Goal: Task Accomplishment & Management: Manage account settings

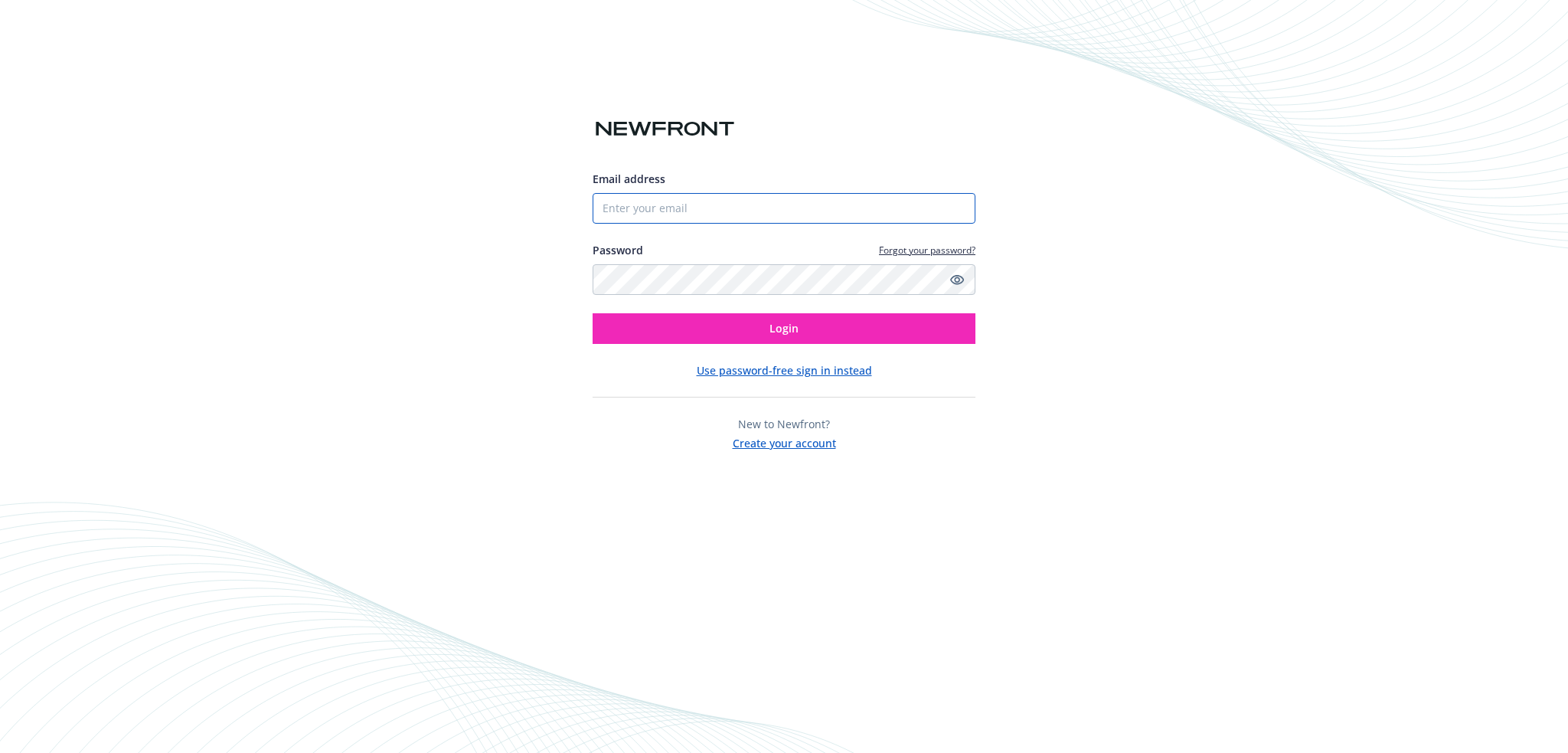
click at [686, 201] on input "Email address" at bounding box center [784, 208] width 383 height 31
type input "[PERSON_NAME][EMAIL_ADDRESS][PERSON_NAME][DOMAIN_NAME]"
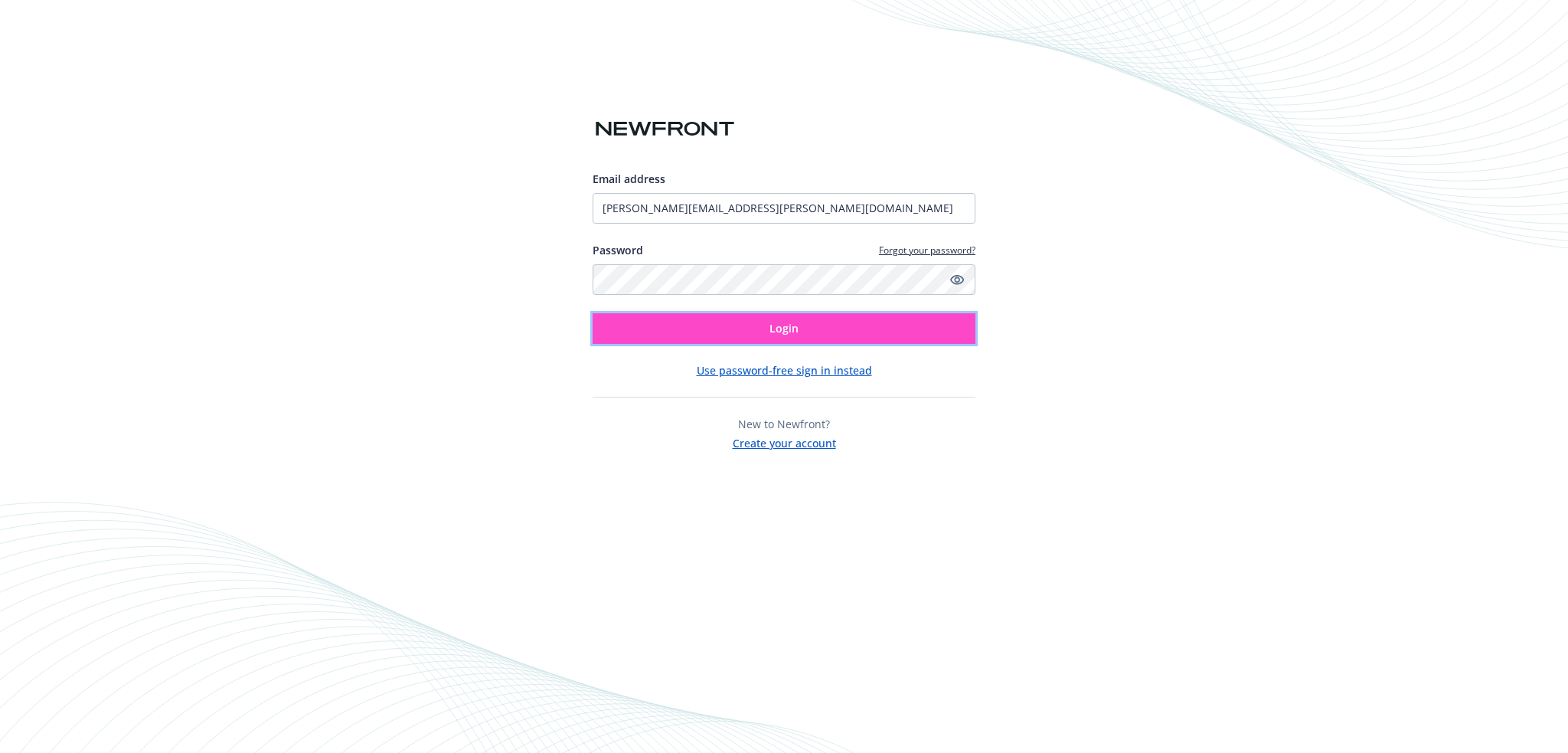
click at [716, 330] on button "Login" at bounding box center [784, 328] width 383 height 31
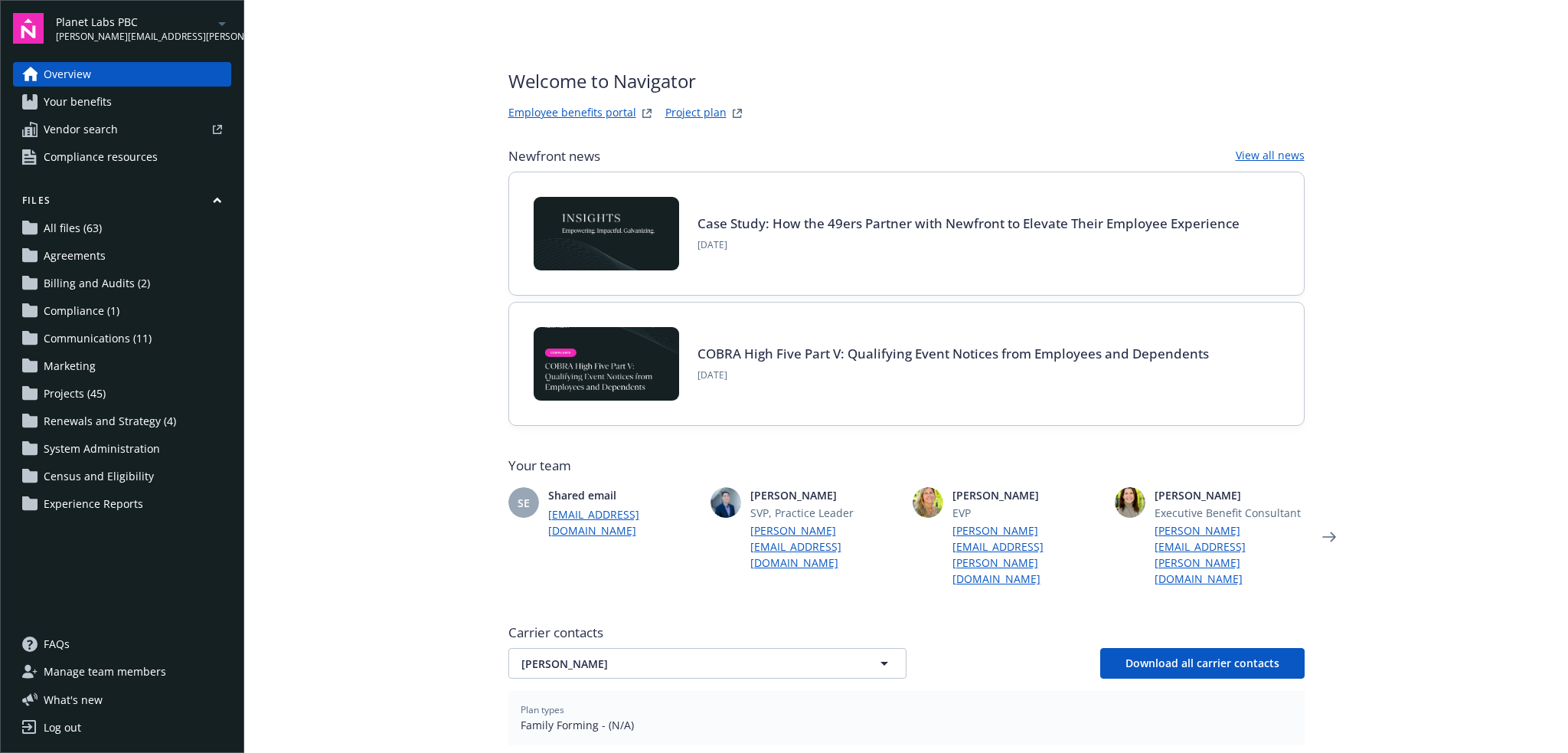
click at [226, 25] on icon "arrowDropDown" at bounding box center [222, 24] width 18 height 18
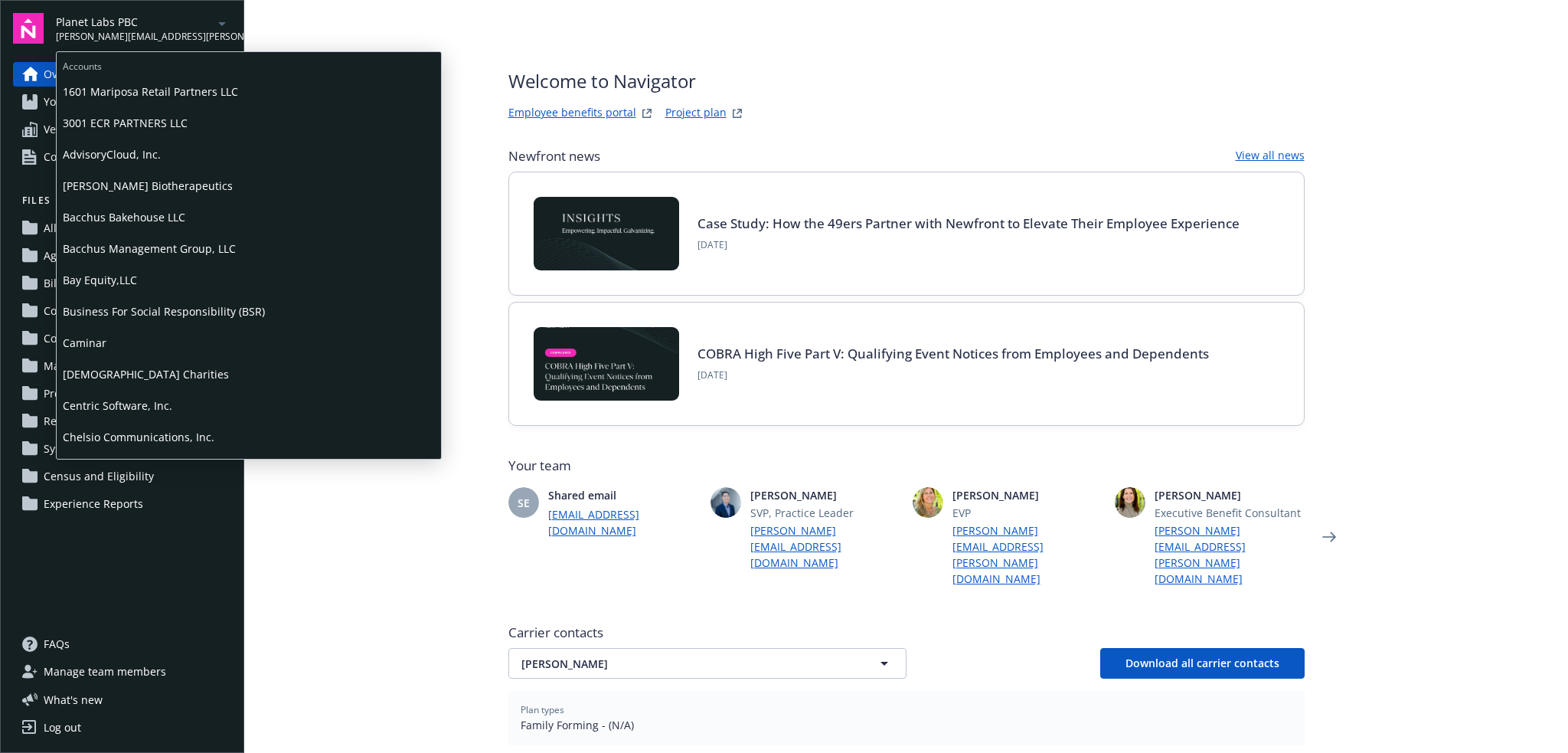
click at [161, 351] on span "Caminar" at bounding box center [249, 343] width 372 height 32
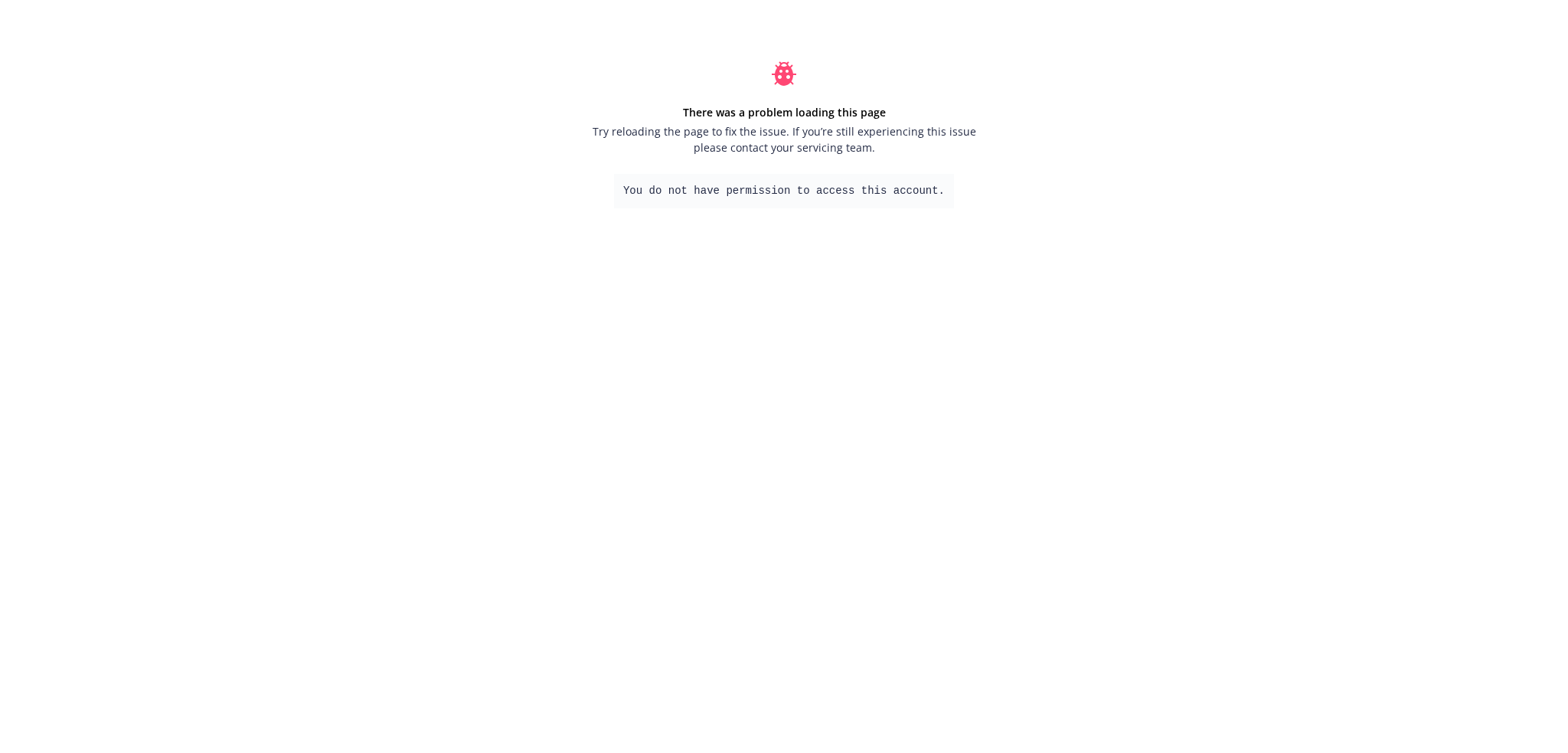
click at [712, 146] on span "Try reloading the page to fix the issue. If you’re still experiencing this issu…" at bounding box center [784, 139] width 390 height 32
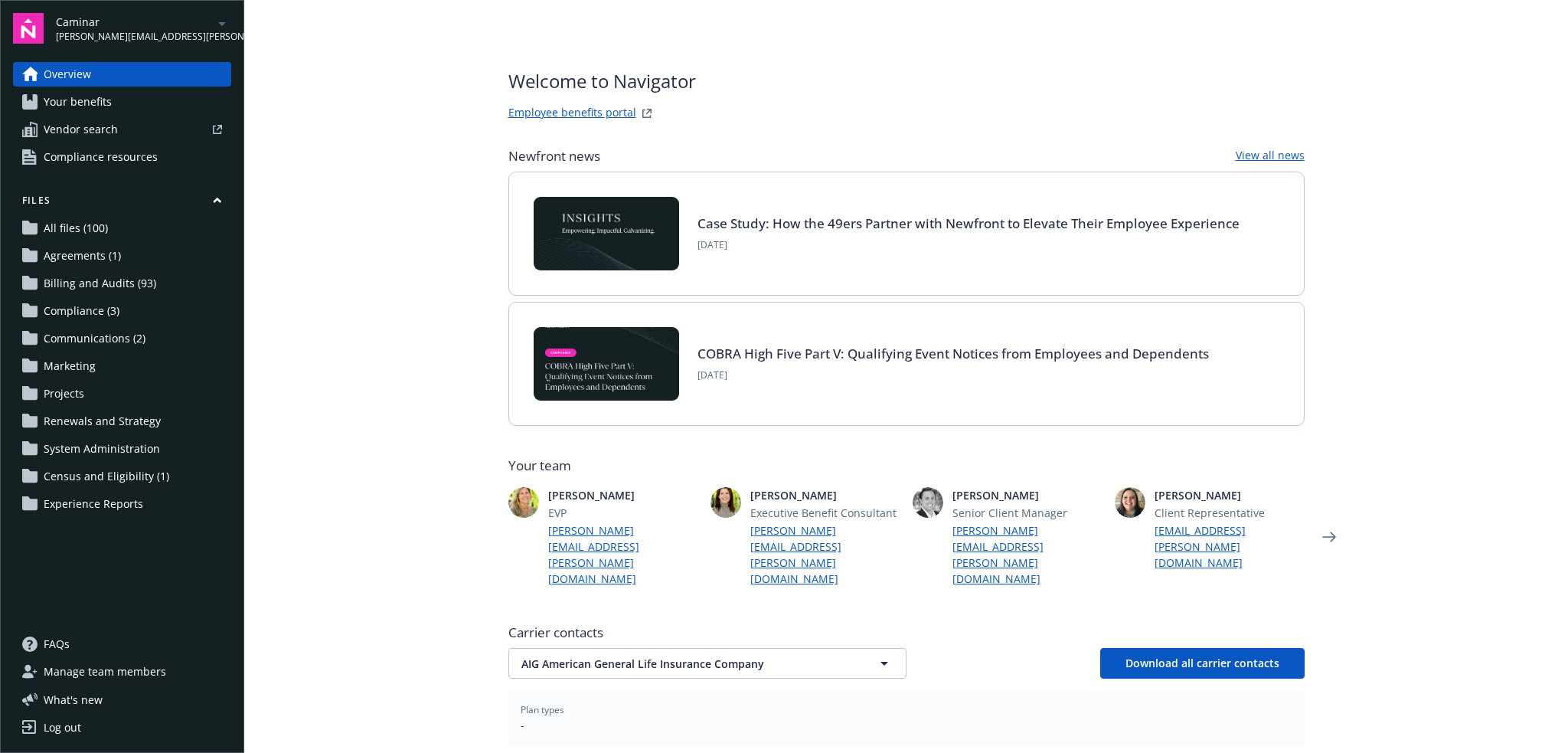
click at [558, 113] on link "Employee benefits portal" at bounding box center [572, 113] width 128 height 18
click at [512, 114] on link "Employee benefits portal" at bounding box center [572, 113] width 128 height 18
drag, startPoint x: 129, startPoint y: 663, endPoint x: 153, endPoint y: 669, distance: 24.7
click at [129, 663] on span "Manage team members" at bounding box center [105, 671] width 123 height 25
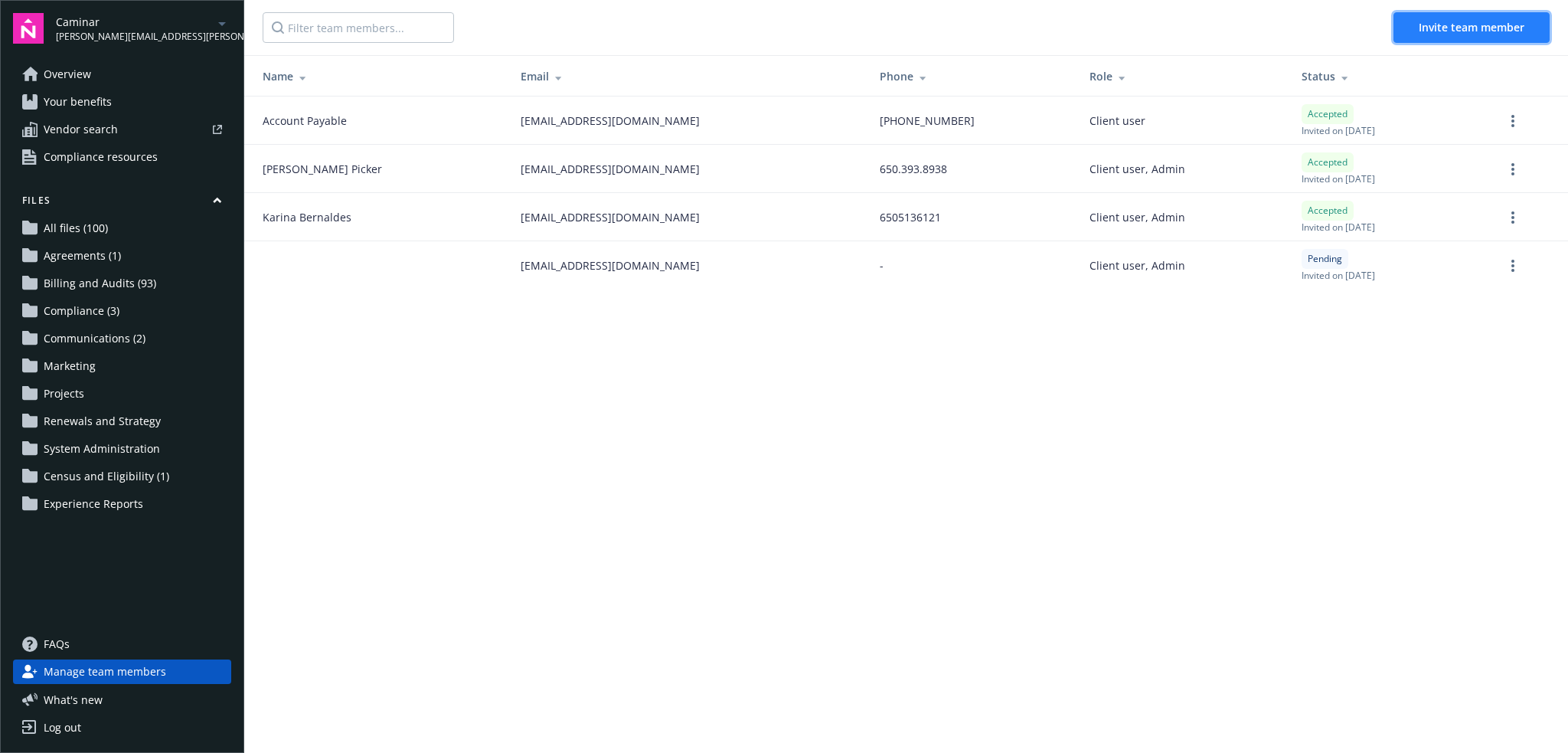
click at [1450, 27] on span "Invite team member" at bounding box center [1471, 27] width 105 height 15
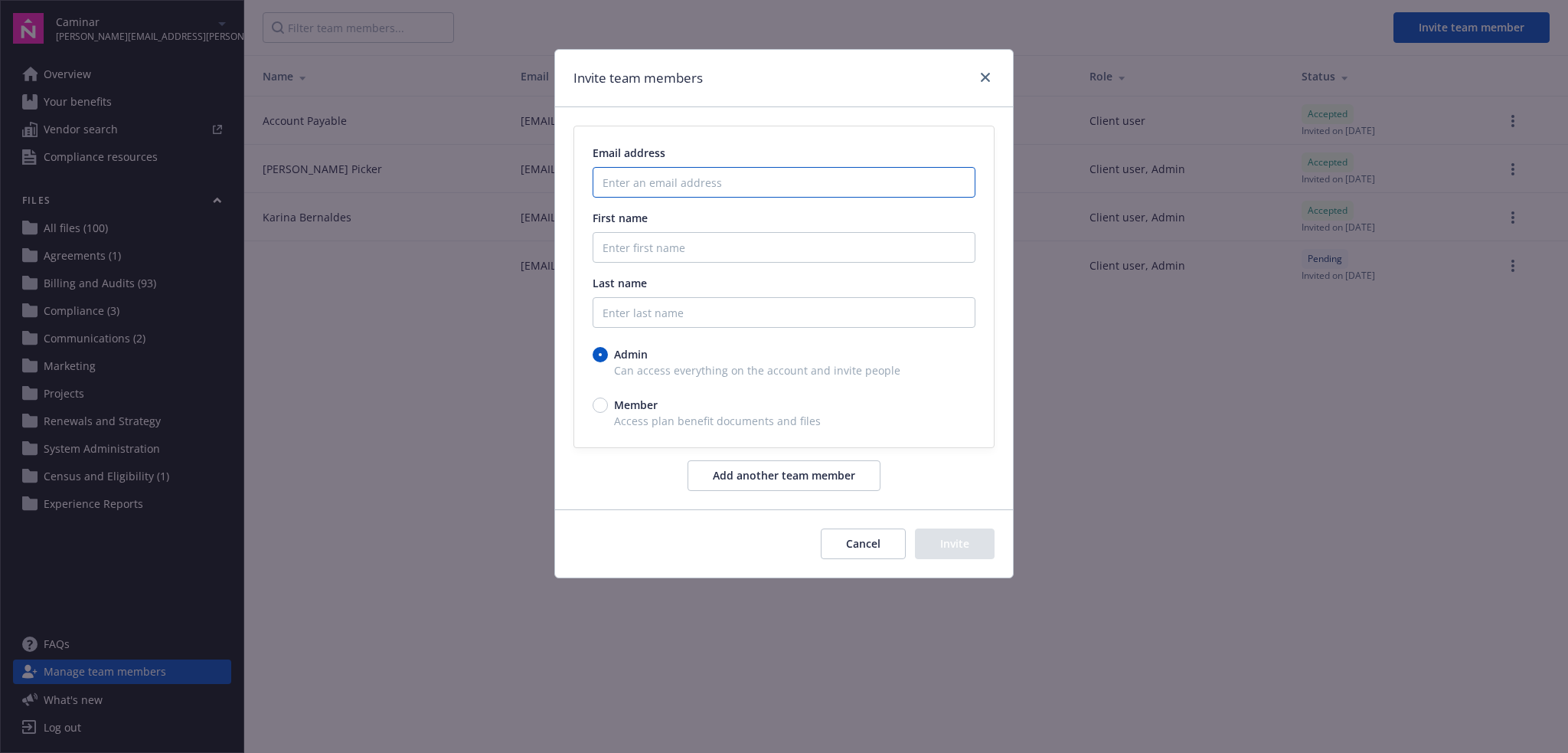
click at [655, 191] on input "Enter an email address" at bounding box center [784, 182] width 383 height 31
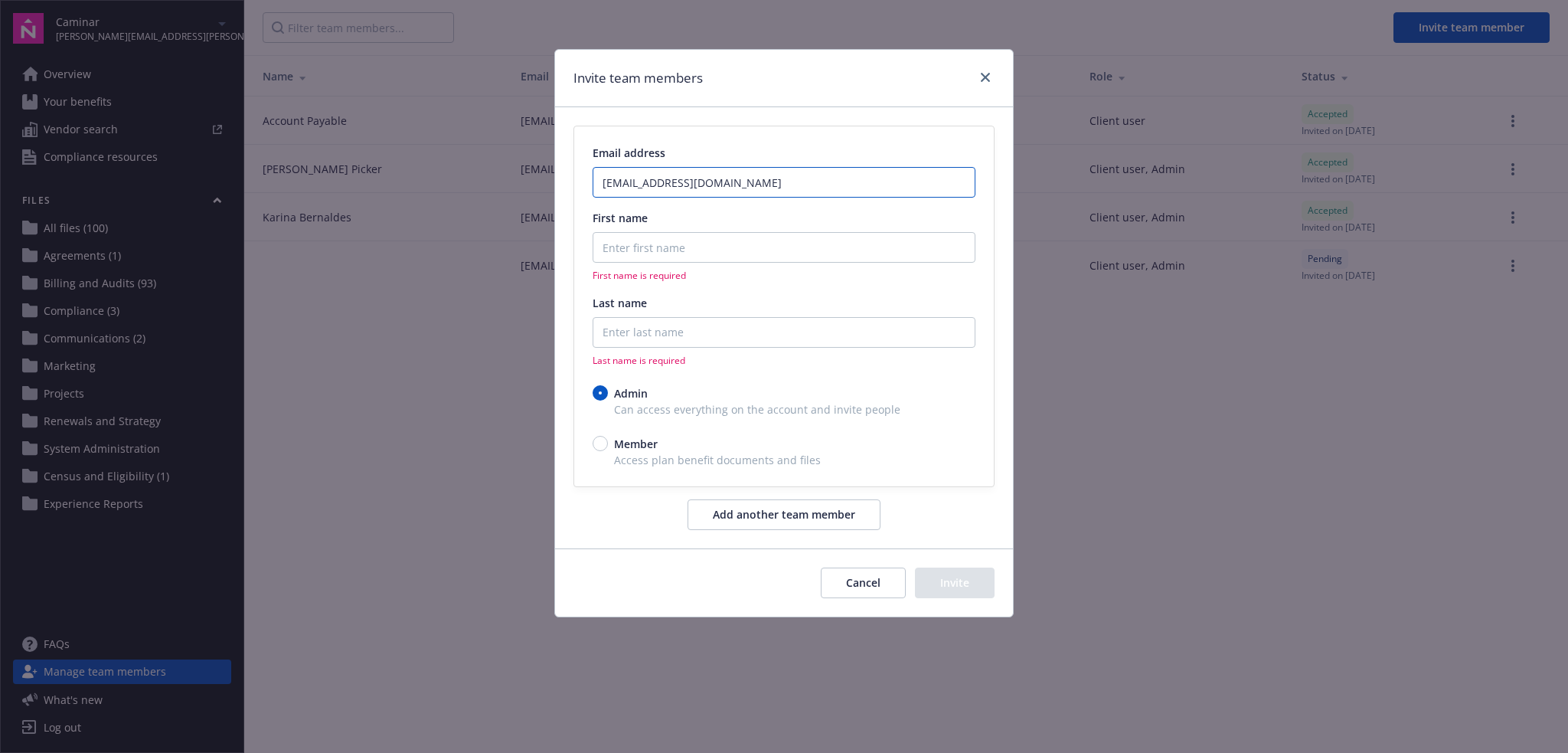
type input "[EMAIL_ADDRESS][DOMAIN_NAME]"
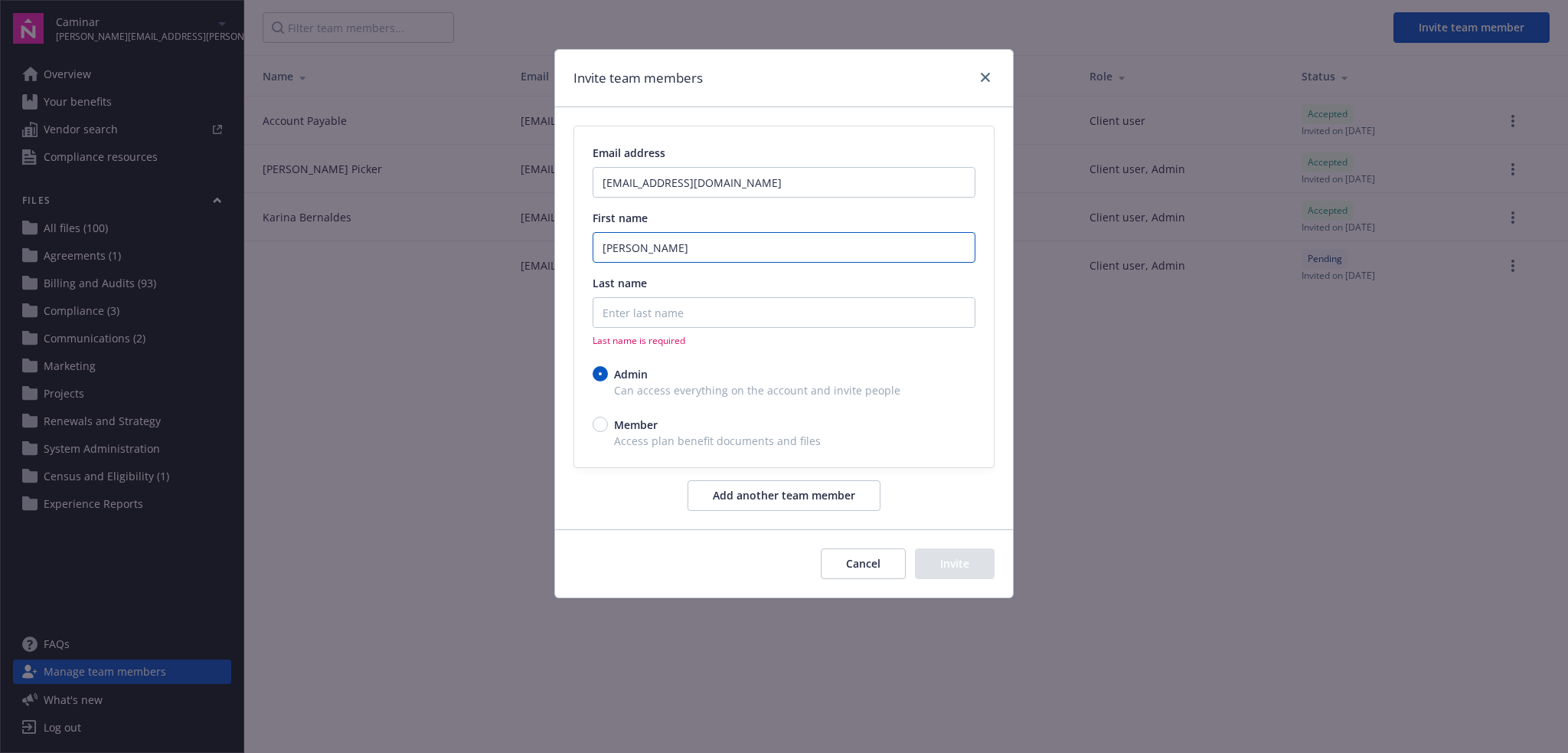
type input "[PERSON_NAME]"
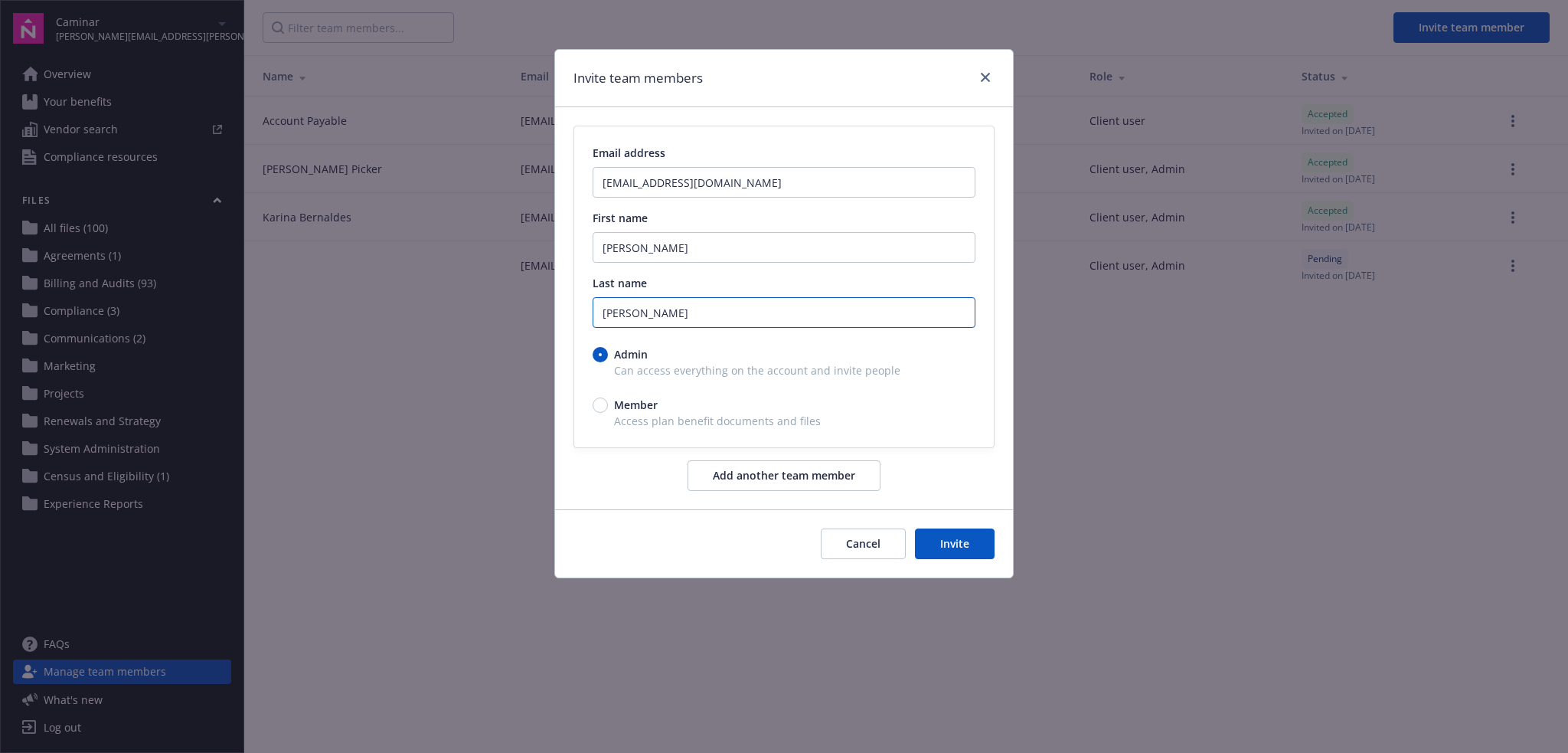
type input "[PERSON_NAME]"
click at [956, 547] on button "Invite" at bounding box center [955, 543] width 80 height 31
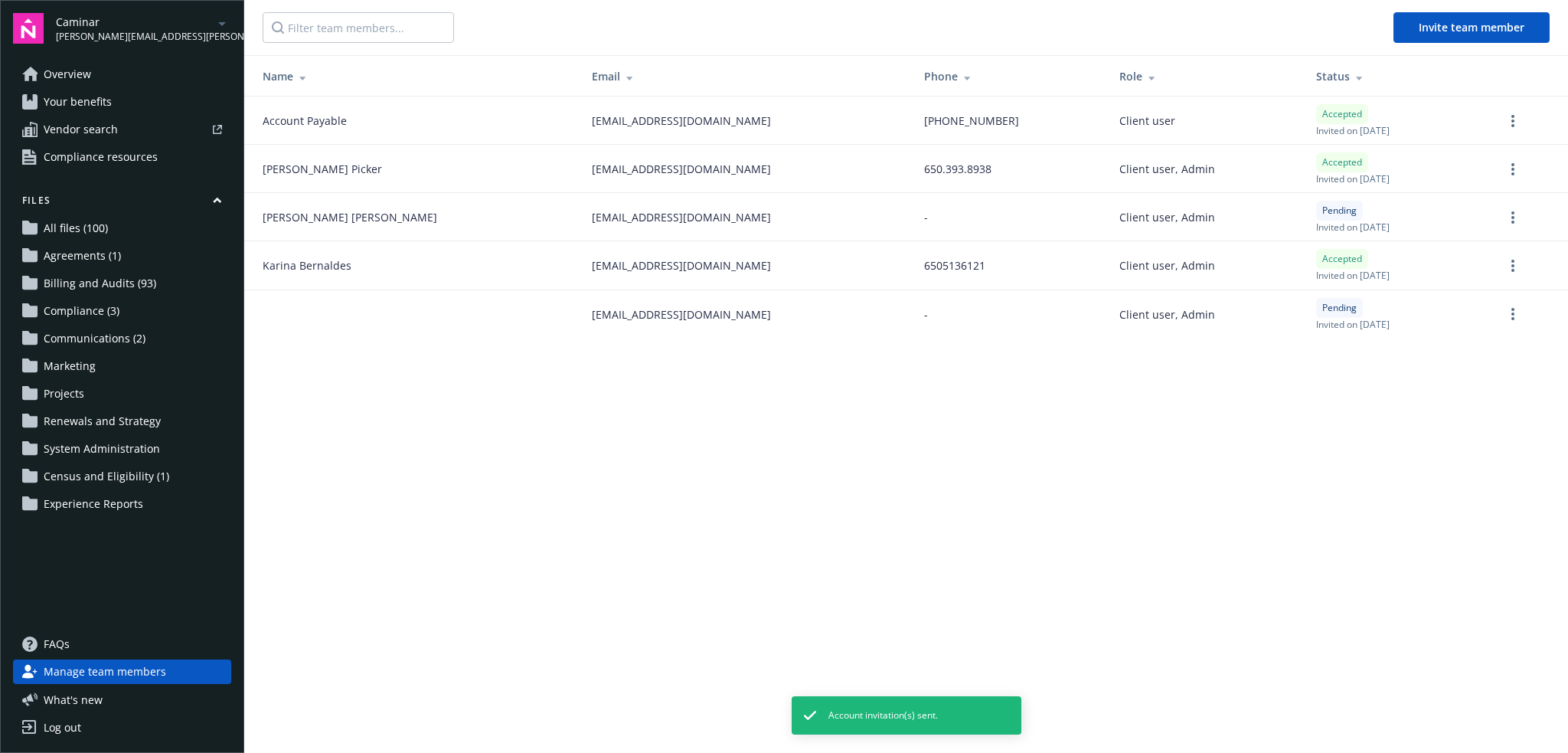
click at [115, 76] on link "Overview" at bounding box center [122, 75] width 218 height 25
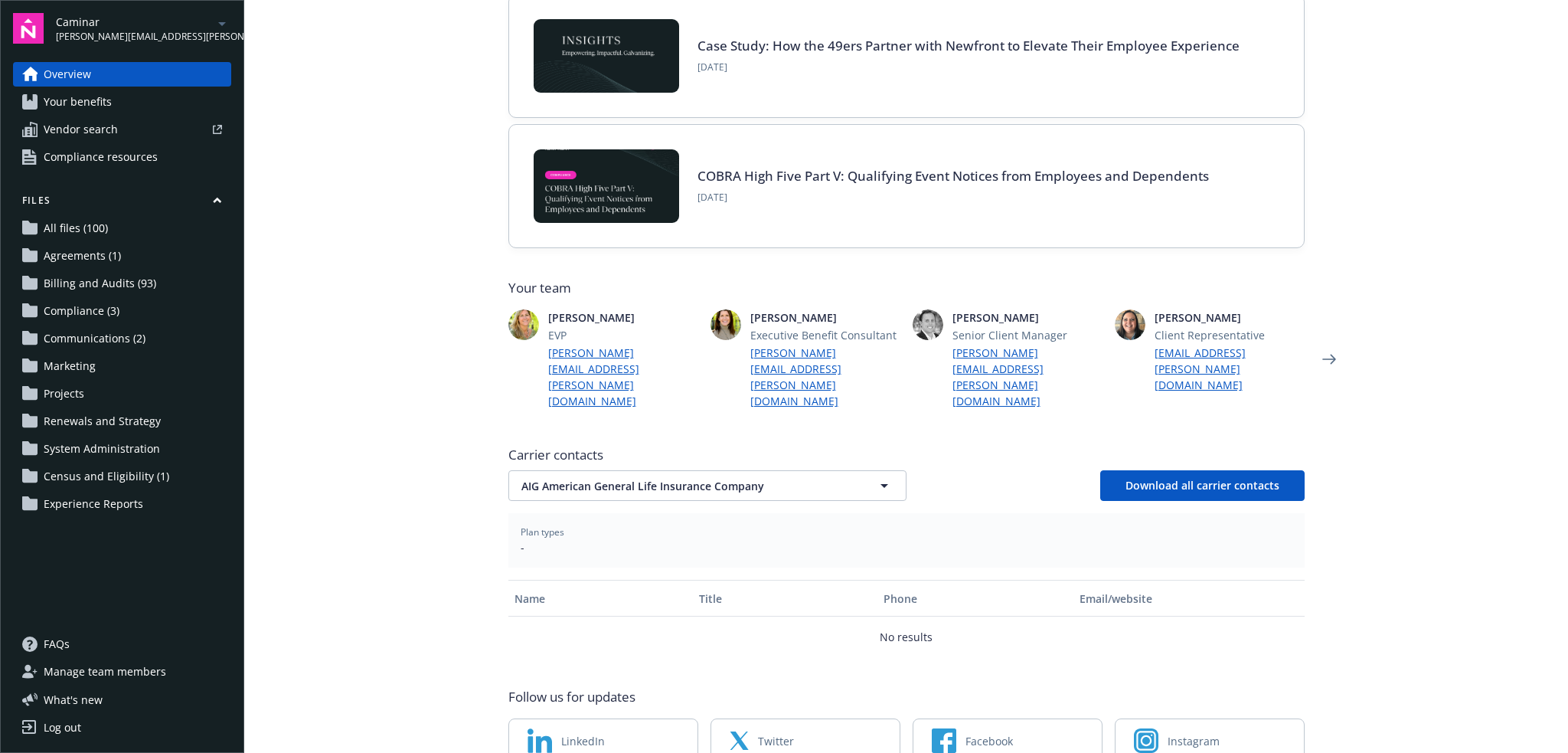
scroll to position [223, 0]
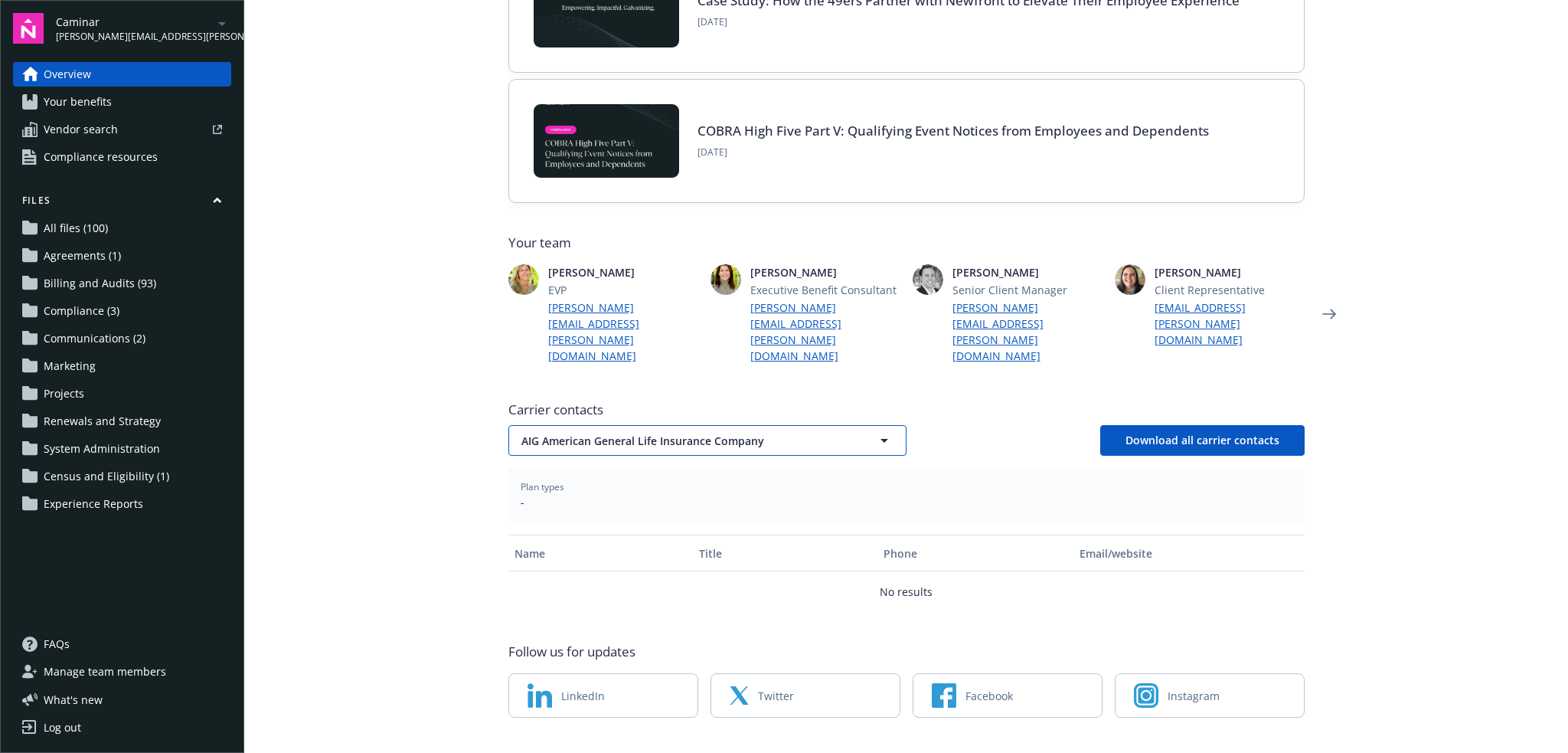
click at [722, 433] on span "AIG American General Life Insurance Company" at bounding box center [680, 441] width 319 height 16
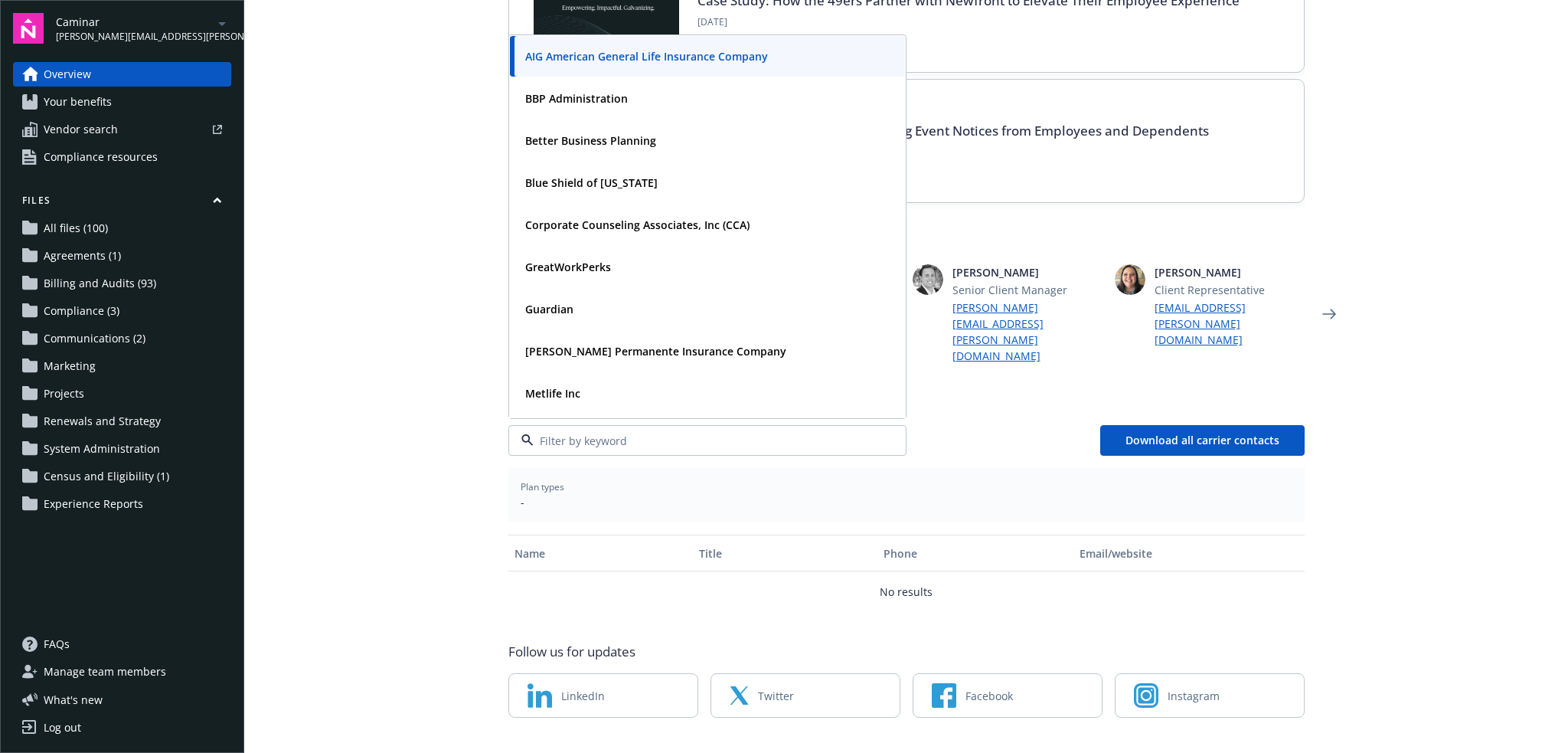
click at [1421, 434] on main "Welcome to Navigator Employee benefits portal Newfront news View all news Case …" at bounding box center [906, 376] width 1323 height 753
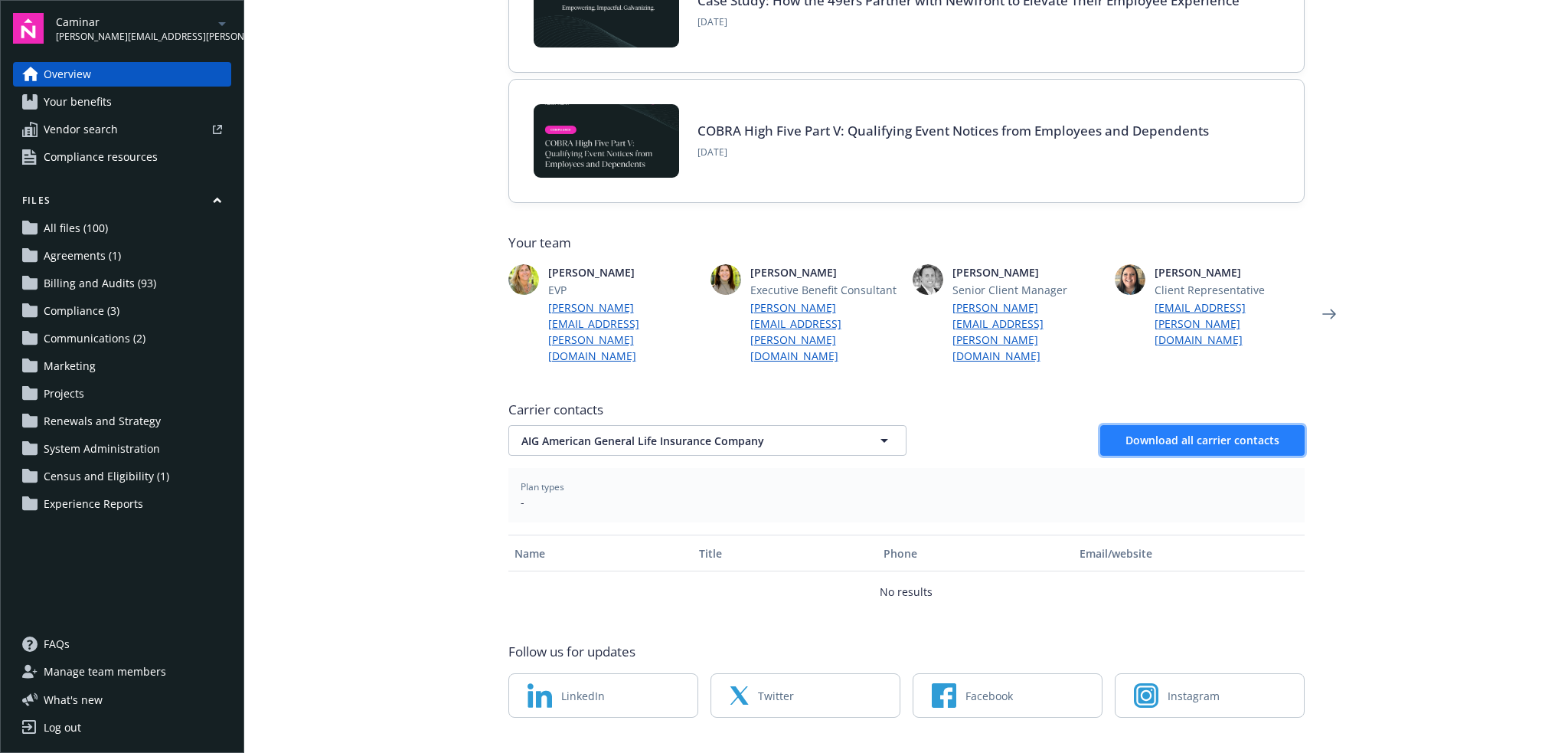
click at [1222, 433] on span "Download all carrier contacts" at bounding box center [1202, 440] width 154 height 15
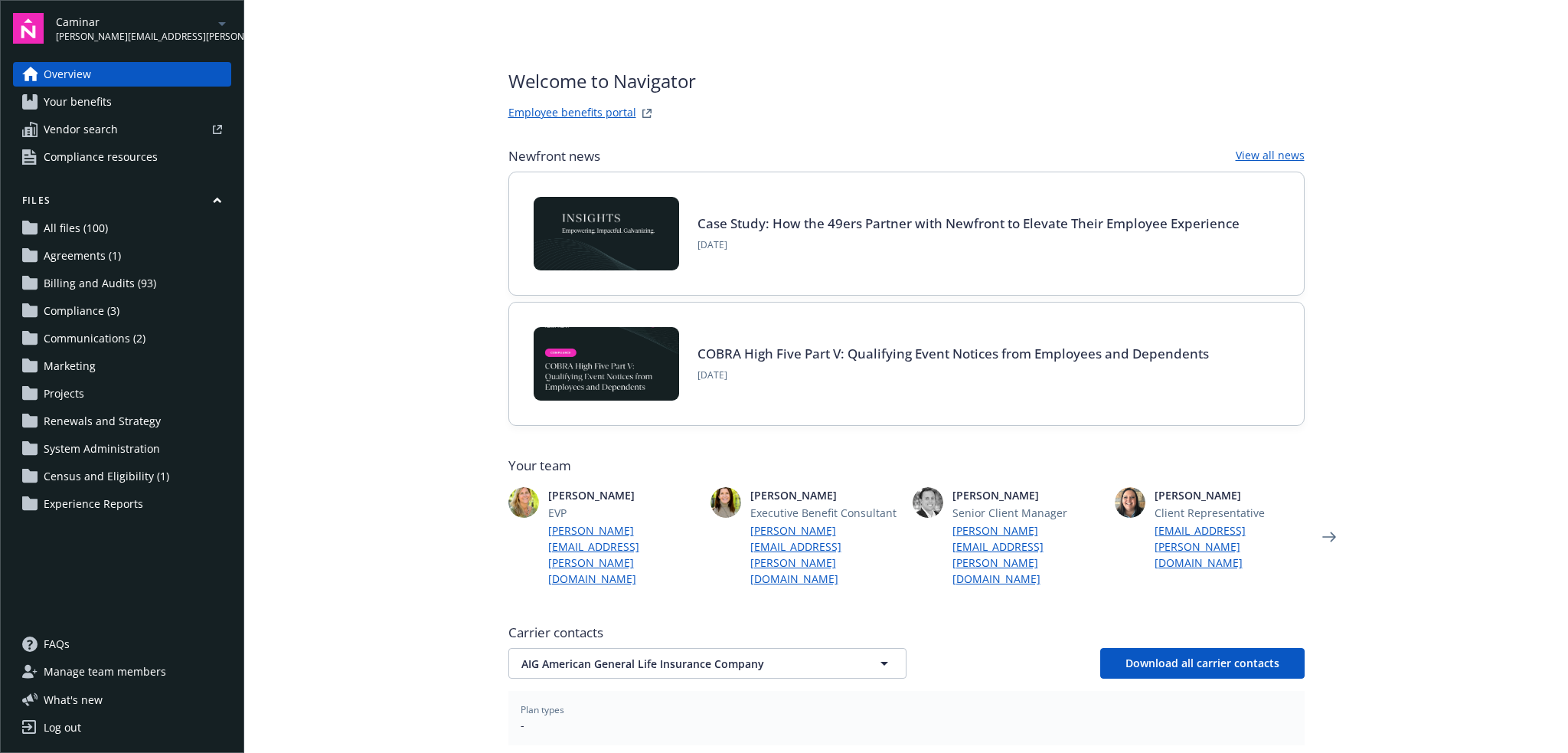
click at [92, 99] on span "Your benefits" at bounding box center [78, 102] width 68 height 25
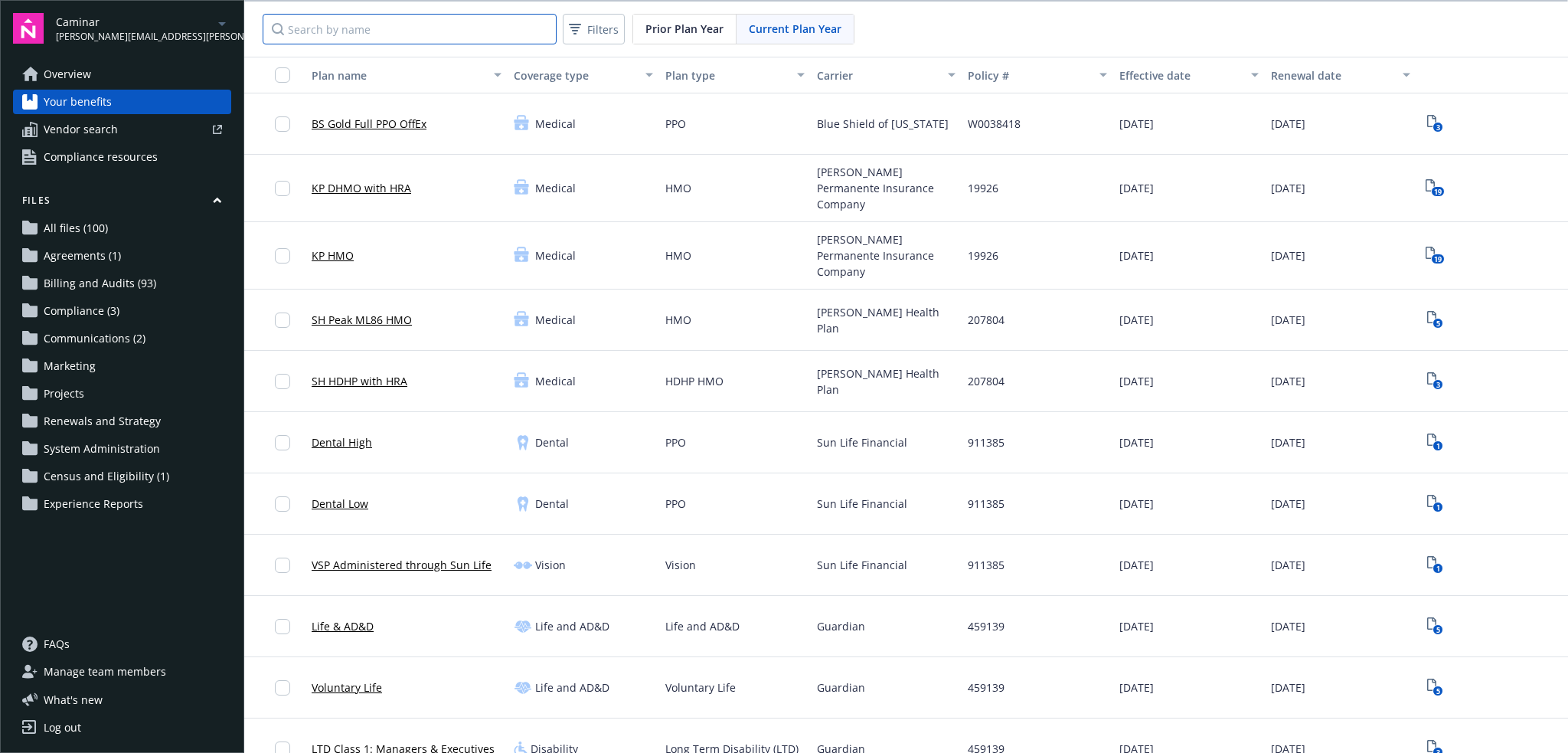
click at [438, 38] on input "Search by name" at bounding box center [409, 29] width 294 height 31
type input "b"
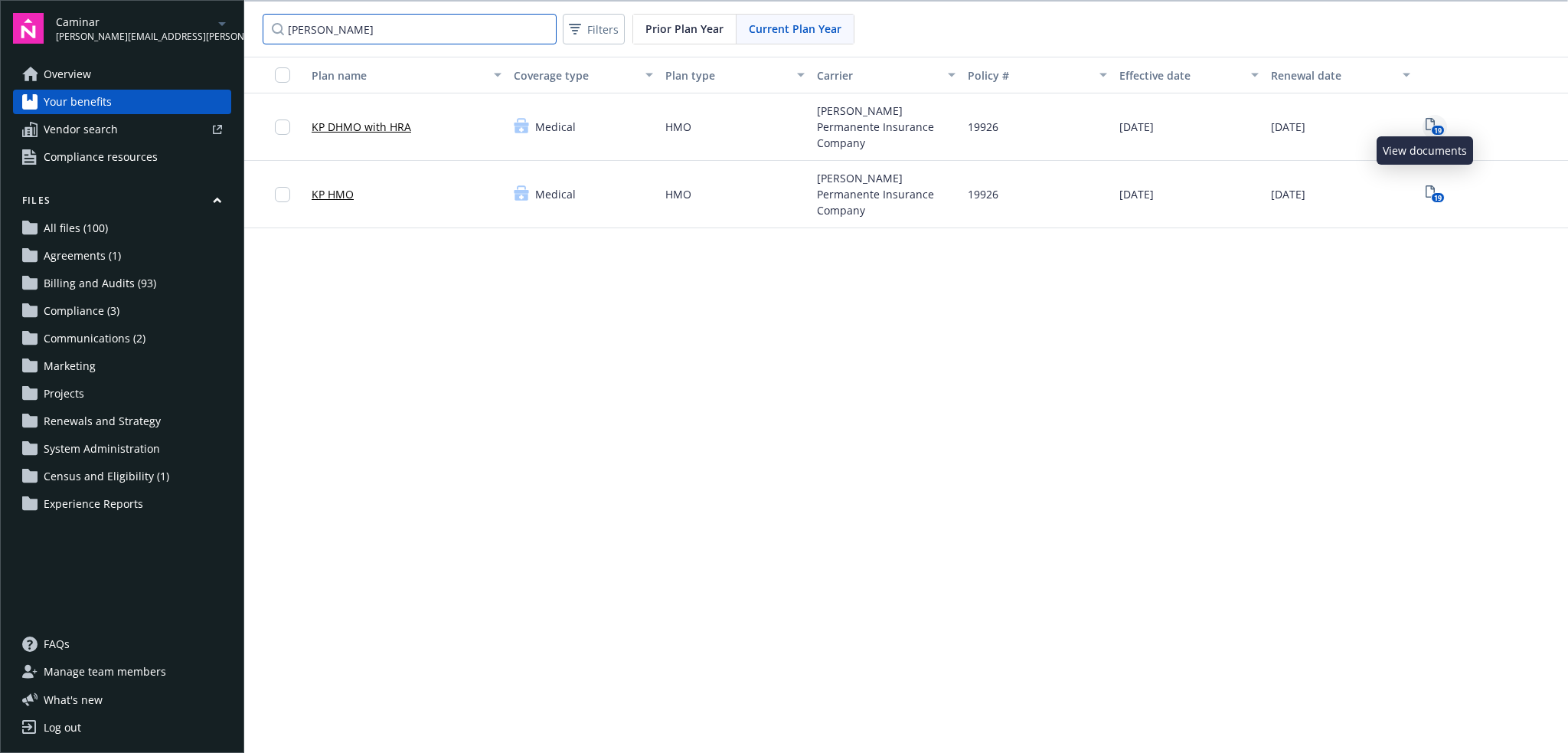
type input "[PERSON_NAME]"
click at [1426, 118] on icon "19" at bounding box center [1436, 126] width 19 height 18
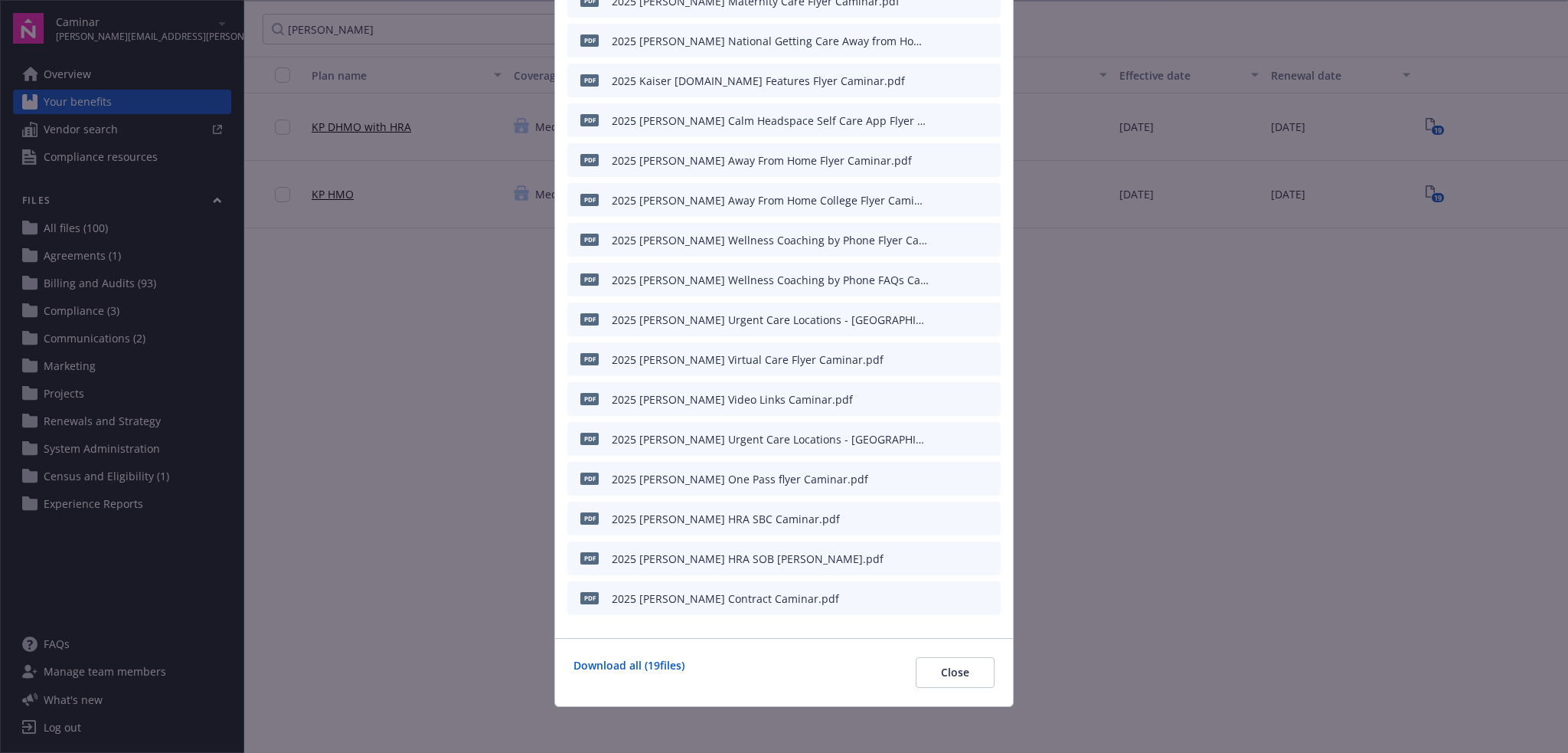
scroll to position [258, 0]
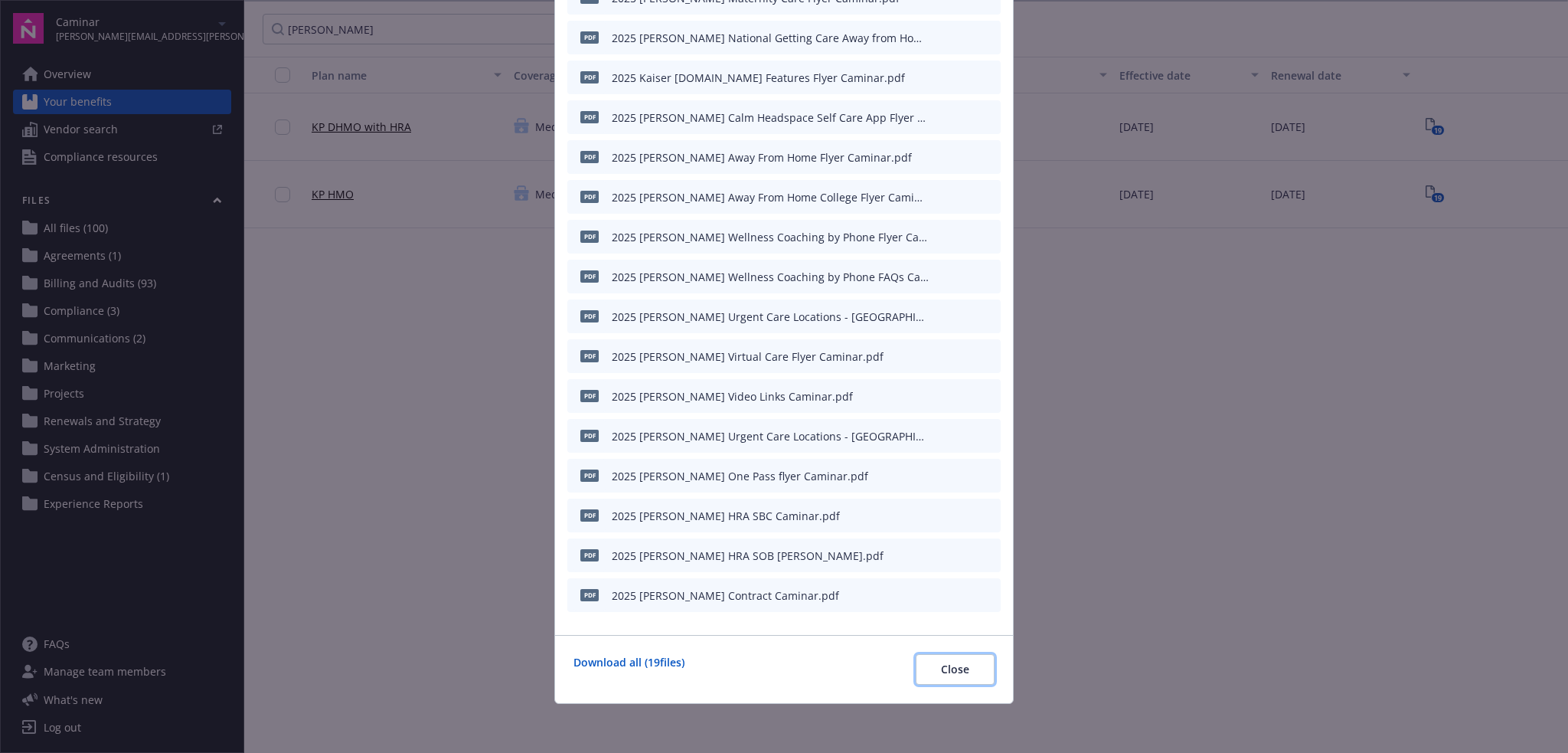
drag, startPoint x: 961, startPoint y: 663, endPoint x: 1057, endPoint y: 645, distance: 97.7
click at [961, 663] on span "Close" at bounding box center [955, 669] width 28 height 15
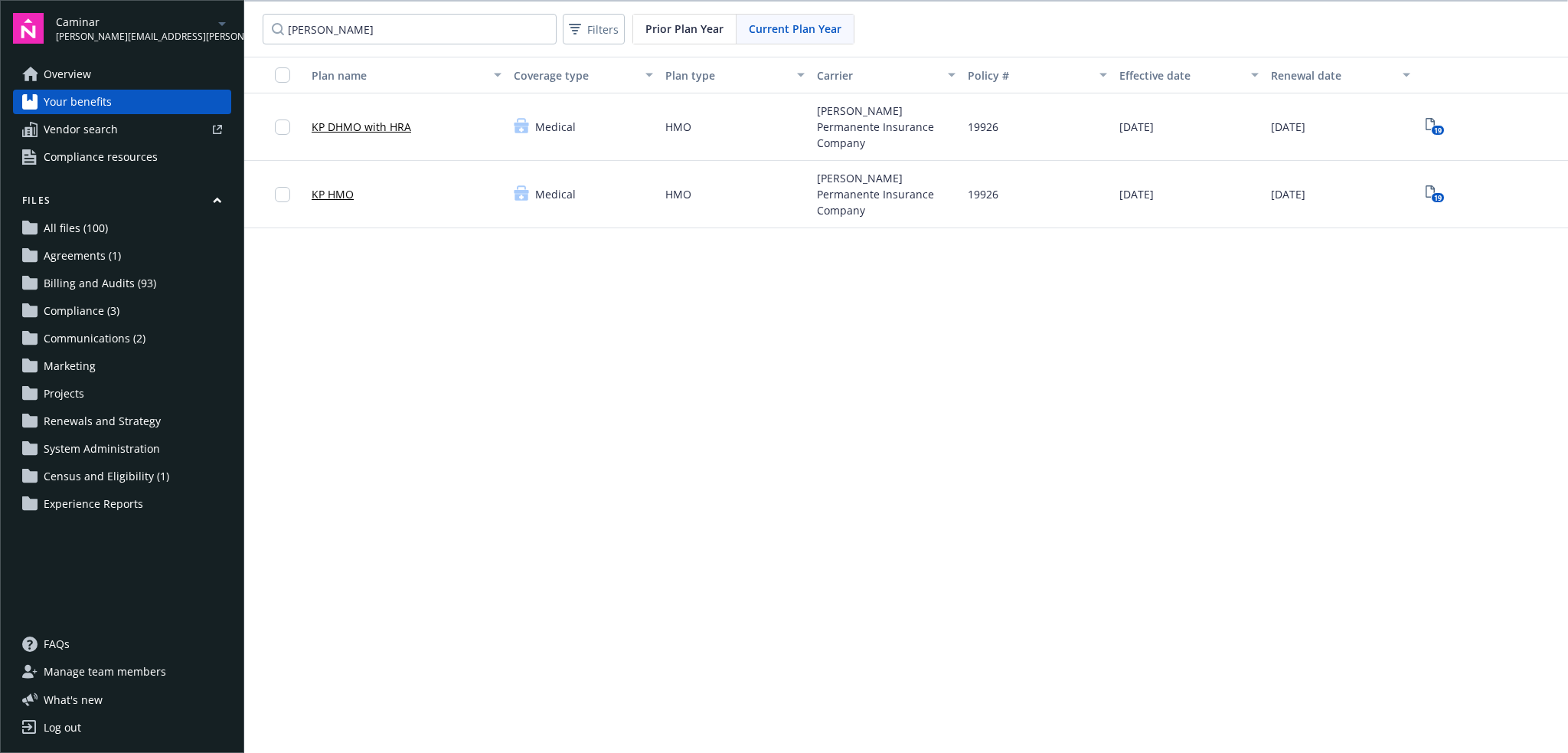
click at [151, 131] on div at bounding box center [173, 129] width 98 height 9
click at [118, 155] on span "Compliance resources" at bounding box center [101, 157] width 114 height 25
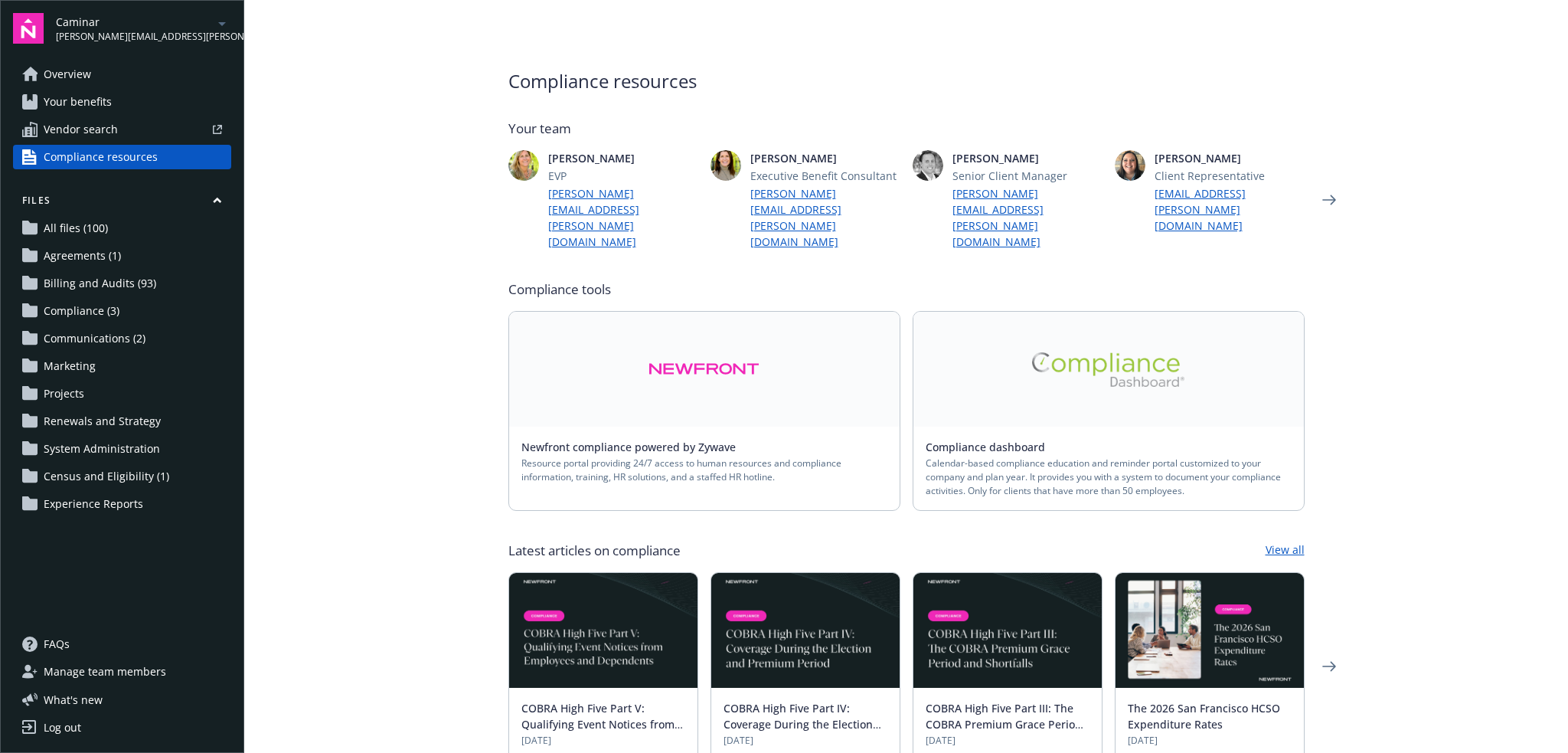
click at [153, 75] on link "Overview" at bounding box center [122, 75] width 218 height 25
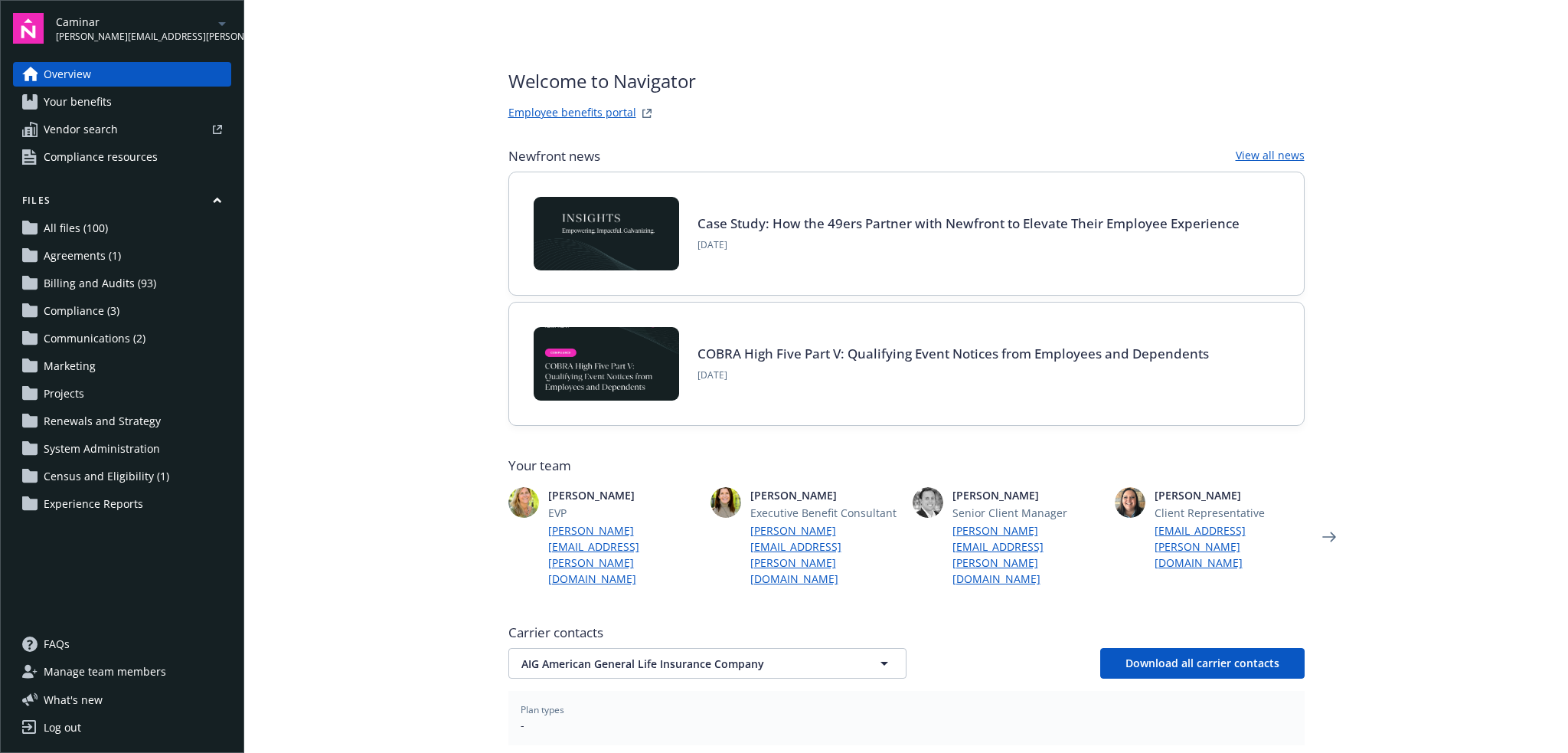
click at [549, 111] on link "Employee benefits portal" at bounding box center [572, 113] width 128 height 18
click at [107, 279] on span "Billing and Audits (93)" at bounding box center [100, 283] width 112 height 25
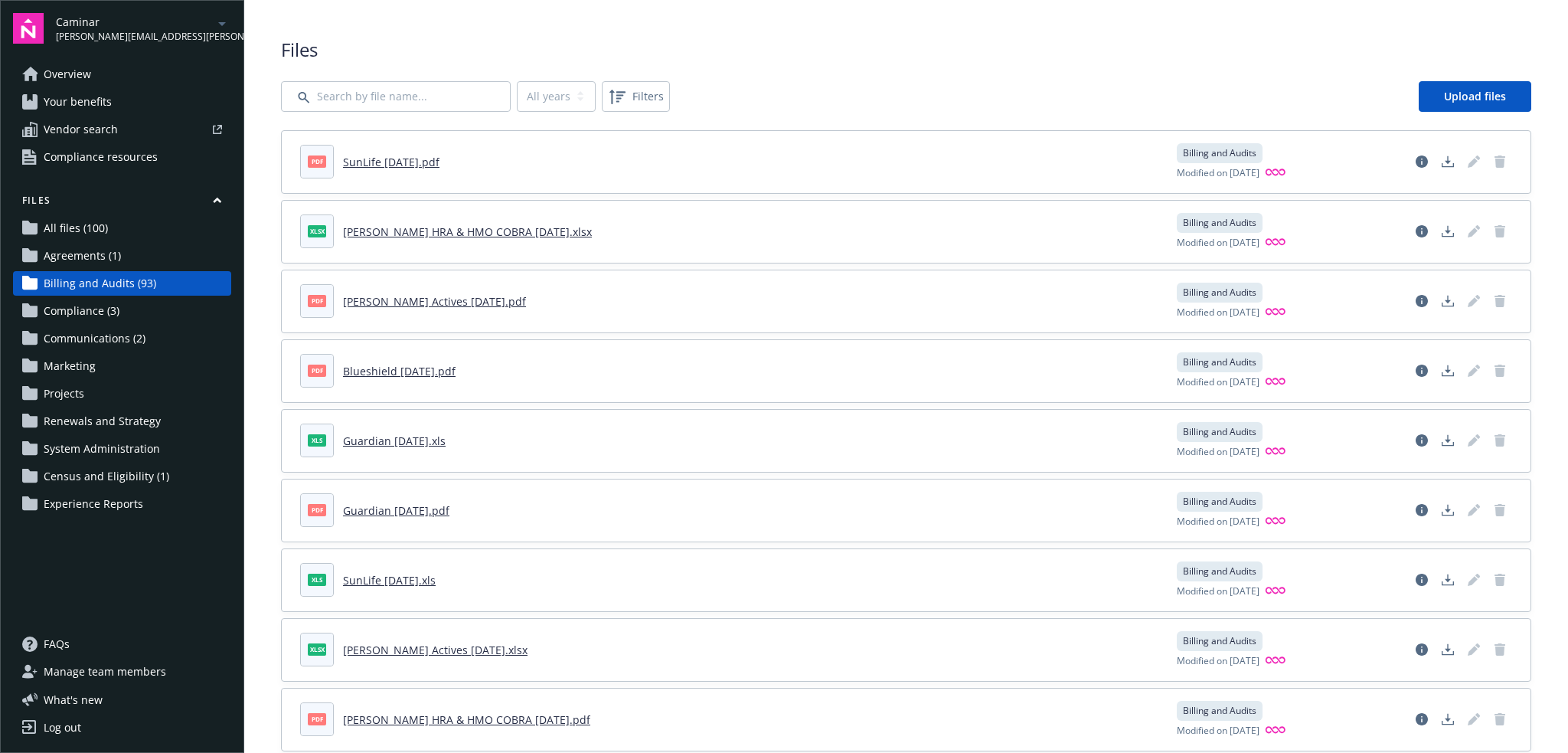
click at [418, 163] on link "SunLife [DATE].pdf" at bounding box center [391, 161] width 97 height 15
click at [434, 233] on link "[PERSON_NAME] HRA & HMO COBRA [DATE].xlsx" at bounding box center [468, 232] width 249 height 15
click at [441, 298] on link "[PERSON_NAME] Actives [DATE].pdf" at bounding box center [434, 301] width 183 height 15
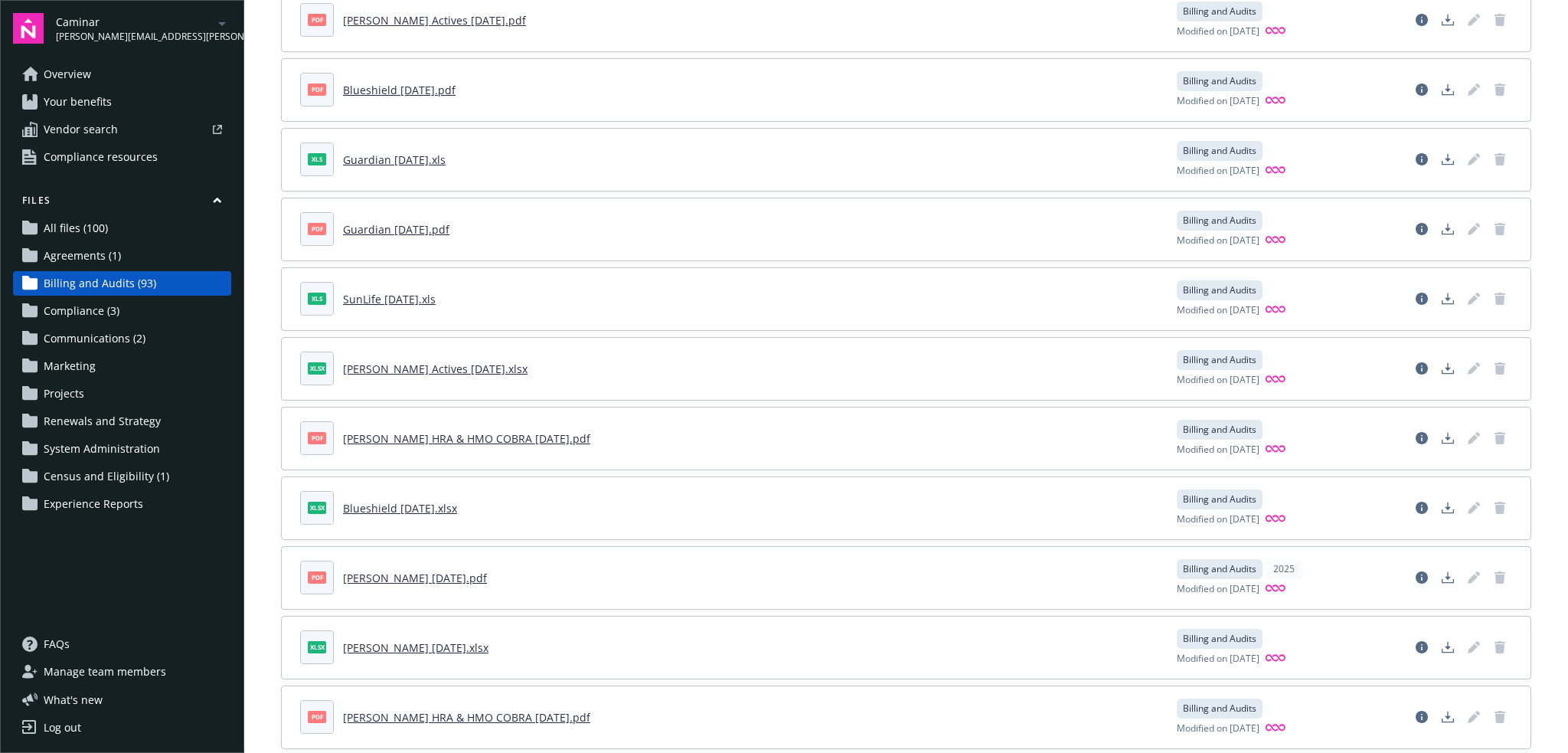
click at [131, 78] on link "Overview" at bounding box center [122, 75] width 218 height 25
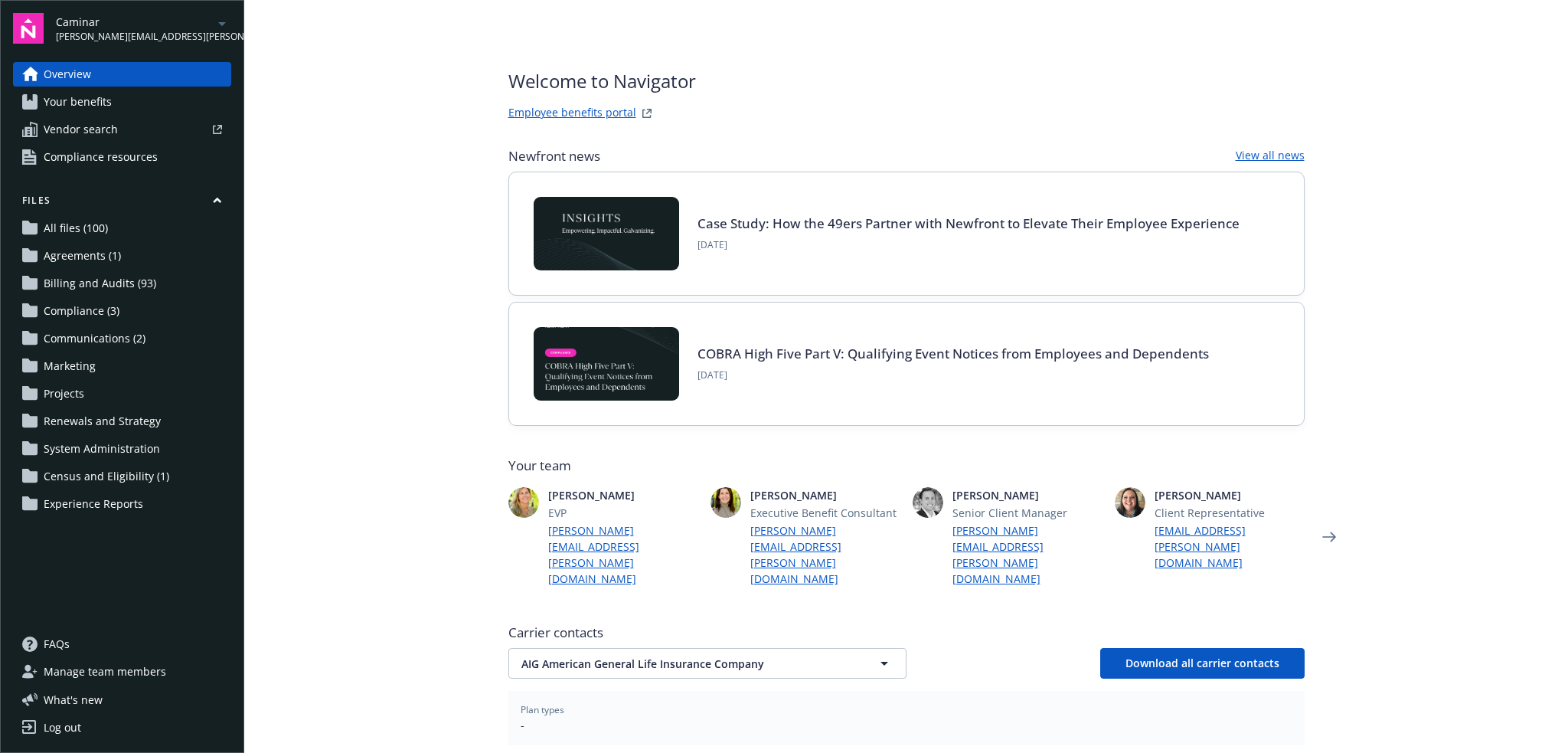
click at [887, 66] on div "Welcome to Navigator Employee benefits portal Newfront news View all news Case …" at bounding box center [906, 504] width 833 height 1008
click at [101, 242] on div "Files All files (100) Agreements (1) Billing and Audits (93) Compliance (3) Com…" at bounding box center [122, 355] width 218 height 322
click at [104, 235] on span "All files (100)" at bounding box center [75, 228] width 64 height 25
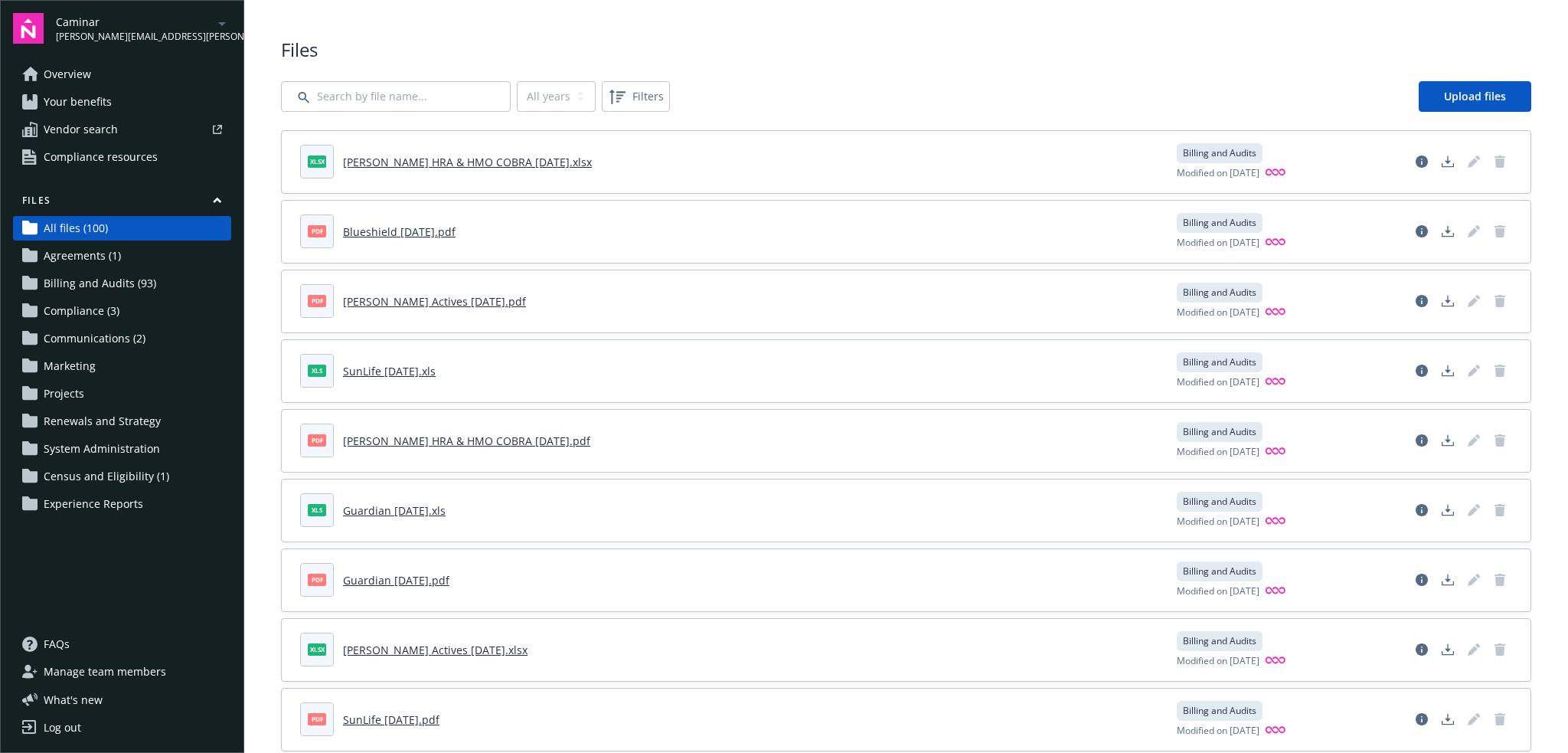
drag, startPoint x: 144, startPoint y: 81, endPoint x: 333, endPoint y: 81, distance: 189.0
click at [144, 81] on link "Overview" at bounding box center [122, 75] width 218 height 25
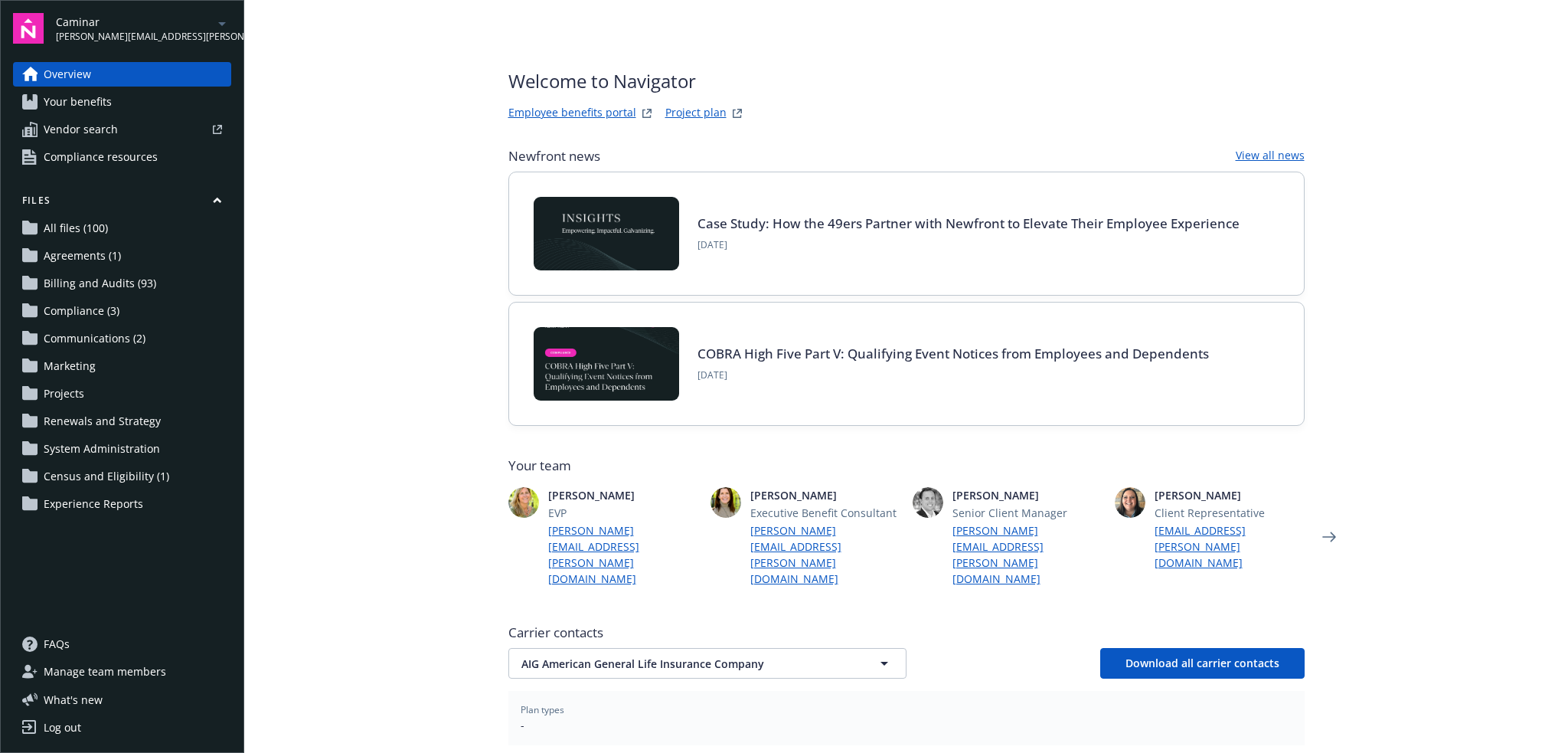
click at [584, 109] on link "Employee benefits portal" at bounding box center [572, 113] width 128 height 18
click at [591, 111] on link "Employee benefits portal" at bounding box center [572, 113] width 128 height 18
click at [225, 19] on icon "arrowDropDown" at bounding box center [222, 24] width 18 height 18
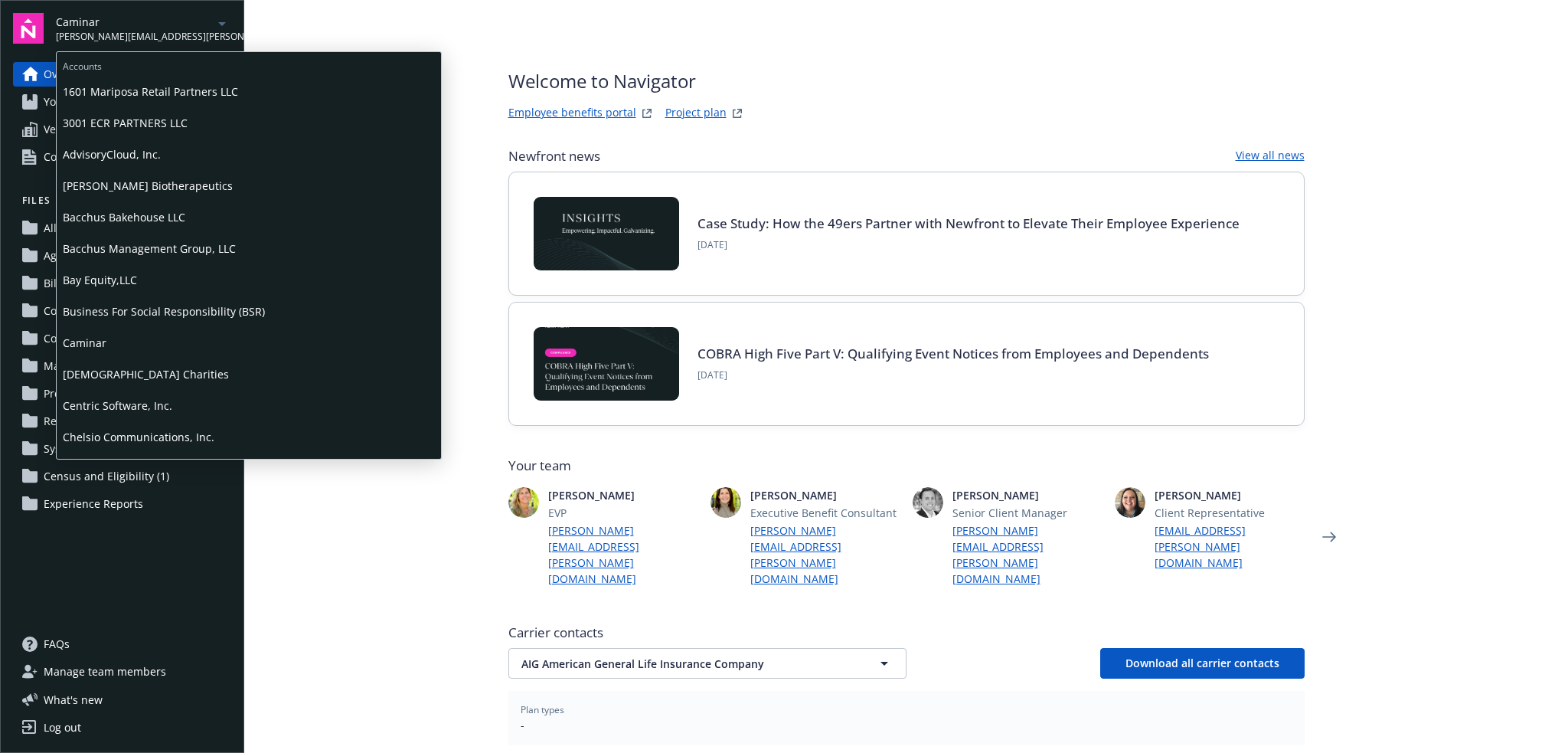
scroll to position [843, 0]
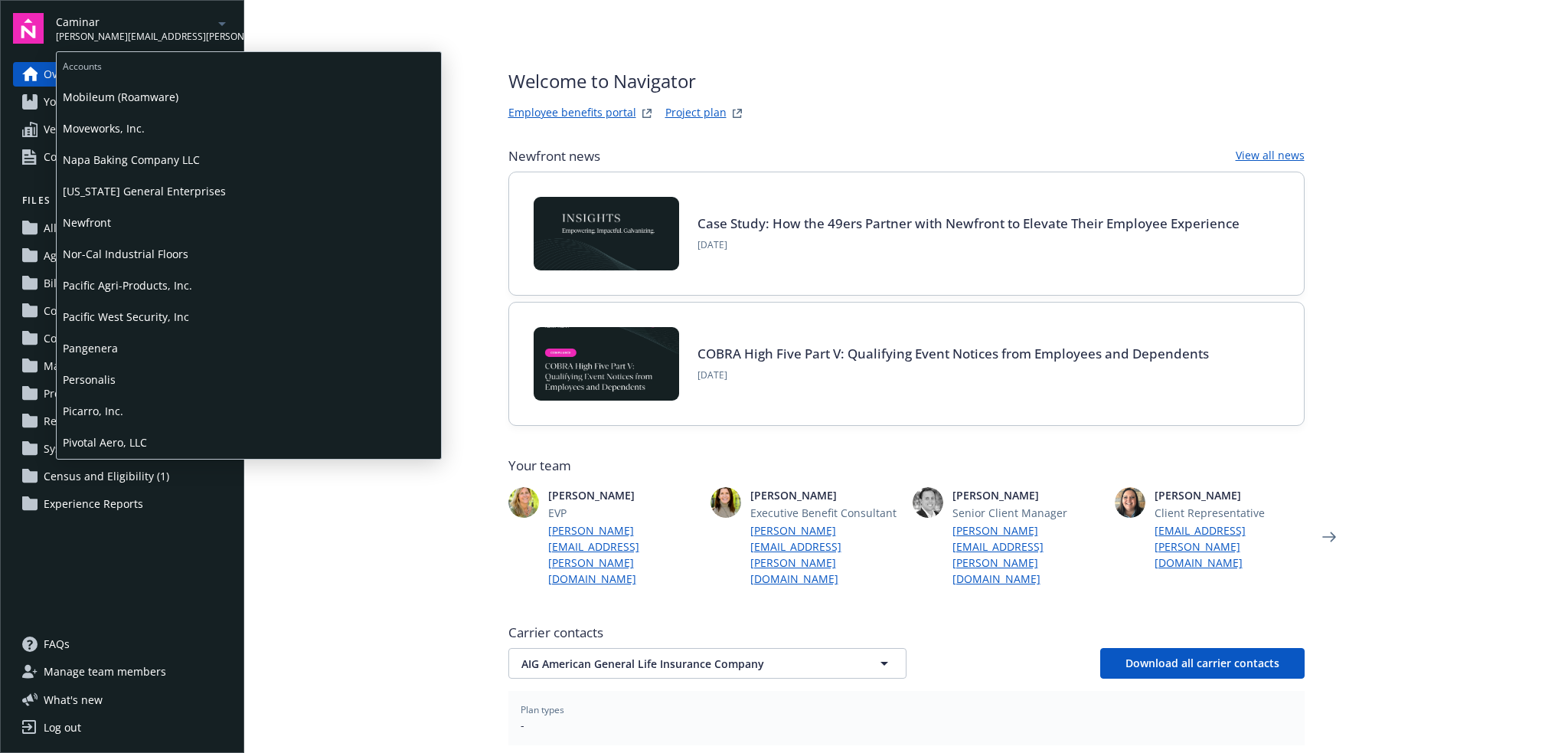
click at [132, 440] on span "Pivotal Aero, LLC" at bounding box center [249, 442] width 372 height 32
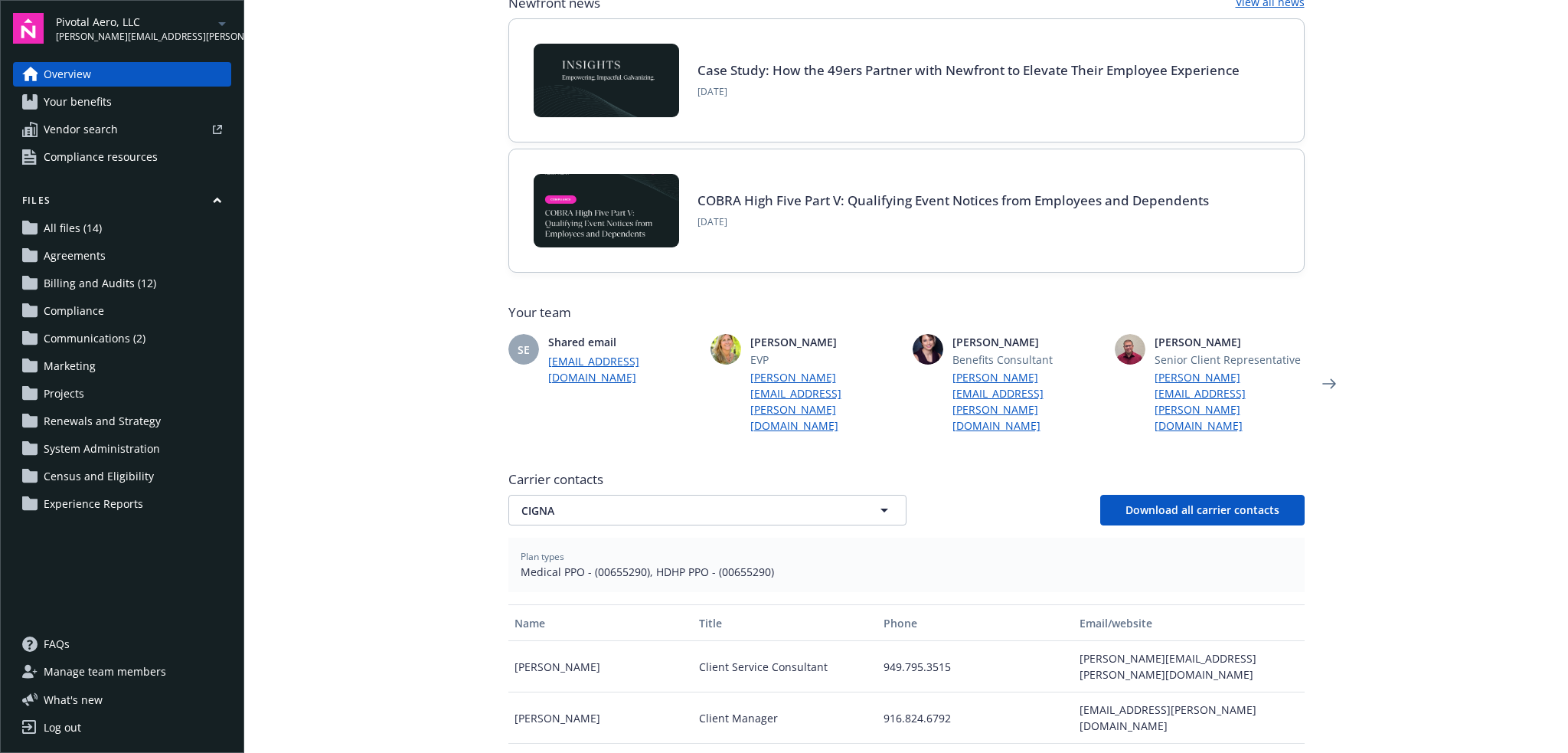
scroll to position [281, 0]
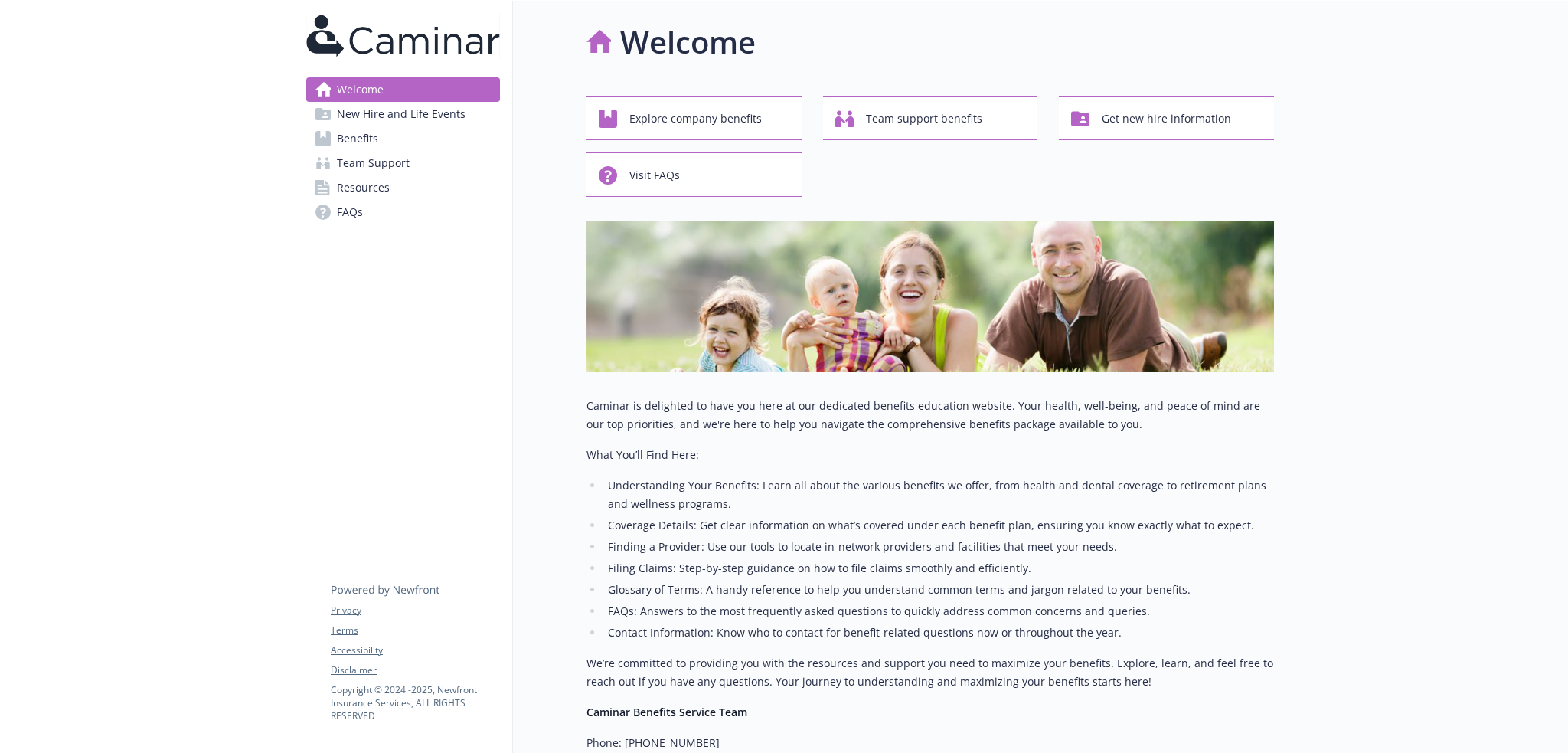
click at [442, 112] on span "New Hire and Life Events" at bounding box center [401, 114] width 129 height 25
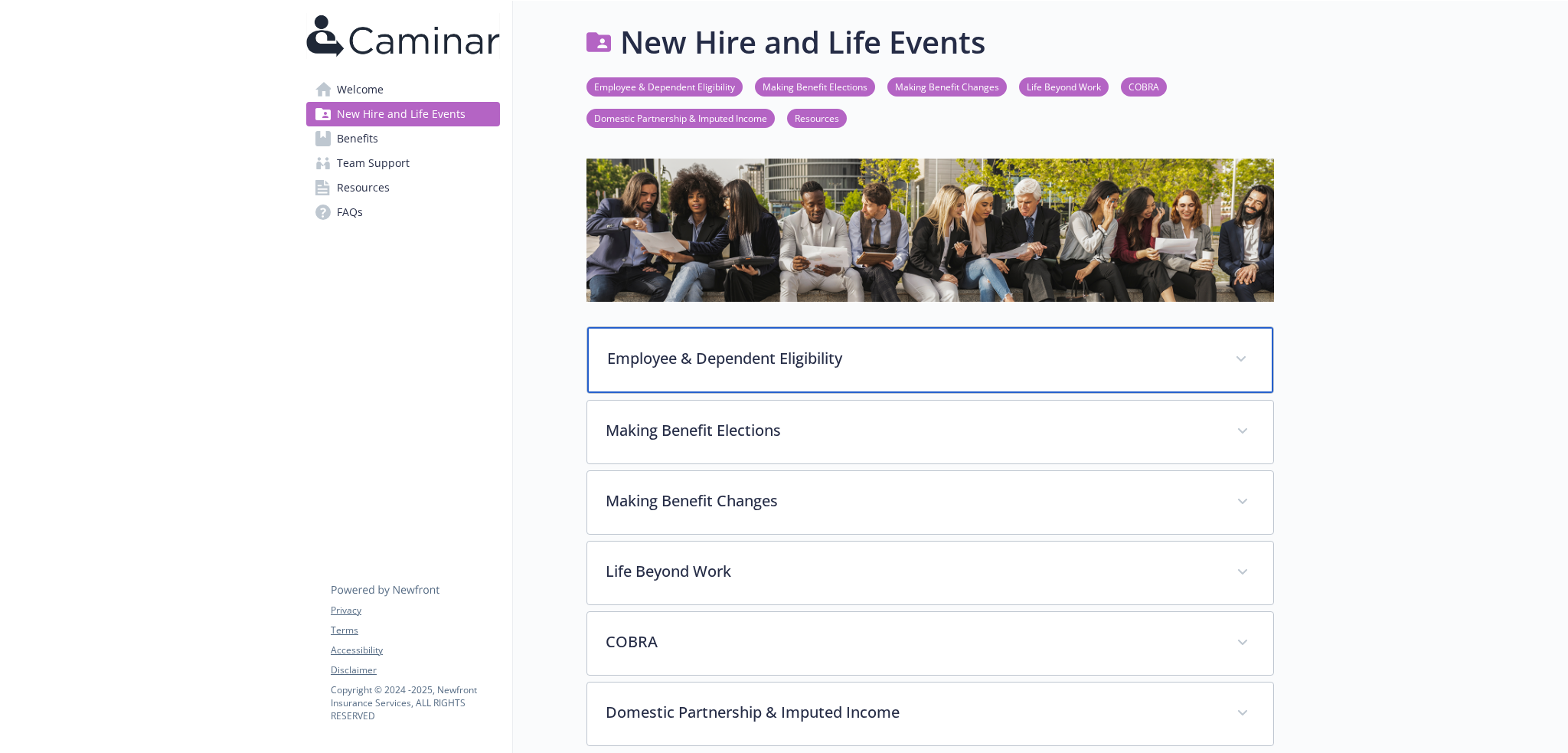
click at [843, 351] on p "Employee & Dependent Eligibility" at bounding box center [912, 358] width 609 height 23
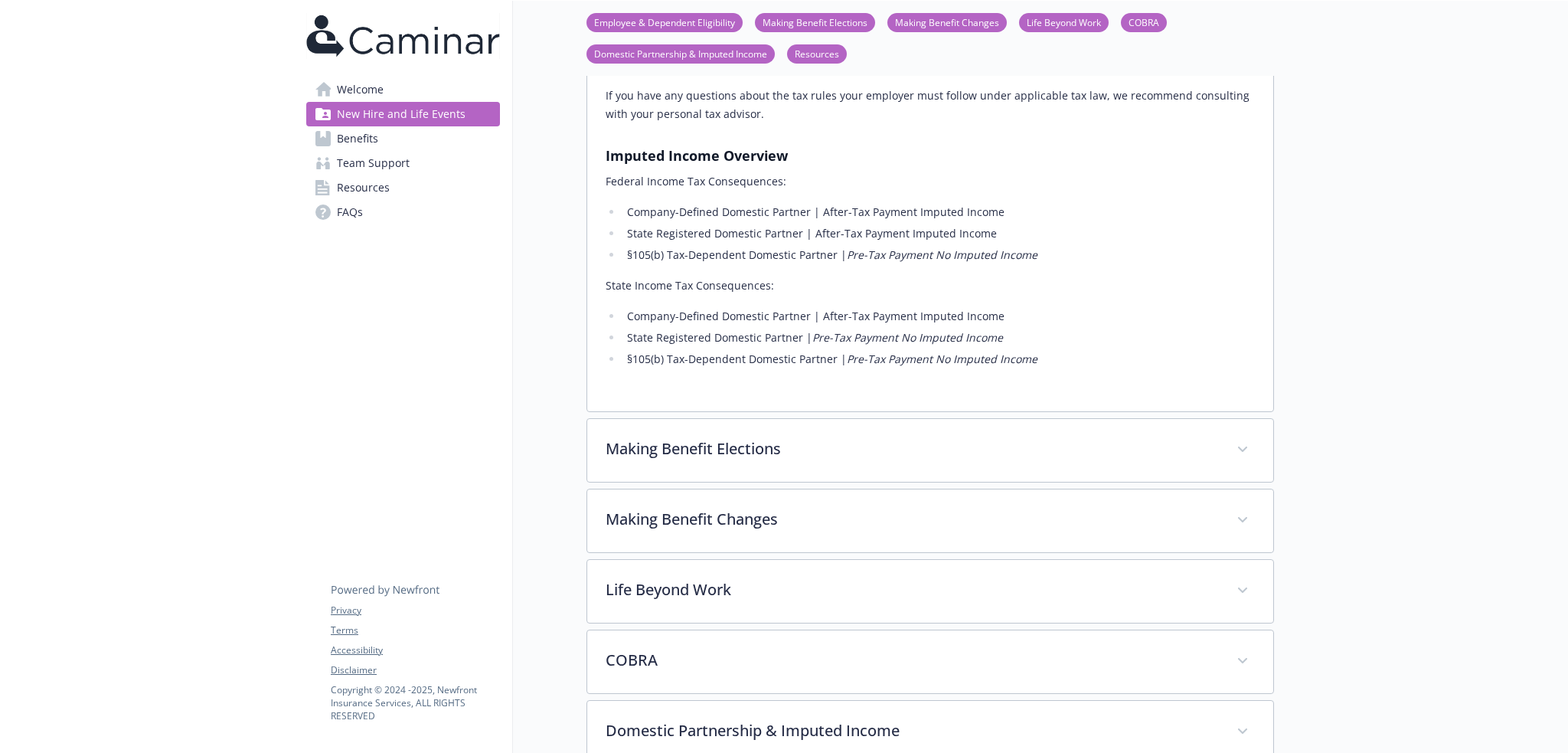
scroll to position [1684, 0]
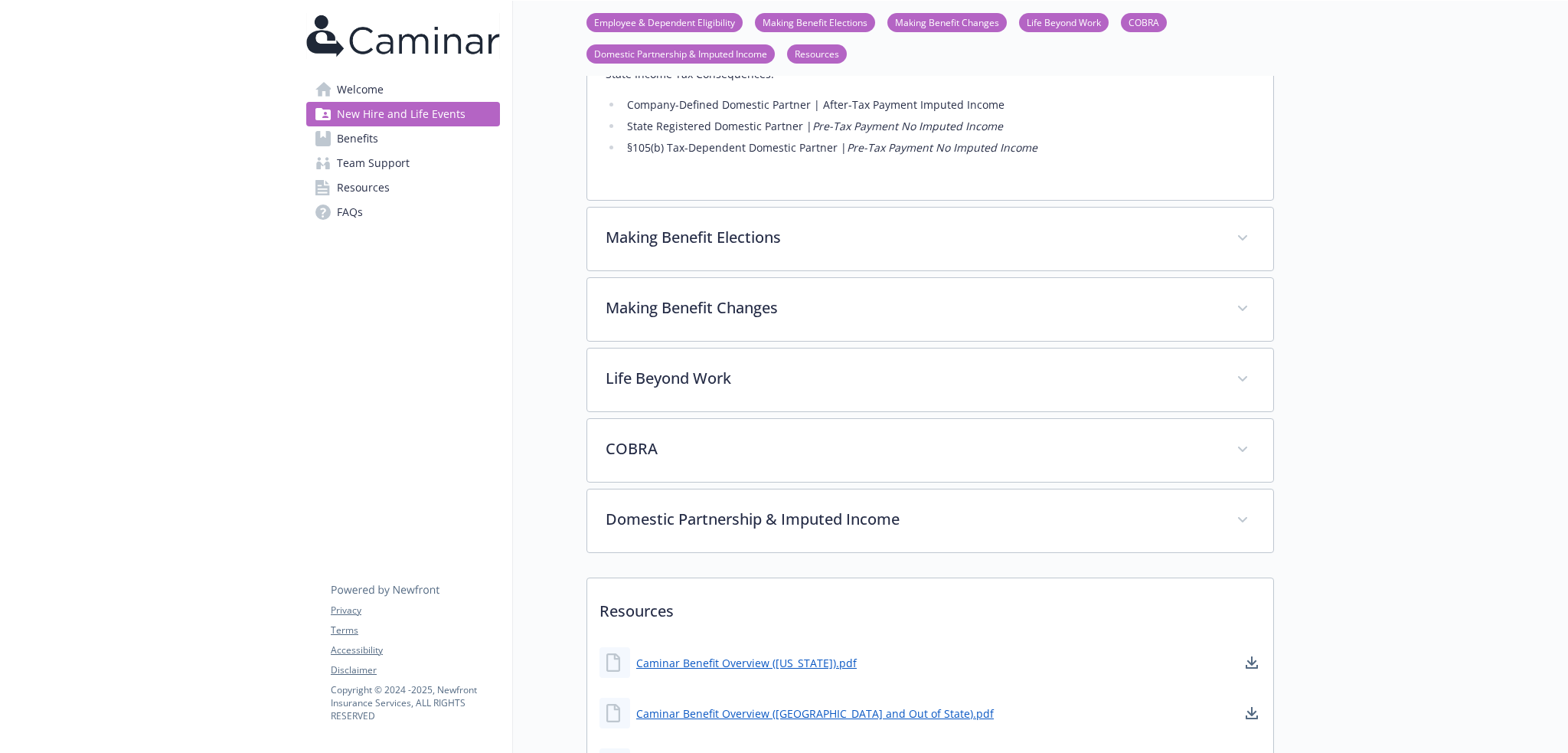
click at [380, 143] on link "Benefits" at bounding box center [403, 139] width 194 height 25
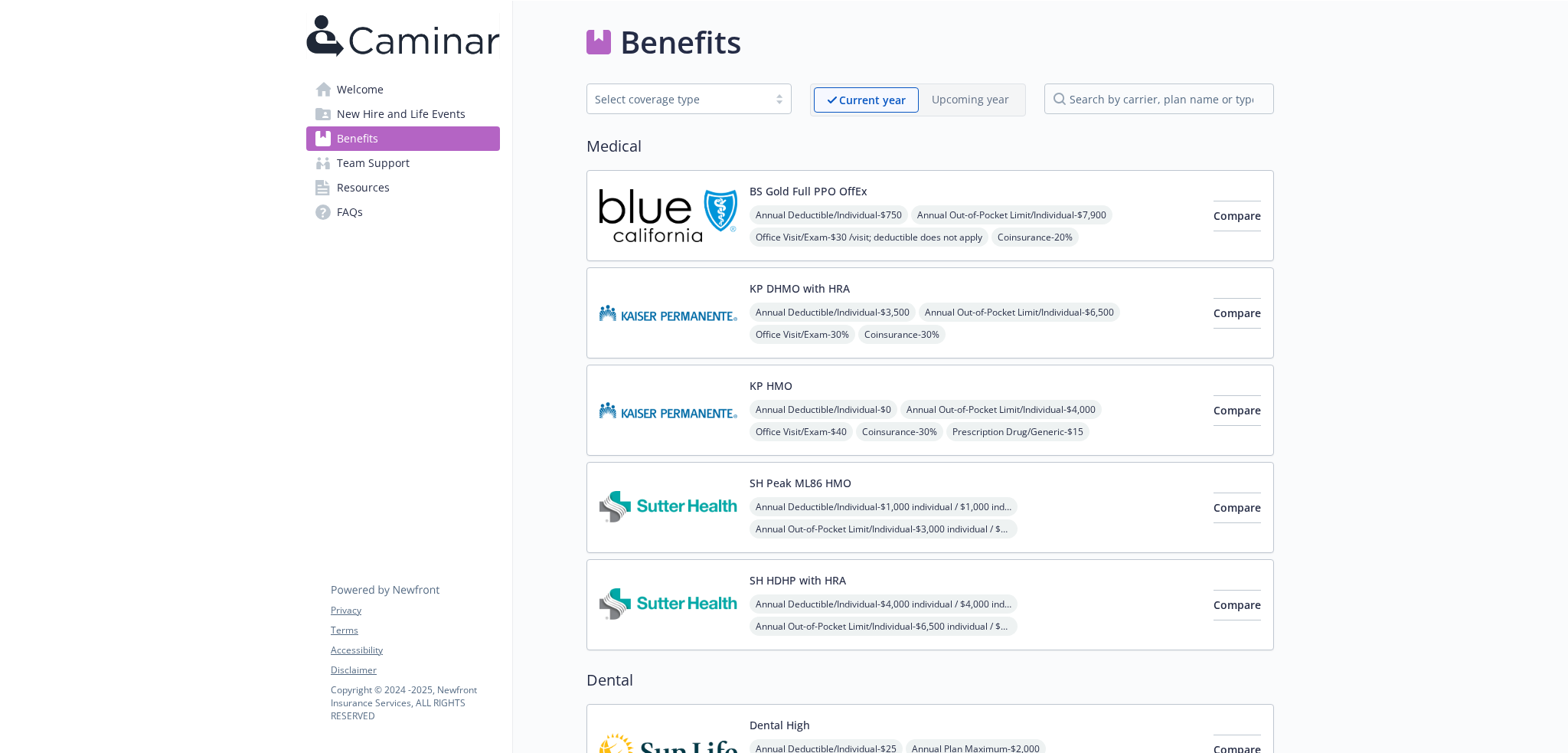
click at [987, 317] on span "Annual Out-of-Pocket Limit/Individual - $6,500" at bounding box center [1019, 312] width 201 height 19
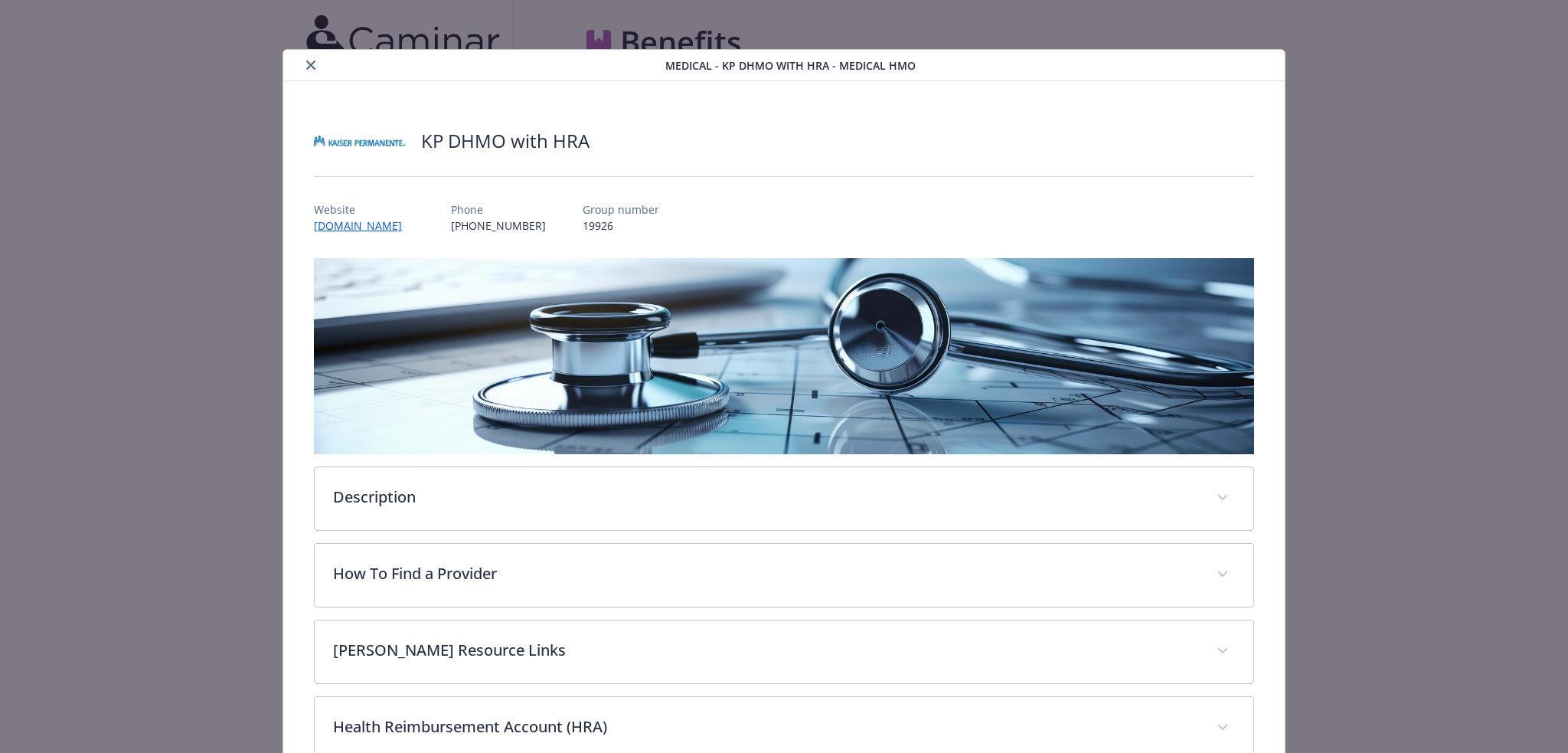
scroll to position [46, 0]
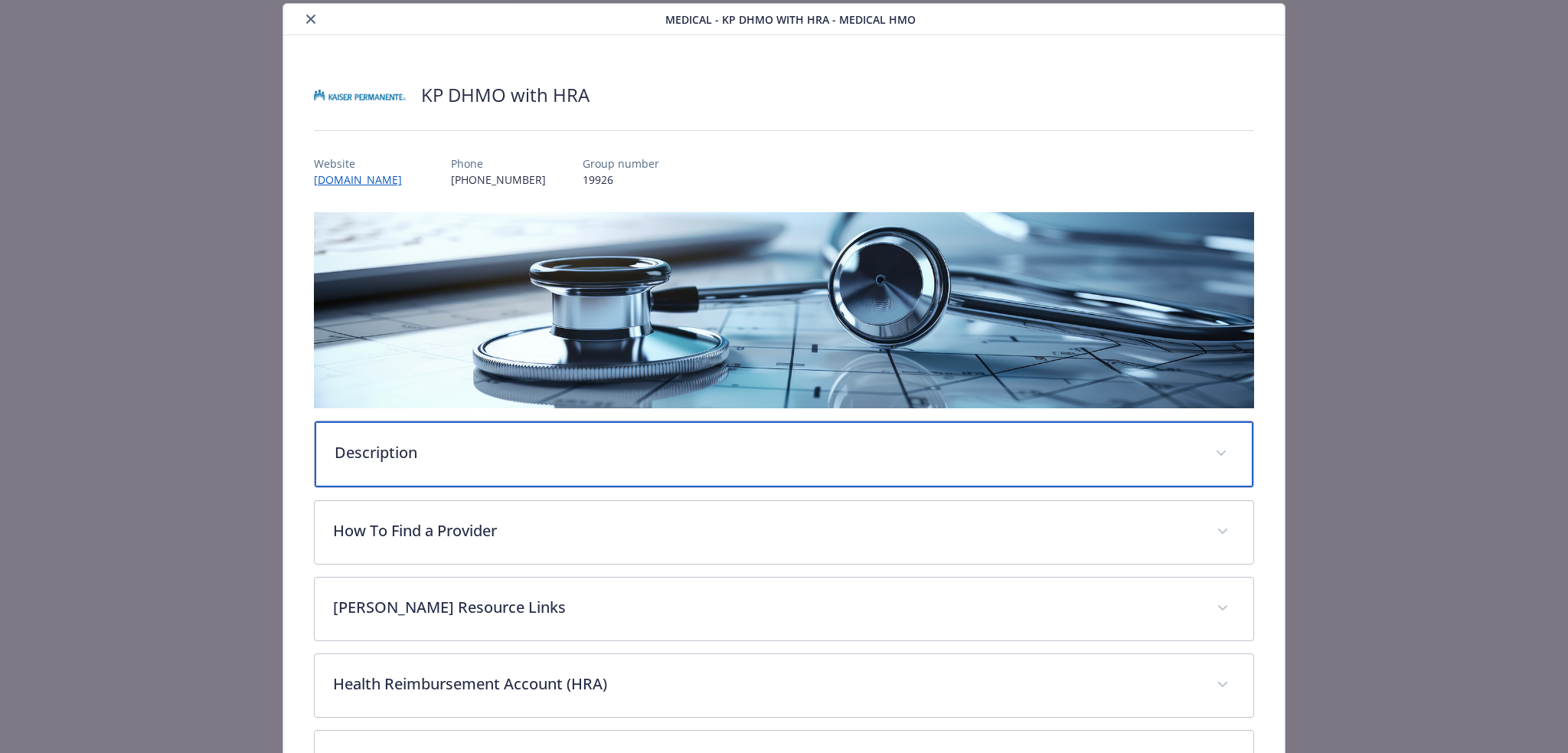
click at [615, 447] on p "Description" at bounding box center [765, 453] width 863 height 23
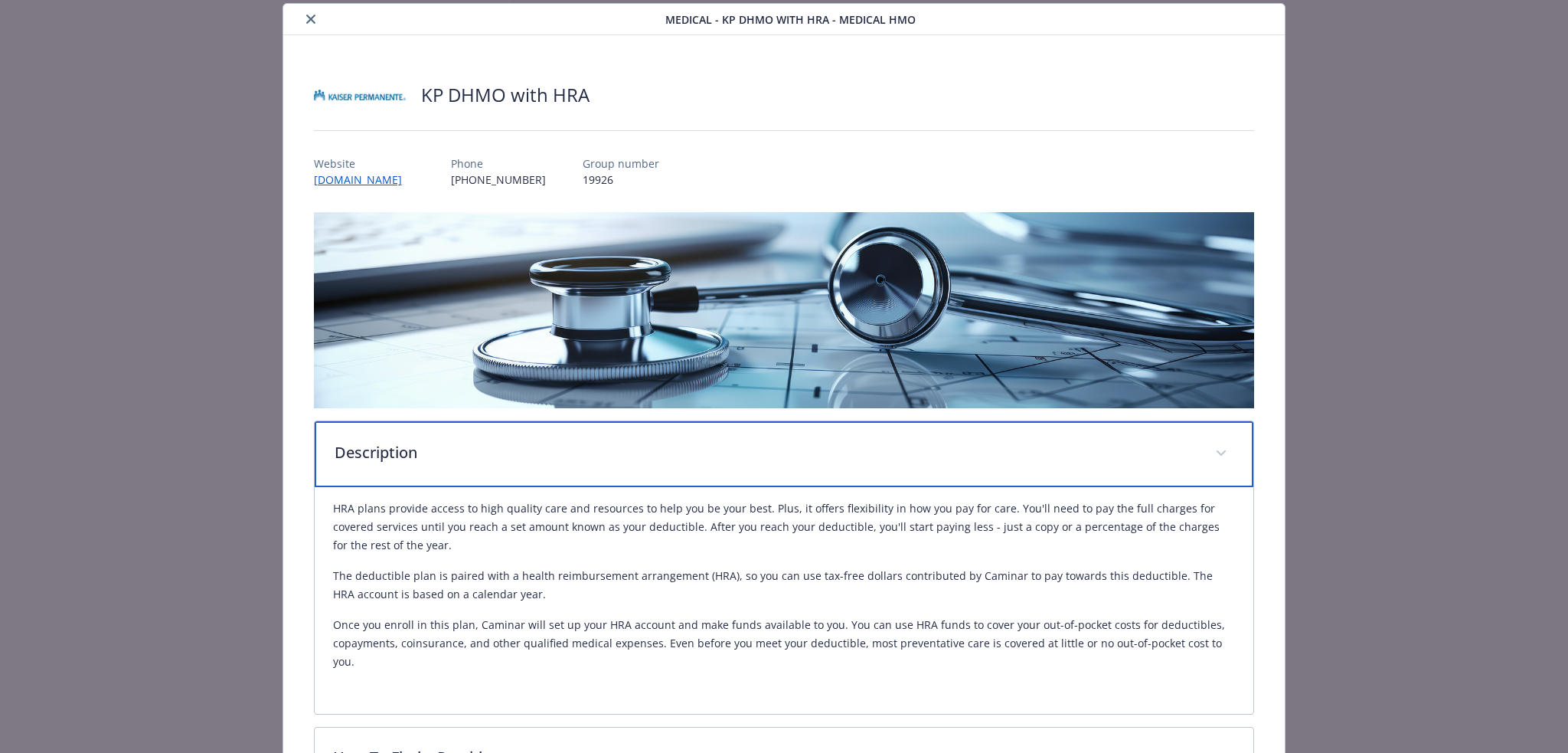
scroll to position [327, 0]
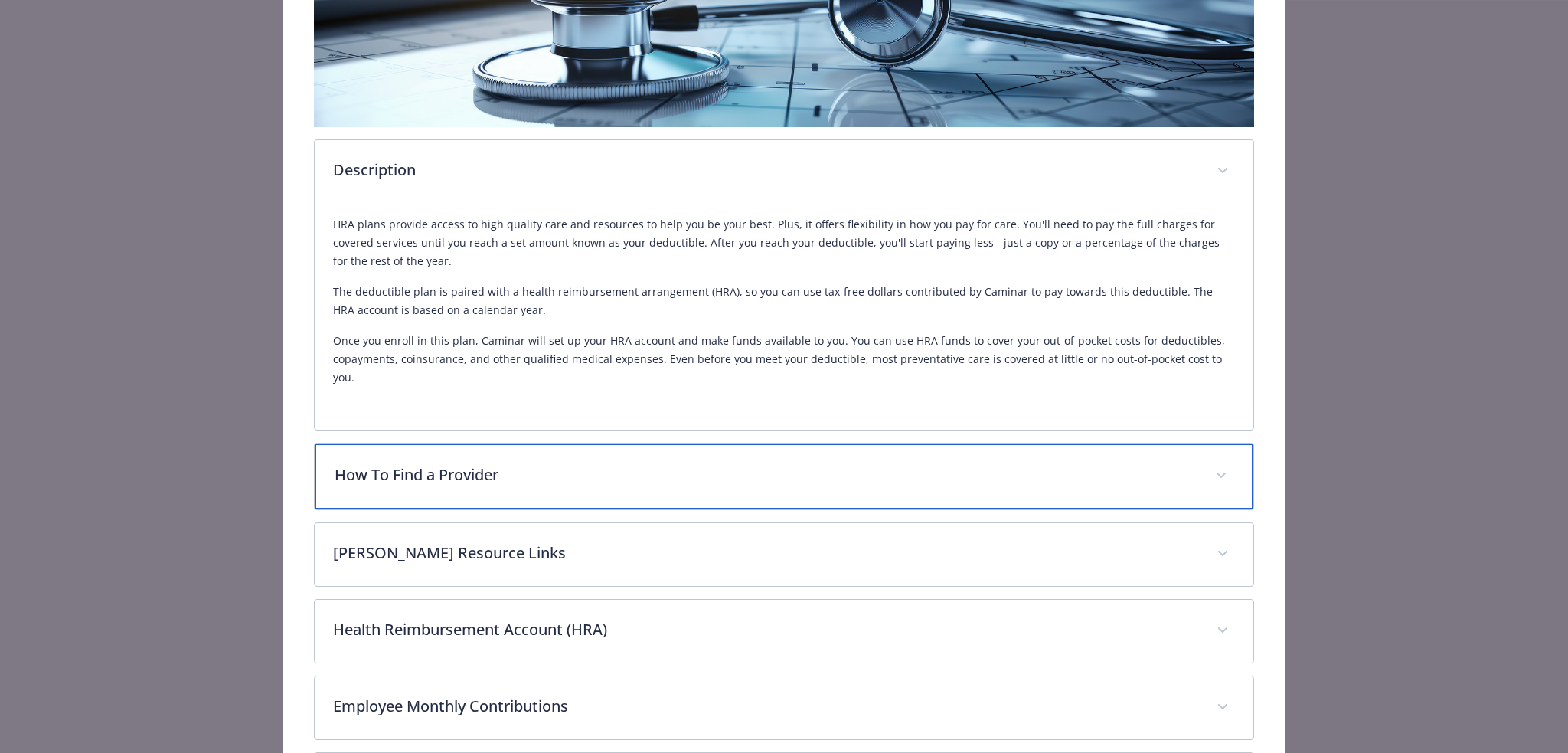
click at [594, 463] on p "How To Find a Provider" at bounding box center [765, 475] width 863 height 23
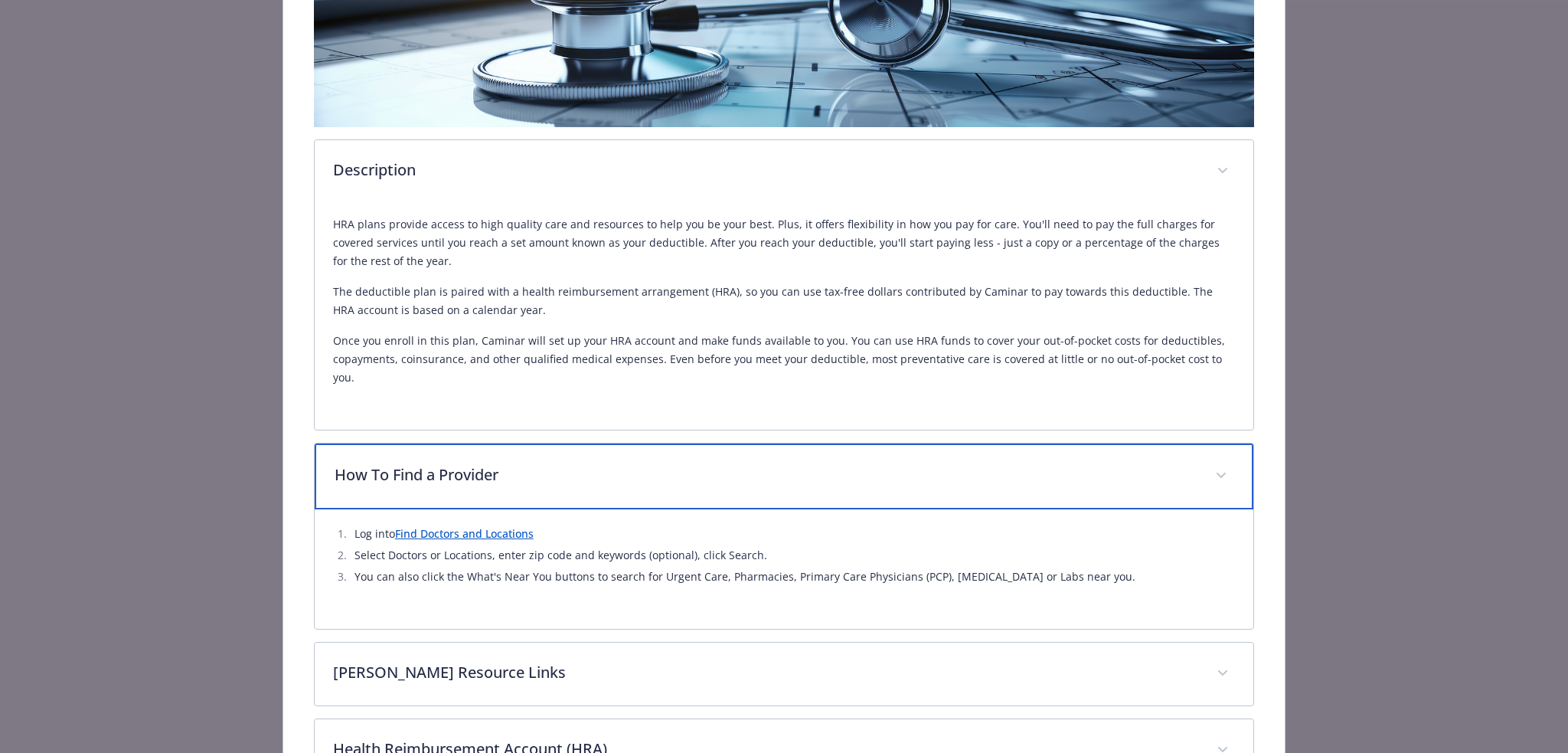
scroll to position [607, 0]
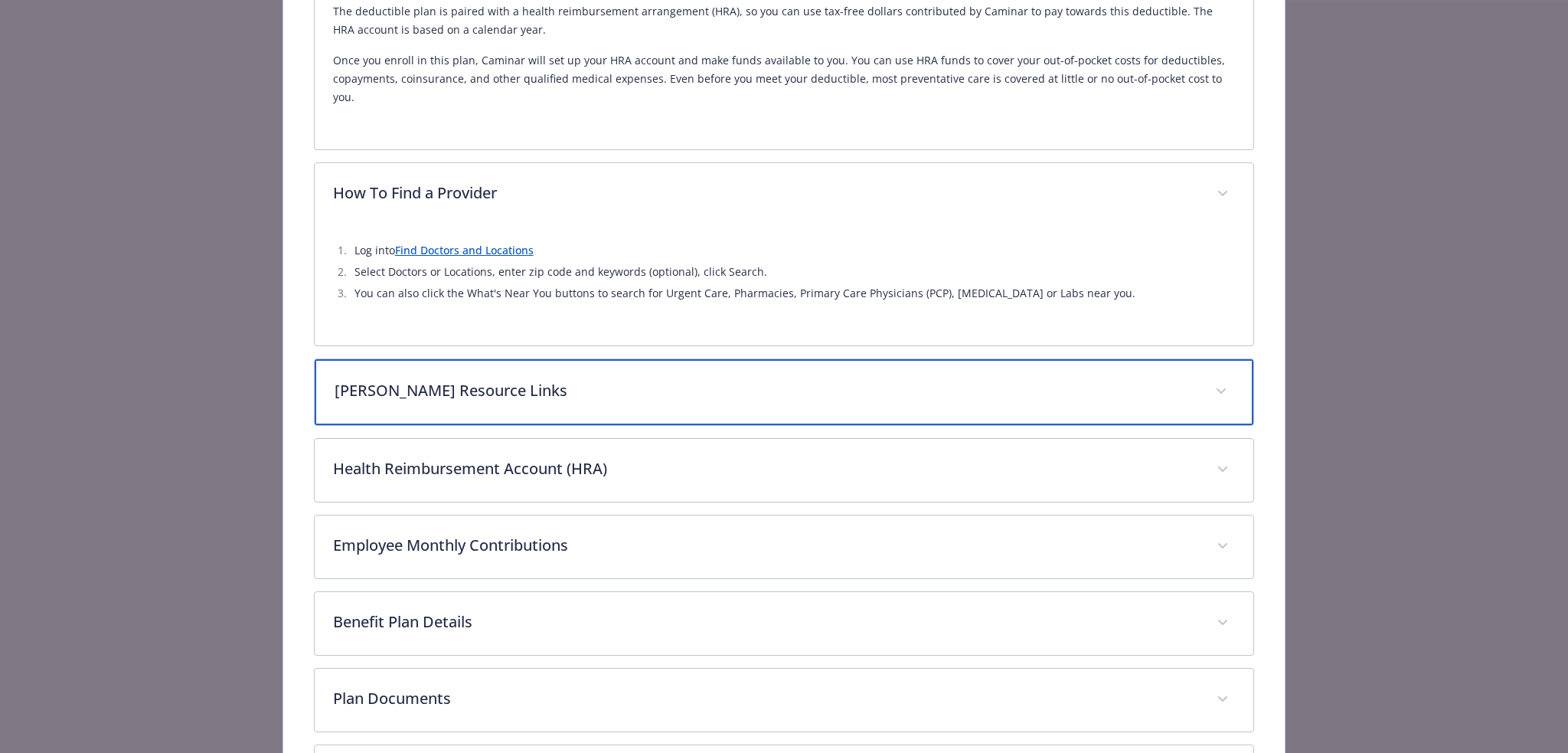
click at [623, 379] on p "Kaiser Resource Links" at bounding box center [765, 391] width 863 height 23
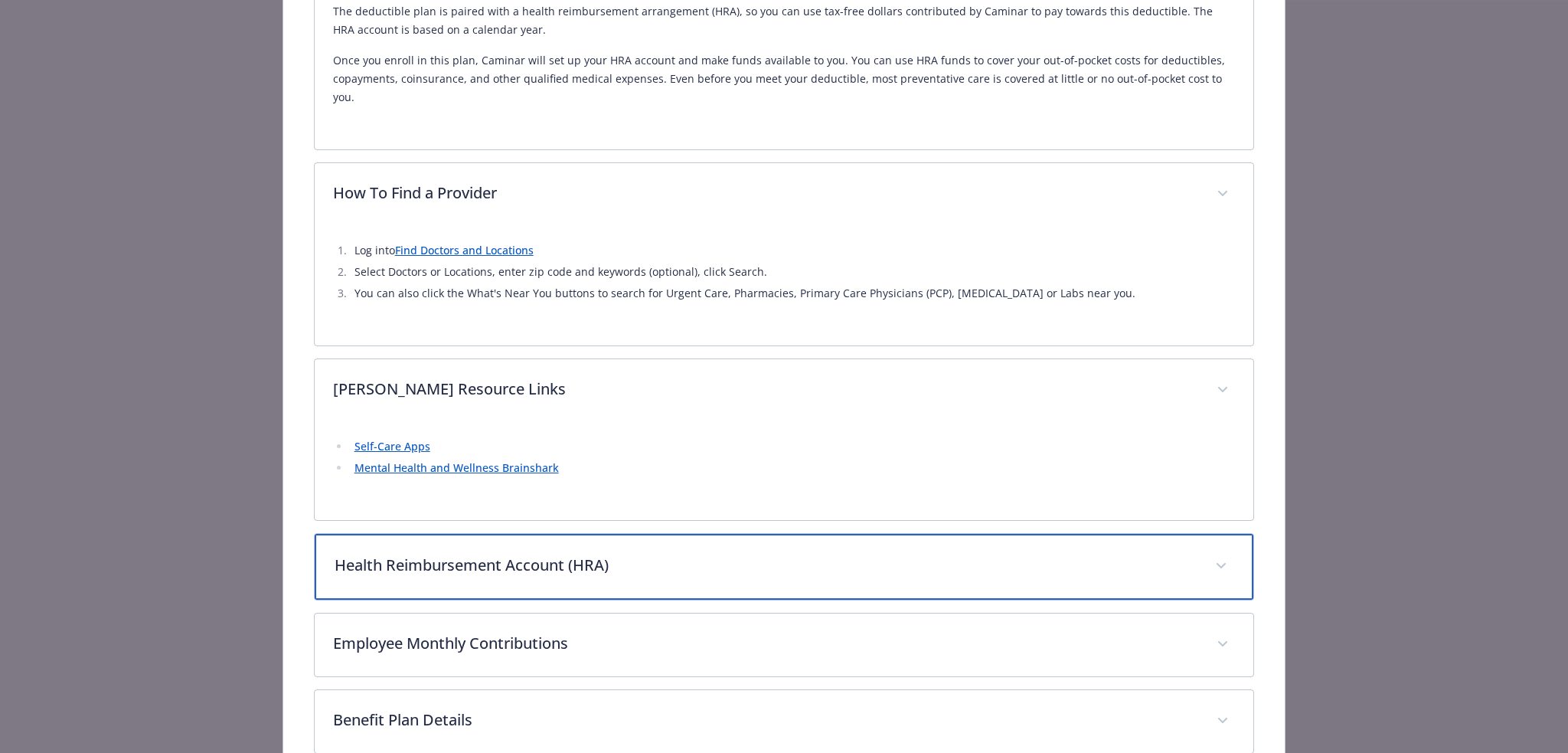
drag, startPoint x: 457, startPoint y: 553, endPoint x: 465, endPoint y: 556, distance: 8.5
click at [457, 554] on p "Health Reimbursement Account (HRA)" at bounding box center [765, 565] width 863 height 23
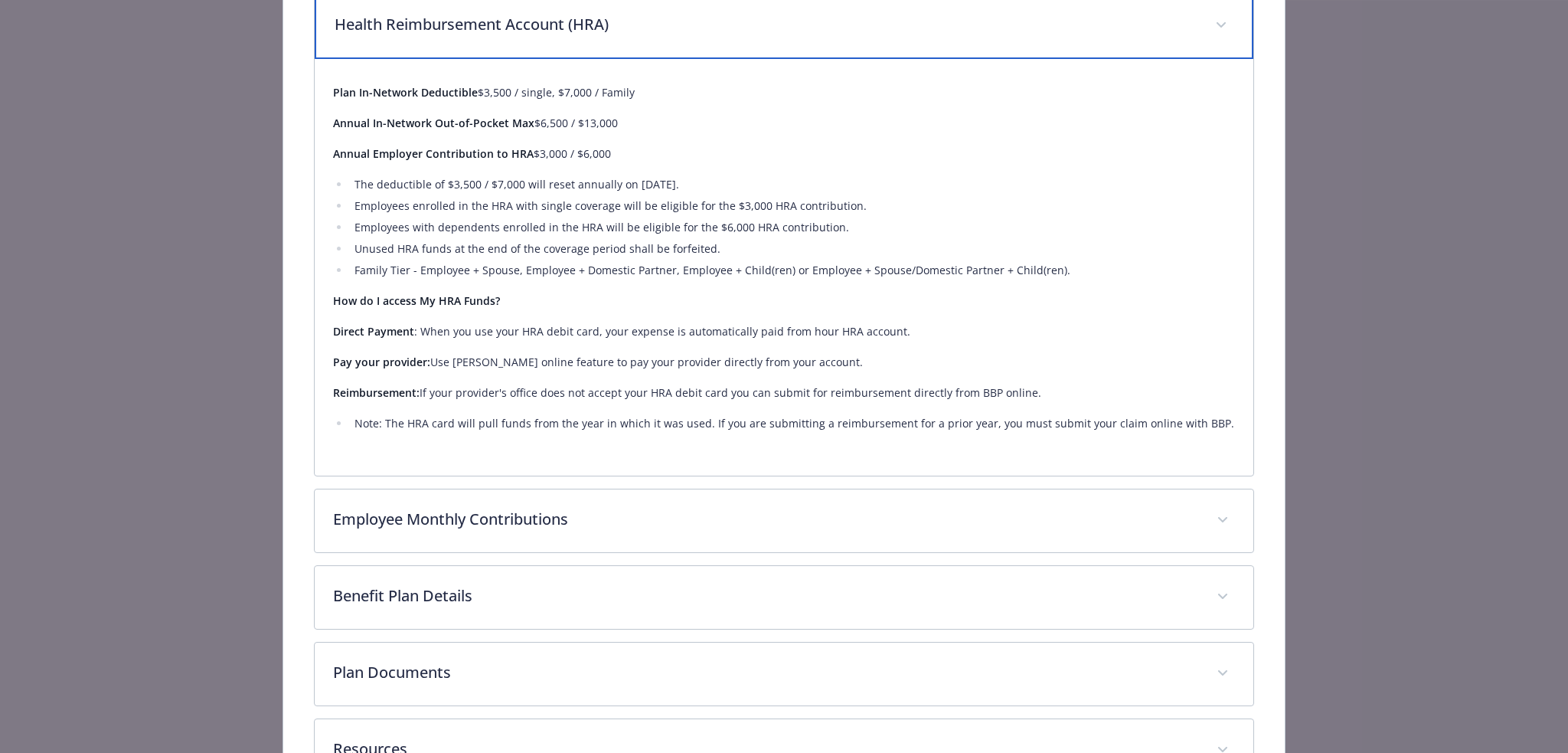
scroll to position [1169, 0]
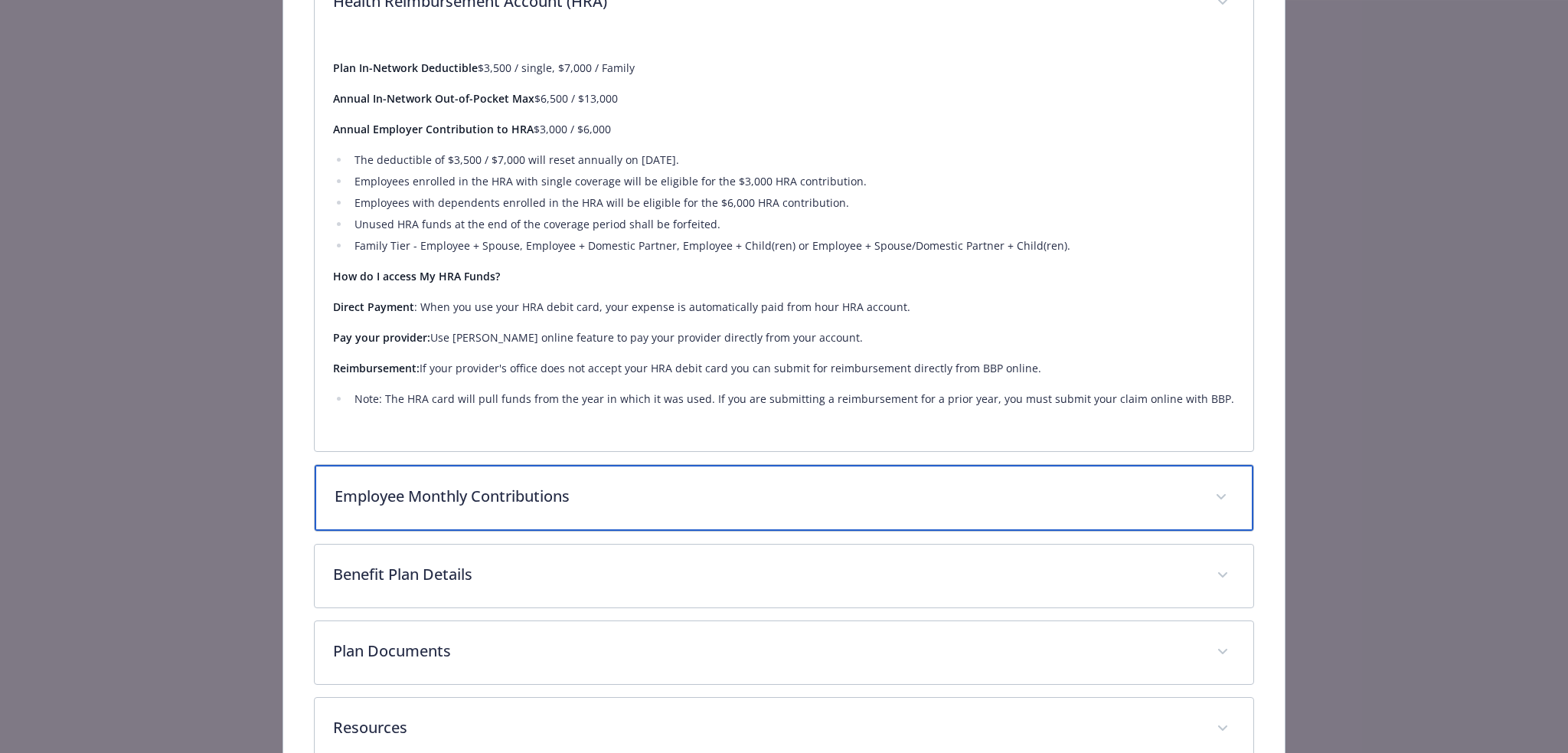
click at [635, 497] on div "Employee Monthly Contributions" at bounding box center [784, 498] width 940 height 66
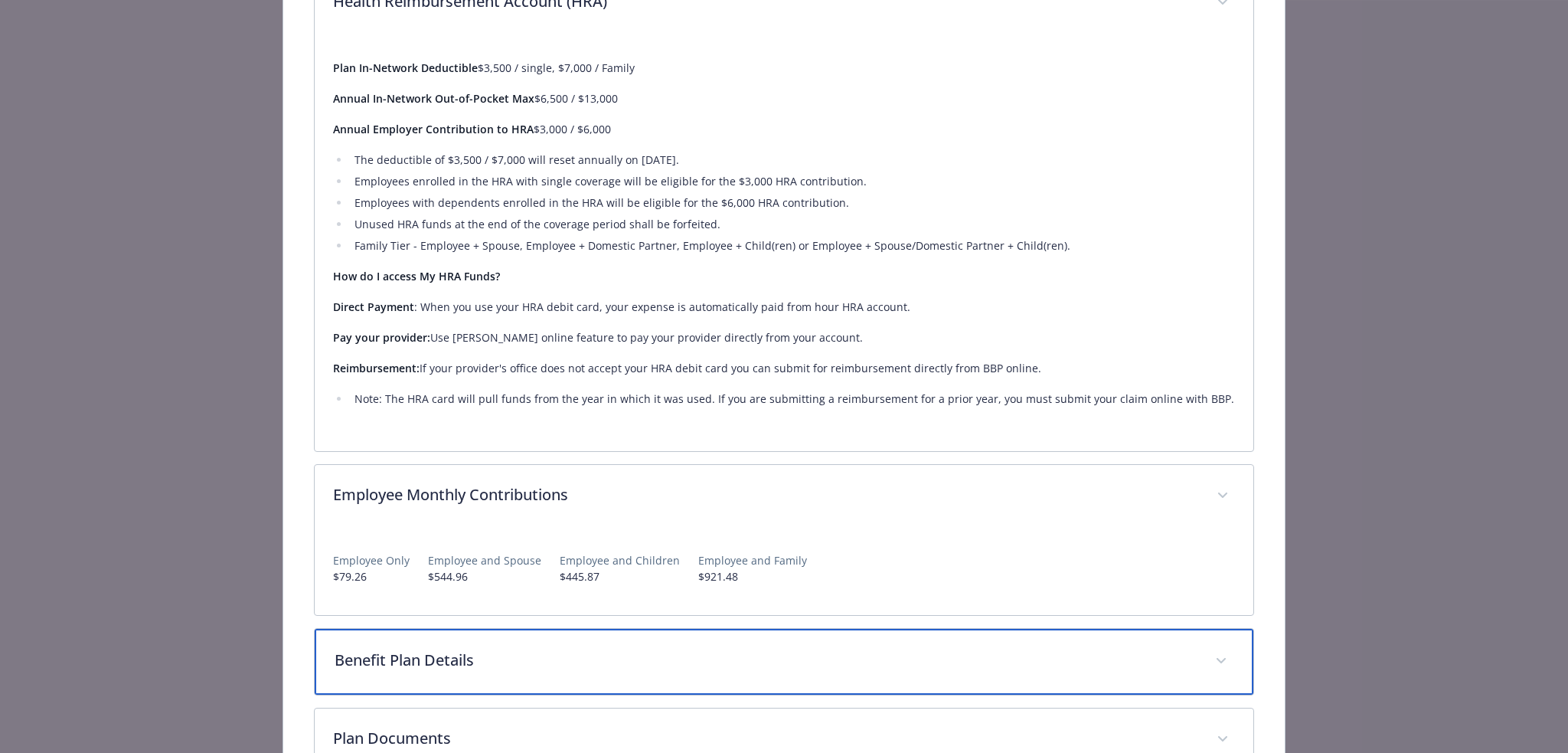
click at [891, 663] on div "Benefit Plan Details" at bounding box center [784, 661] width 940 height 66
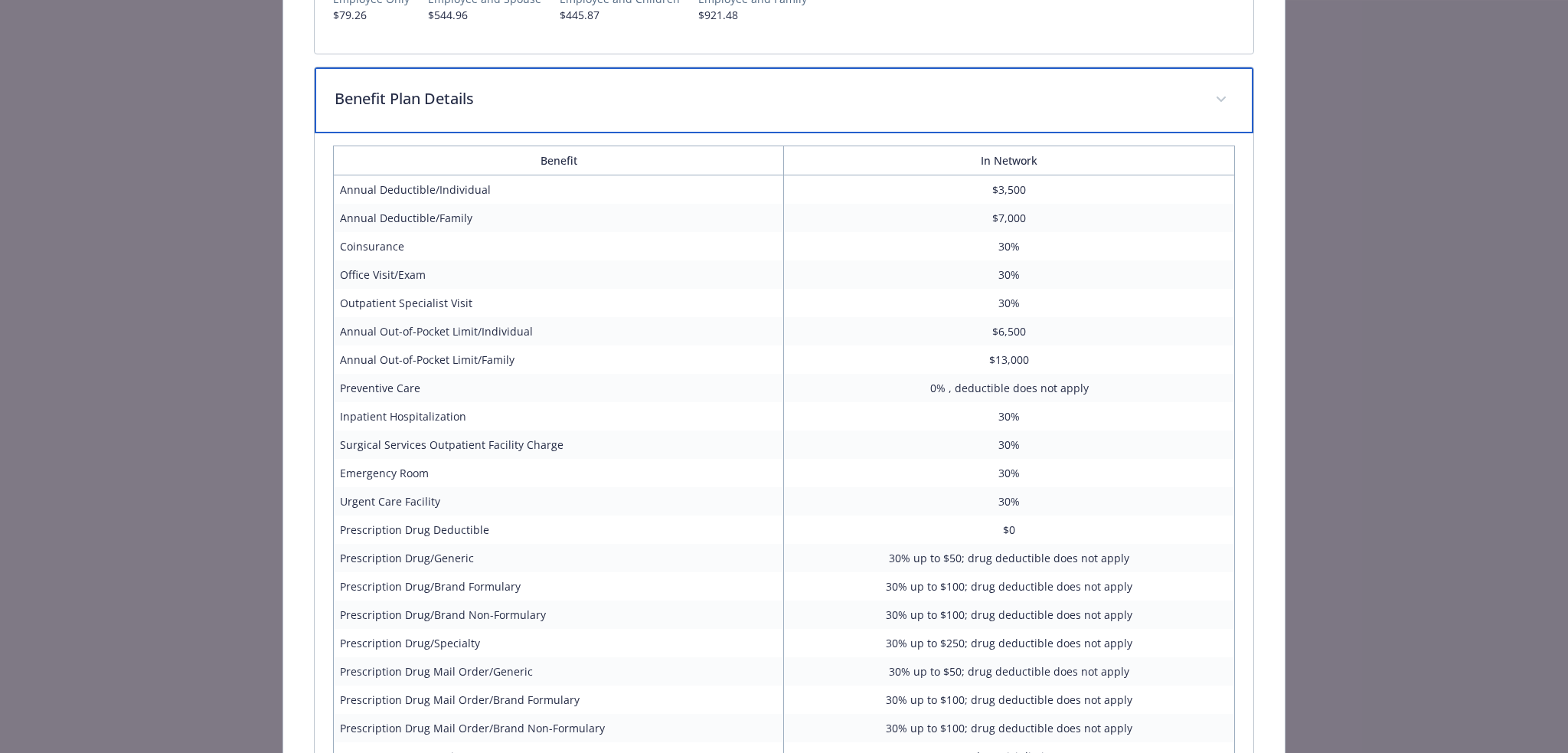
scroll to position [2028, 0]
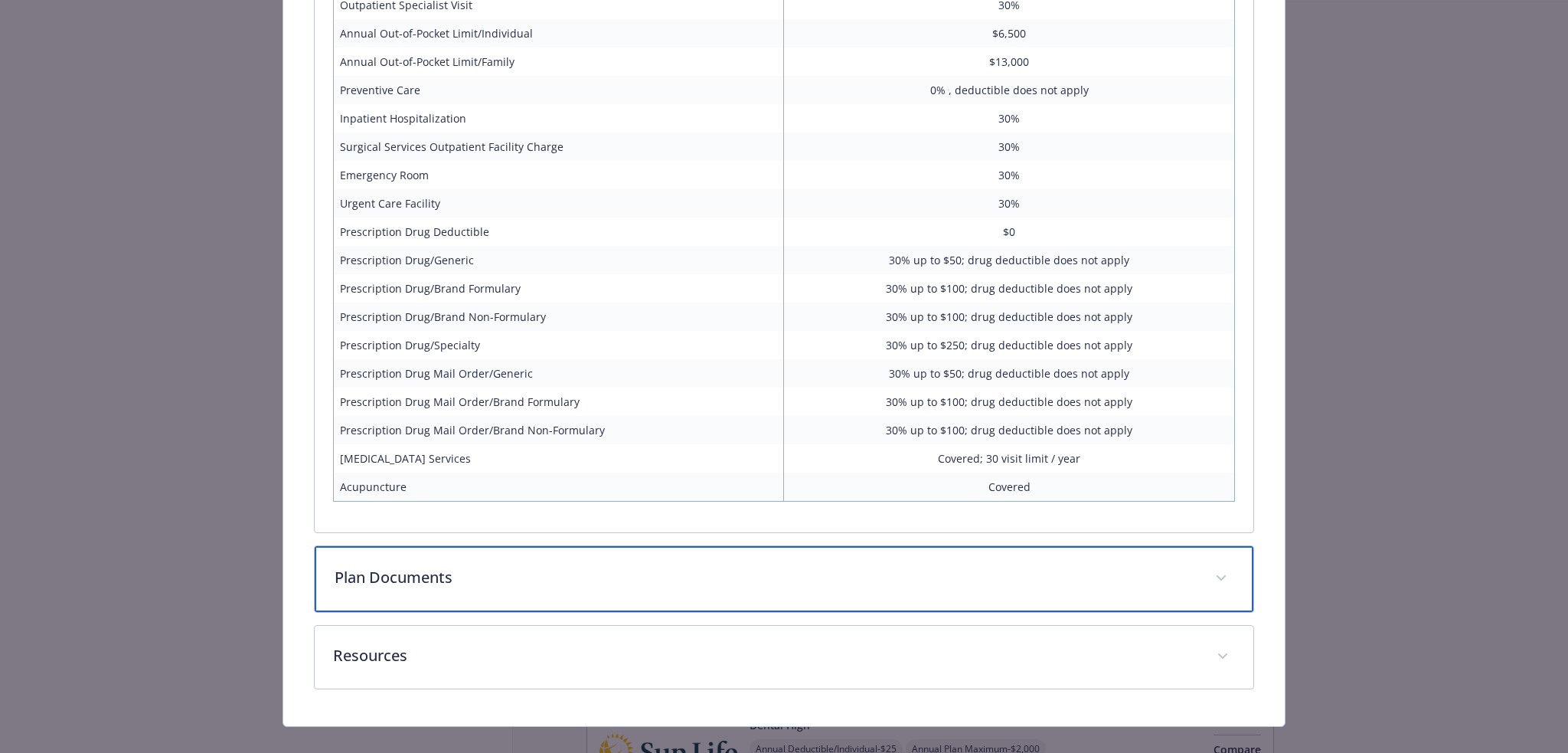
click at [775, 578] on div "Plan Documents" at bounding box center [784, 578] width 940 height 66
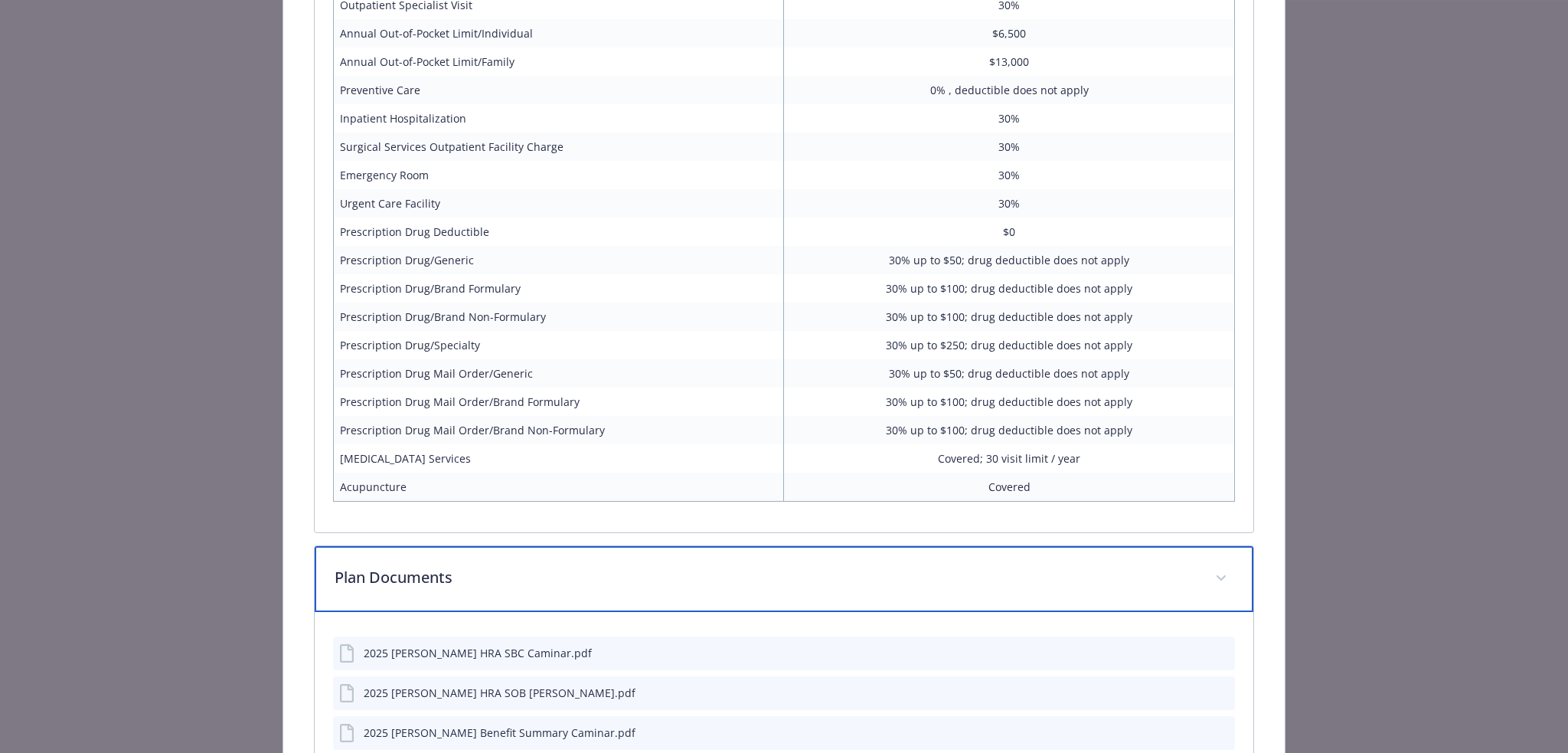
scroll to position [2277, 0]
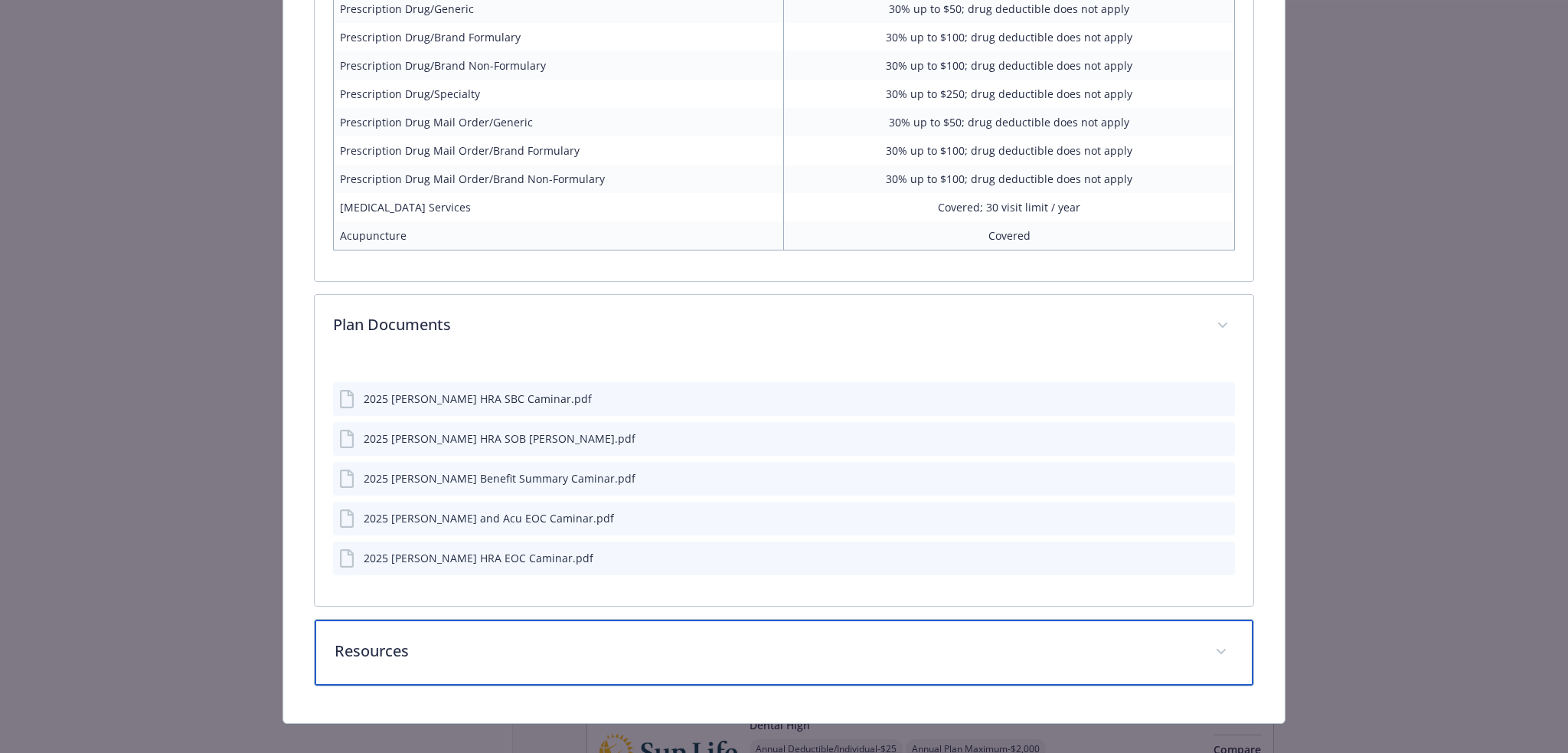
click at [595, 645] on div "Resources" at bounding box center [784, 652] width 940 height 66
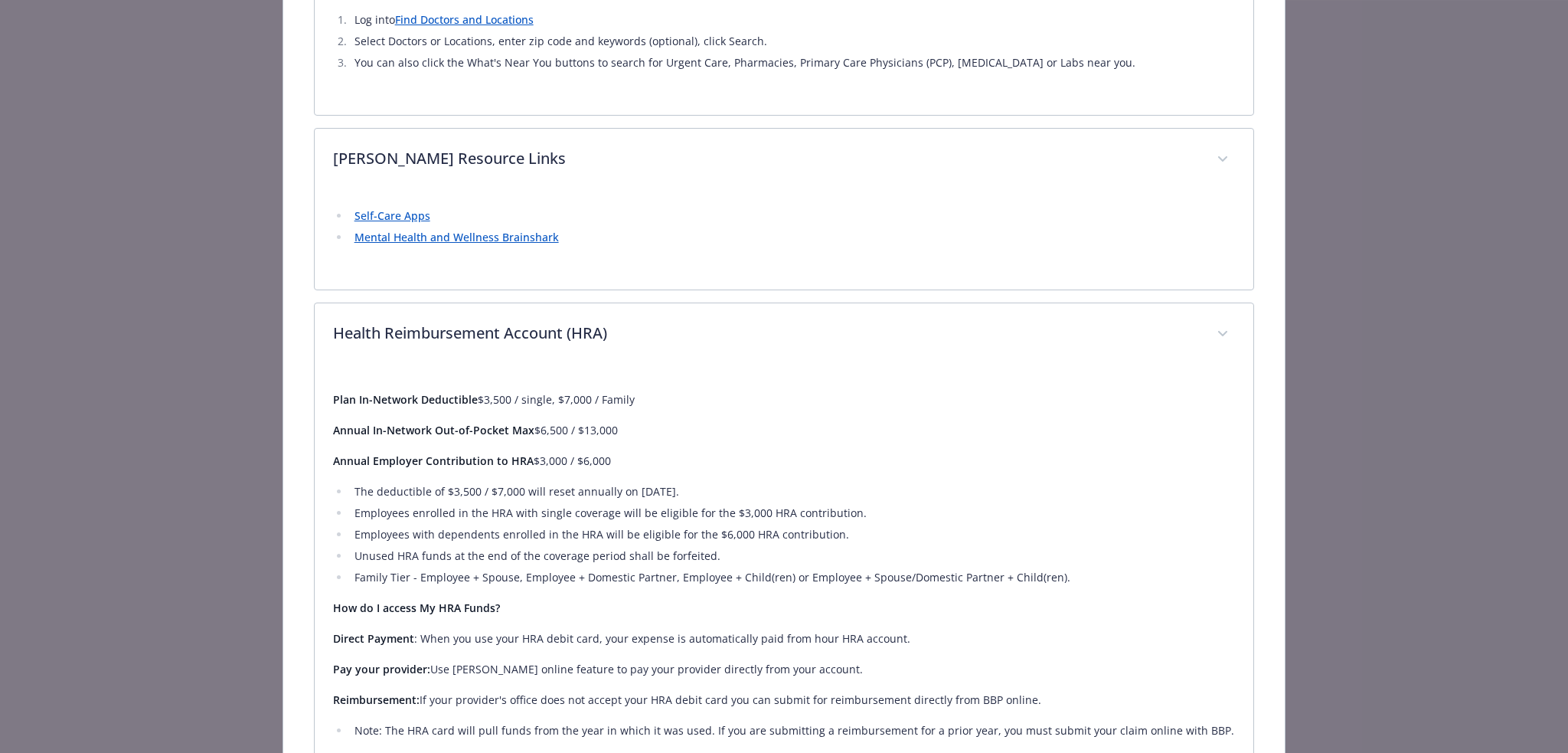
scroll to position [0, 0]
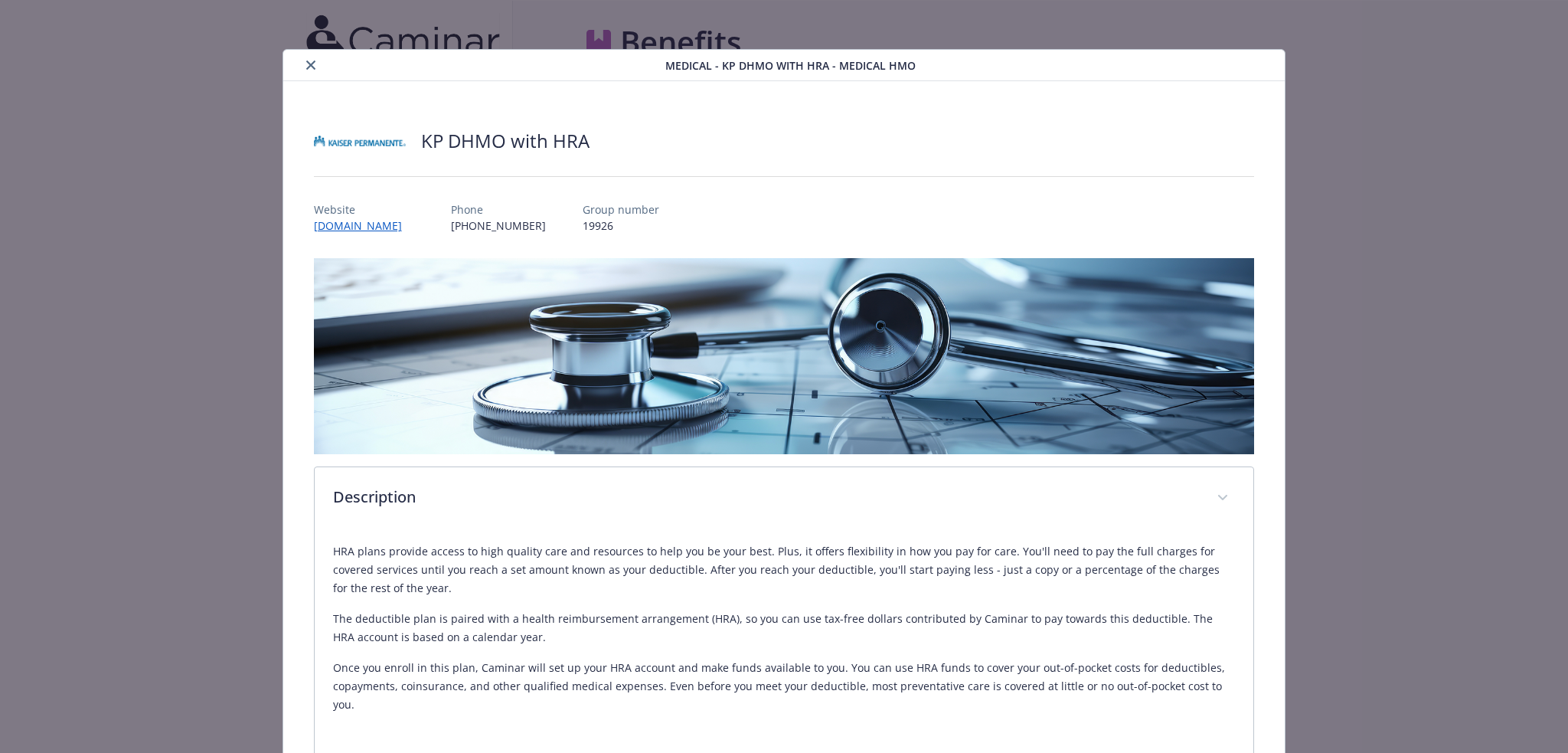
click at [310, 63] on icon "close" at bounding box center [311, 65] width 9 height 9
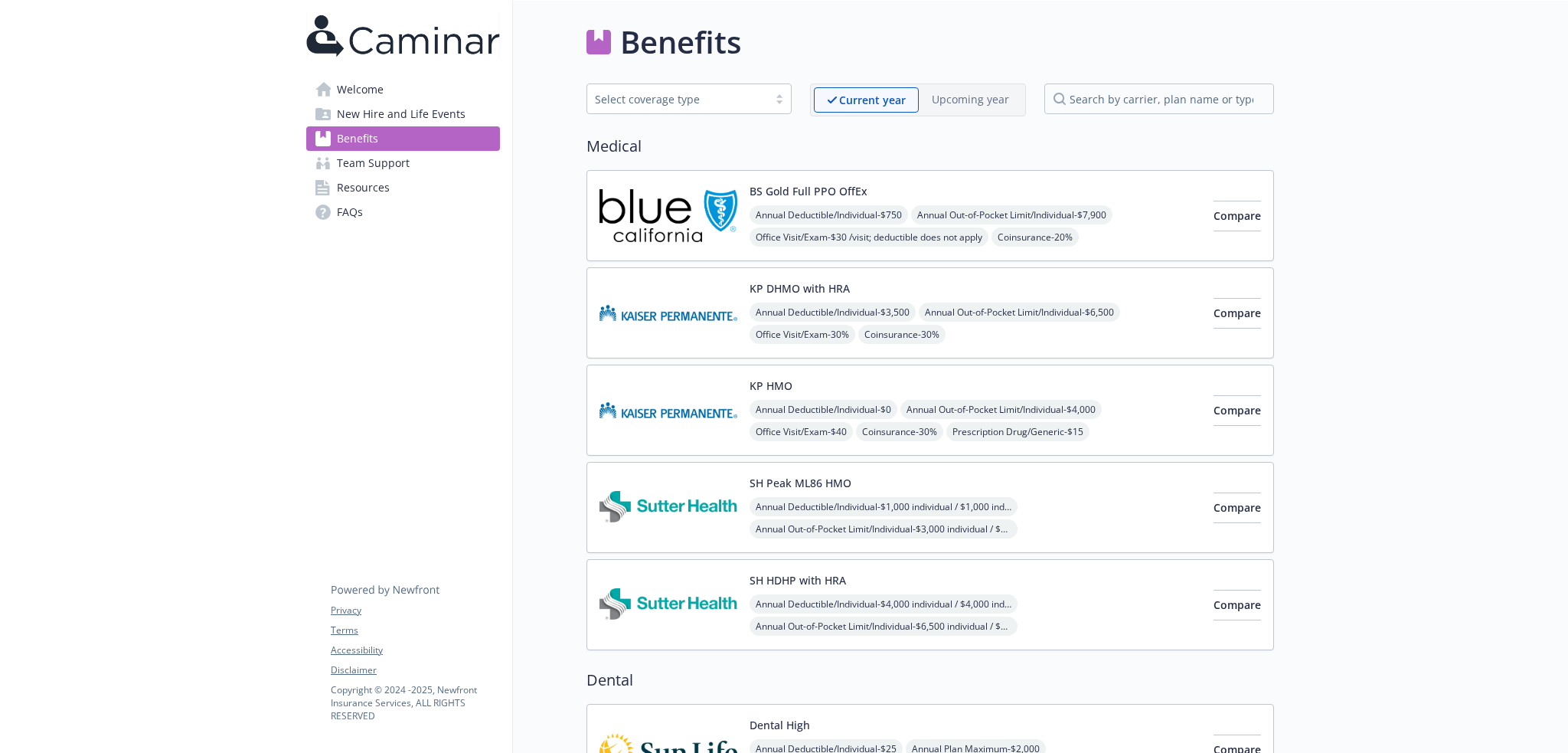
click at [407, 118] on span "New Hire and Life Events" at bounding box center [401, 114] width 129 height 25
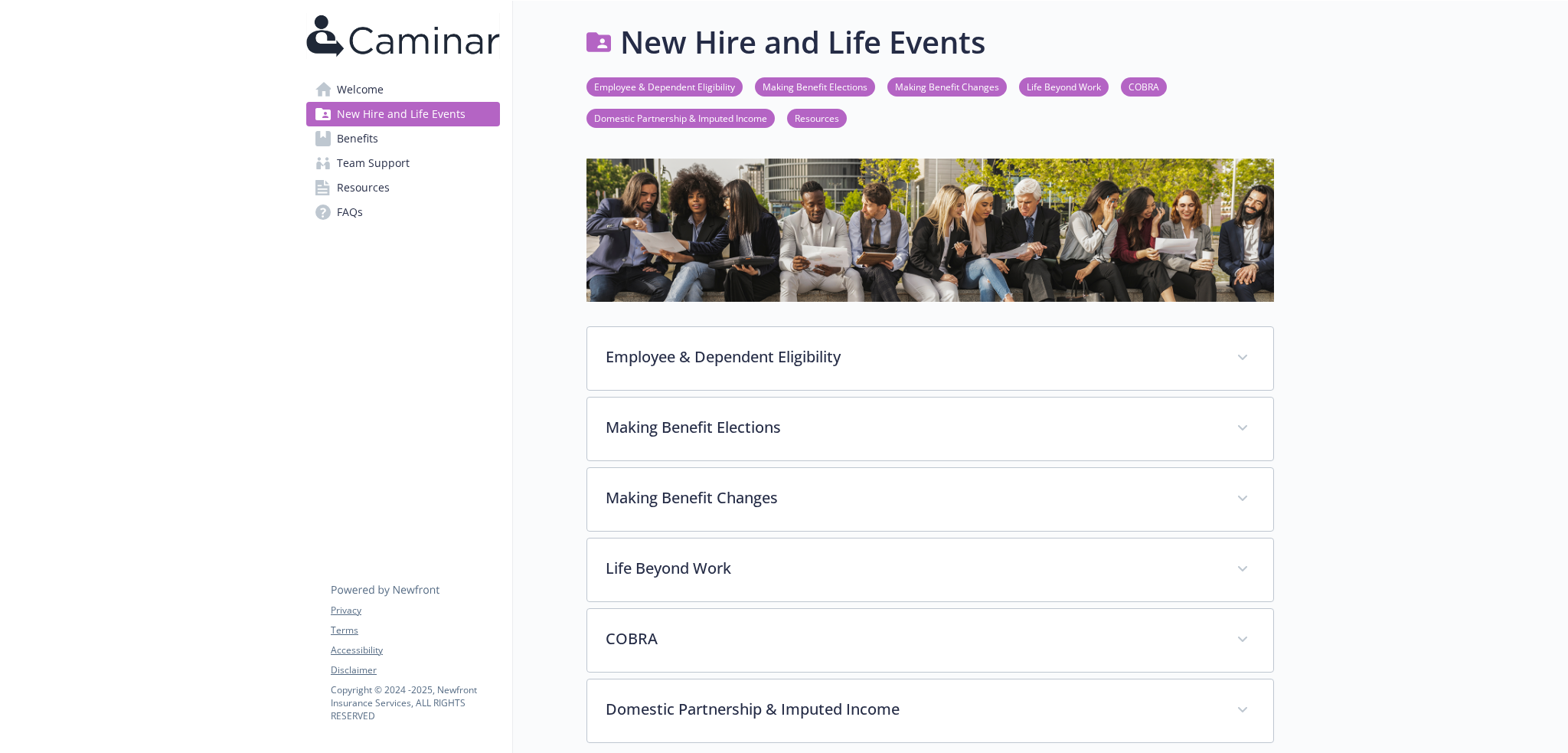
click at [412, 169] on link "Team Support" at bounding box center [403, 163] width 194 height 25
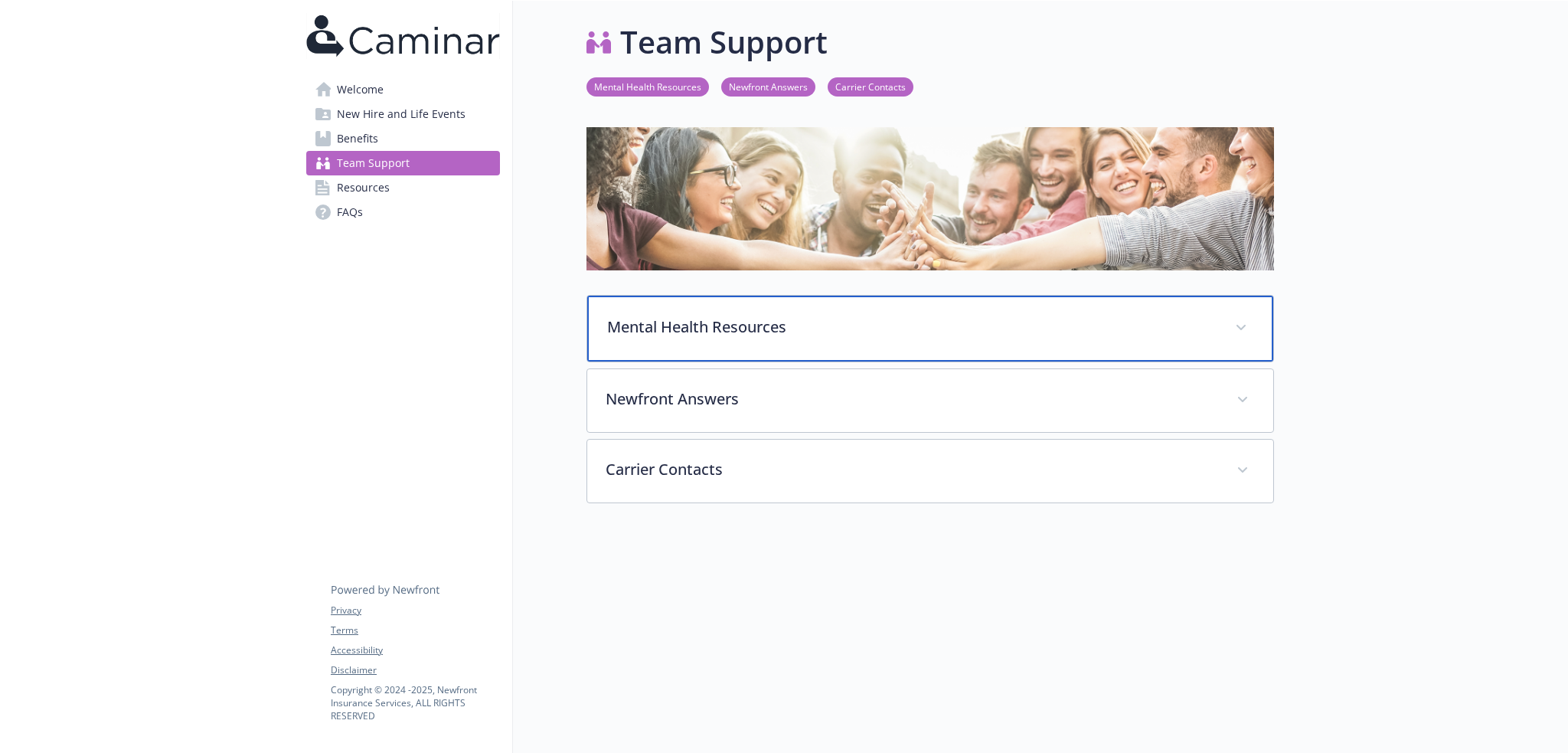
click at [966, 333] on p "Mental Health Resources" at bounding box center [912, 326] width 609 height 23
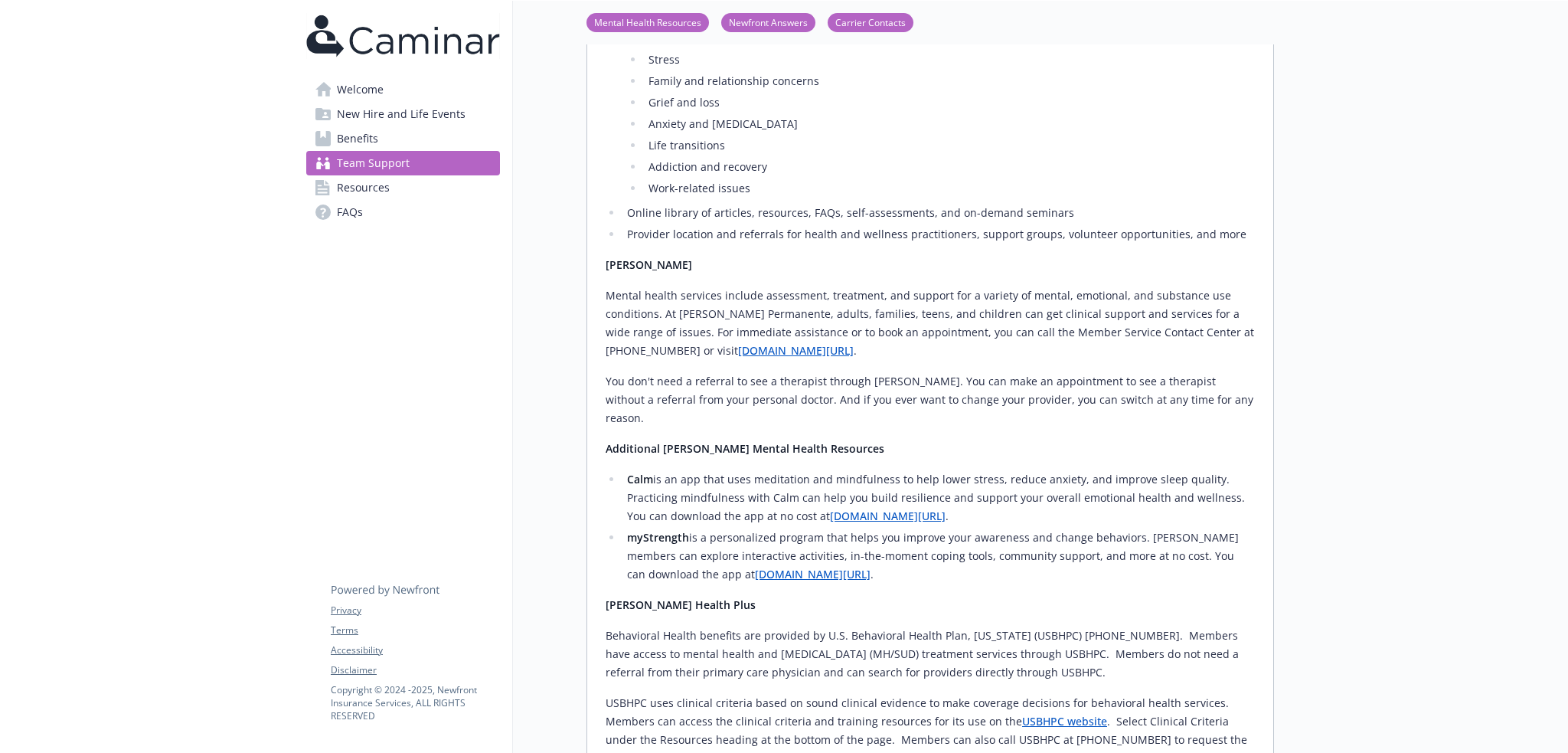
scroll to position [281, 0]
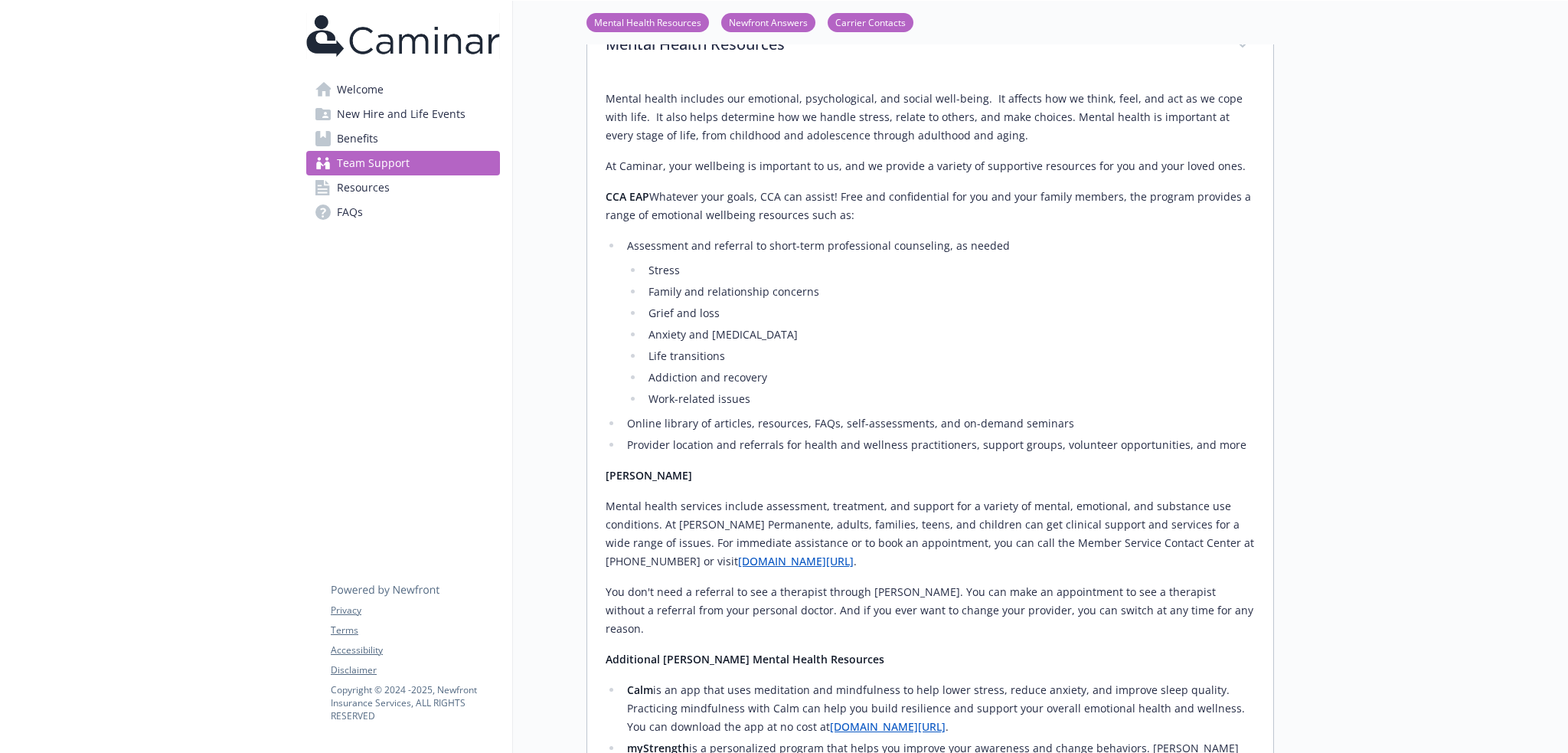
click at [437, 164] on link "Team Support" at bounding box center [403, 163] width 194 height 25
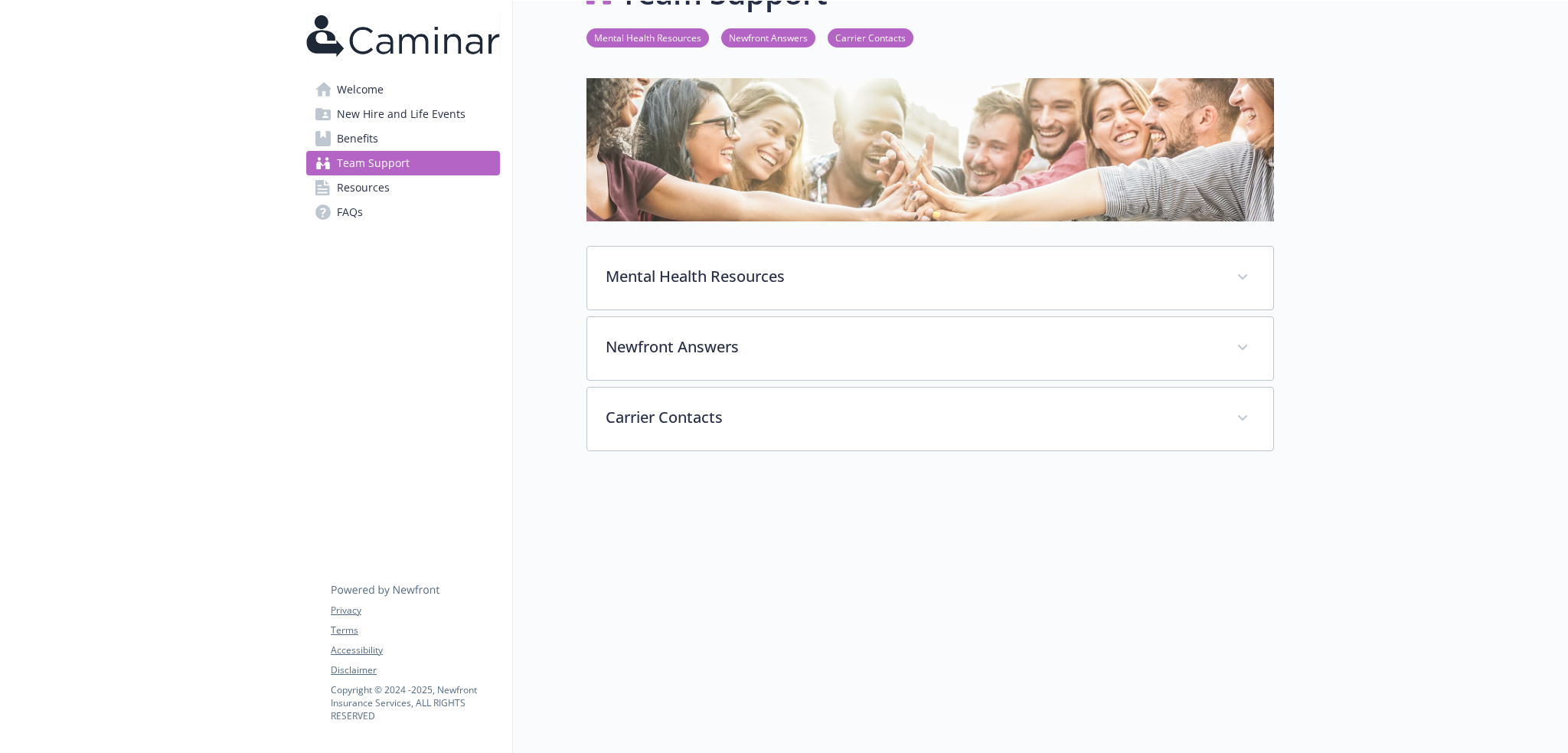
click at [377, 89] on span "Welcome" at bounding box center [360, 90] width 47 height 25
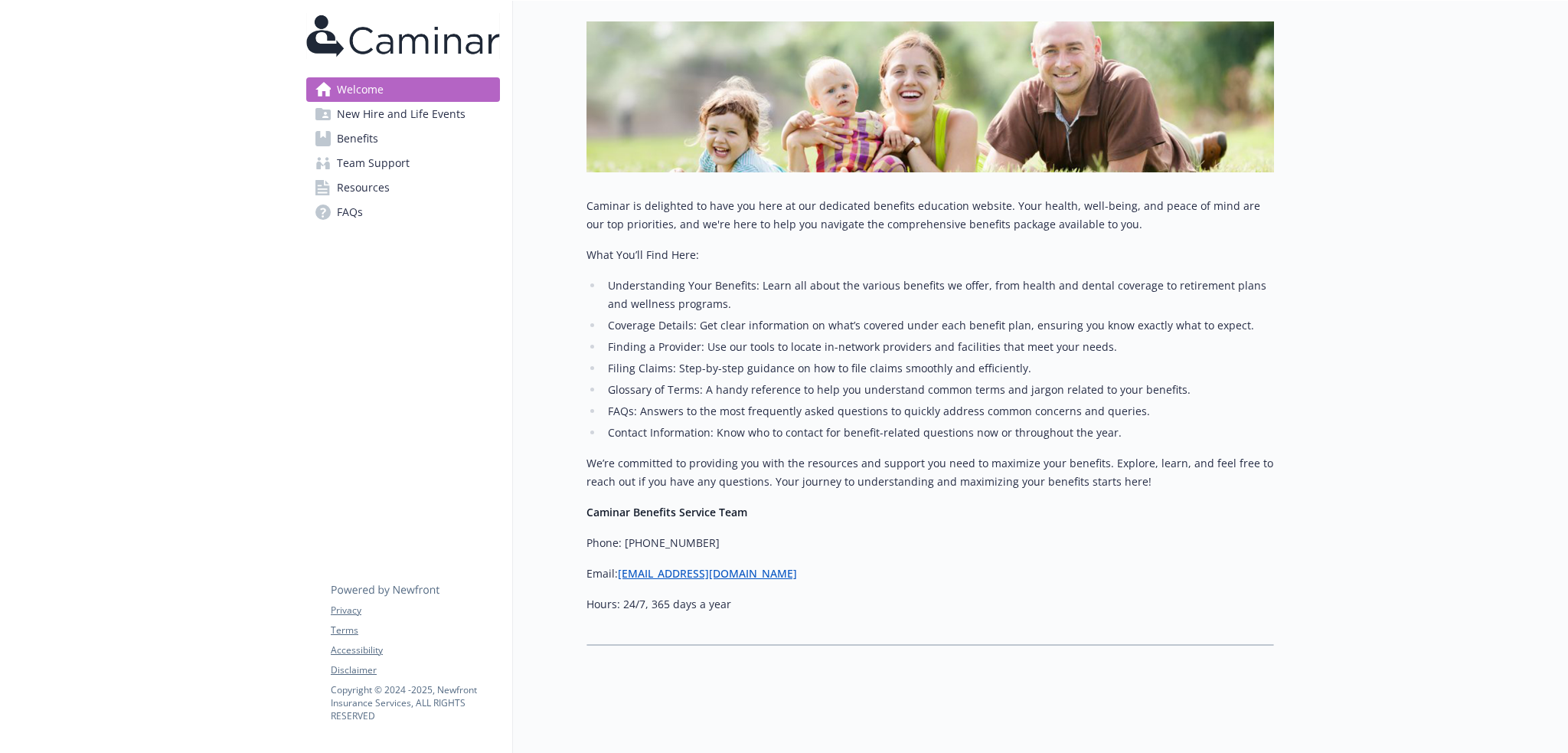
scroll to position [214, 0]
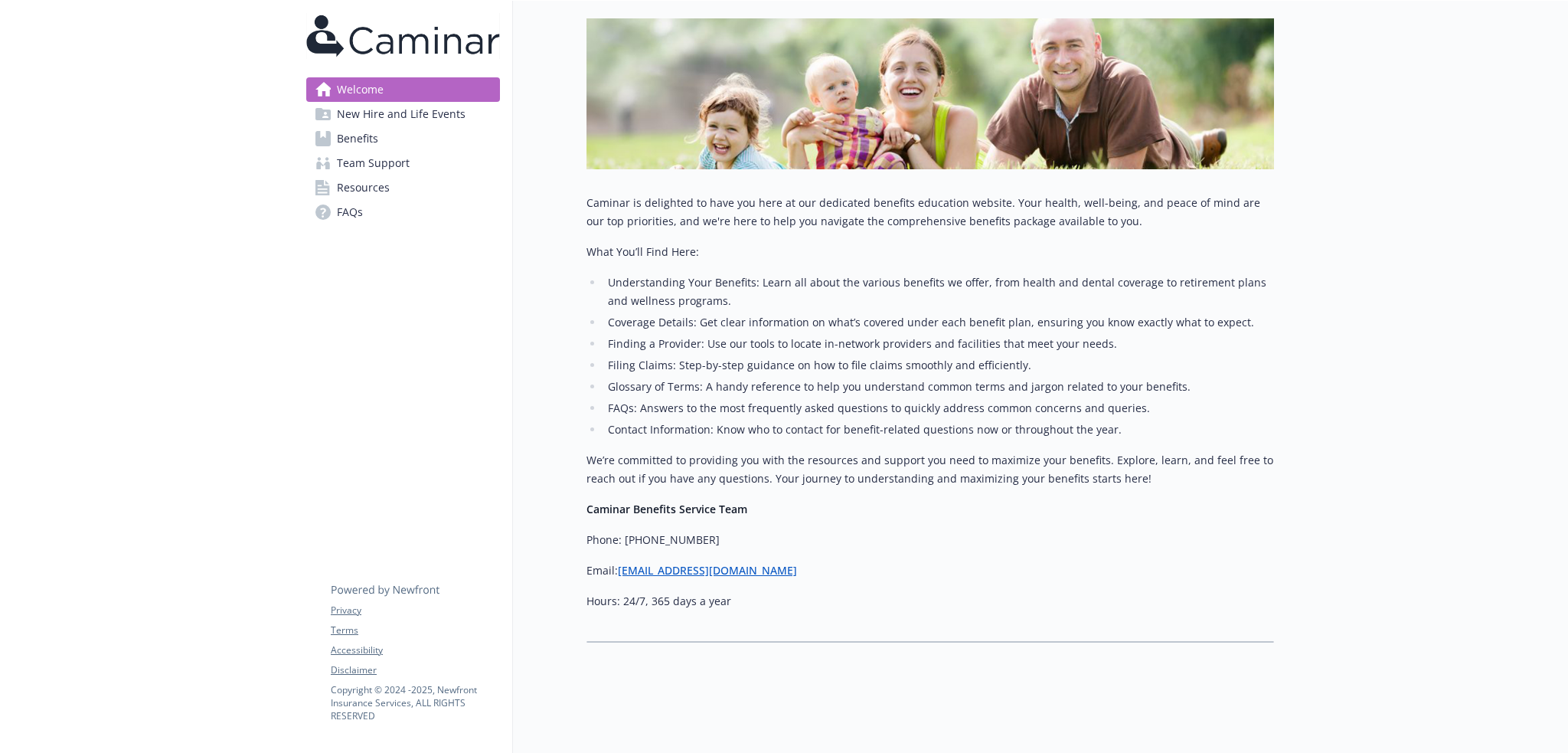
click at [426, 126] on span "New Hire and Life Events" at bounding box center [401, 114] width 129 height 25
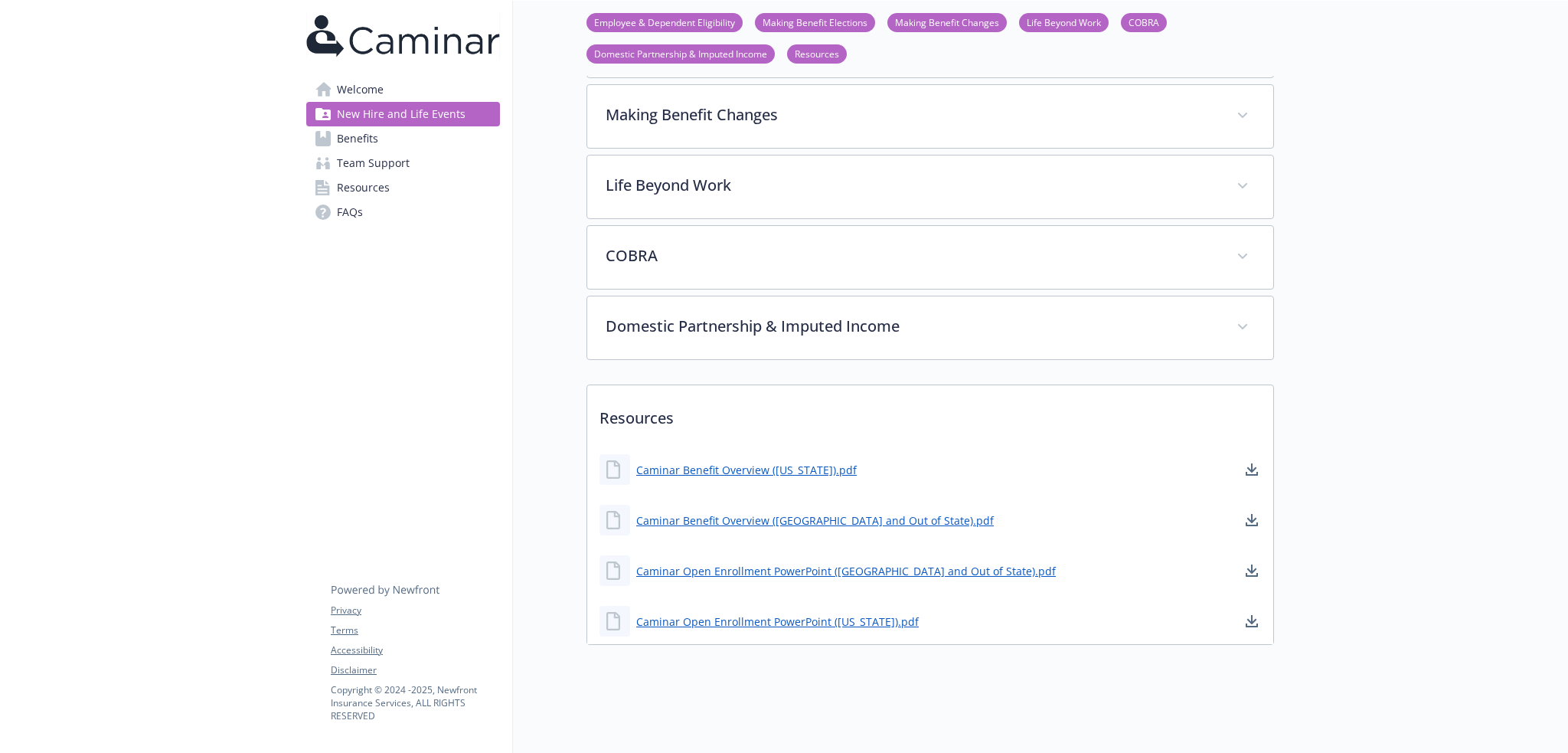
scroll to position [397, 0]
click at [405, 141] on link "Benefits" at bounding box center [403, 139] width 194 height 25
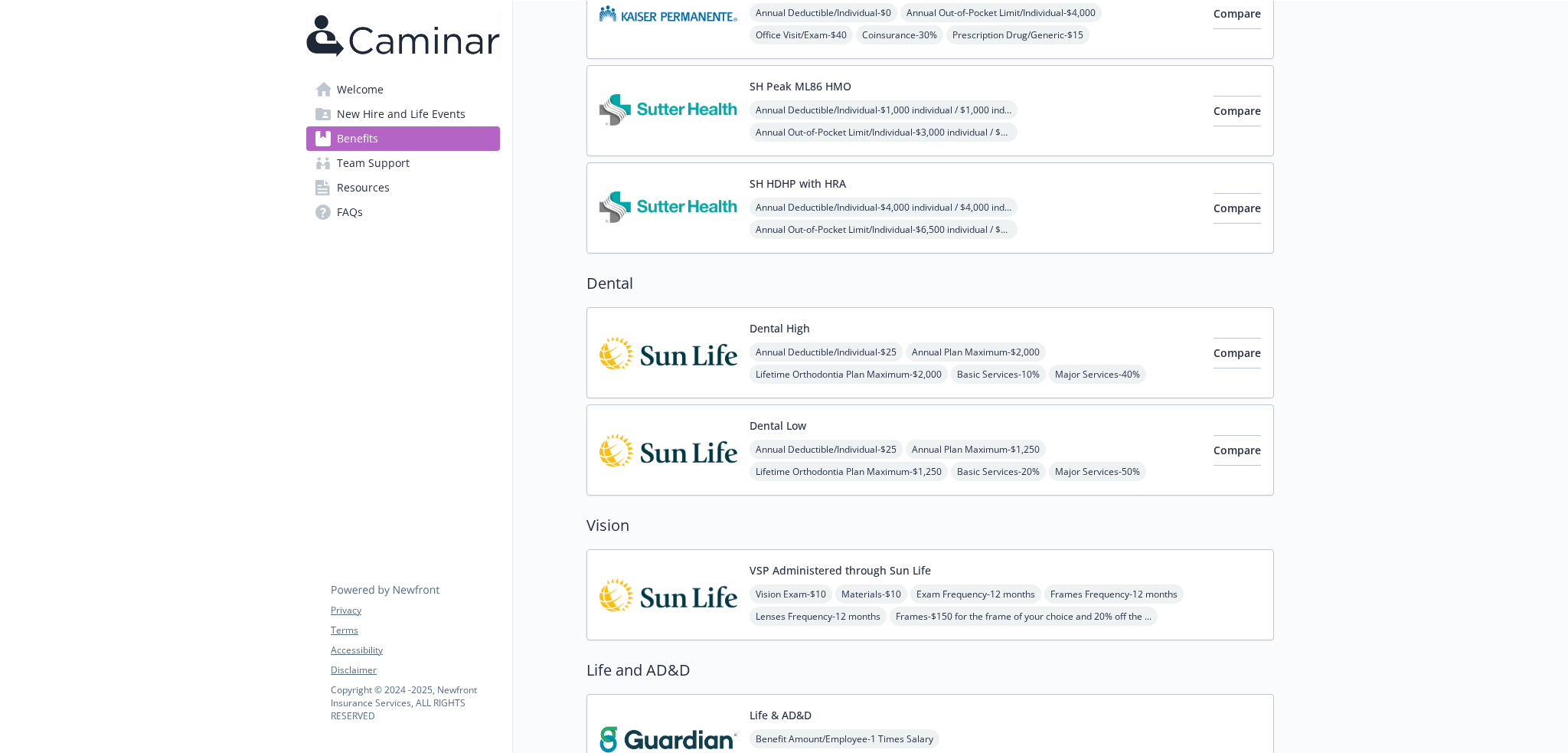
click at [417, 187] on link "Resources" at bounding box center [403, 188] width 194 height 25
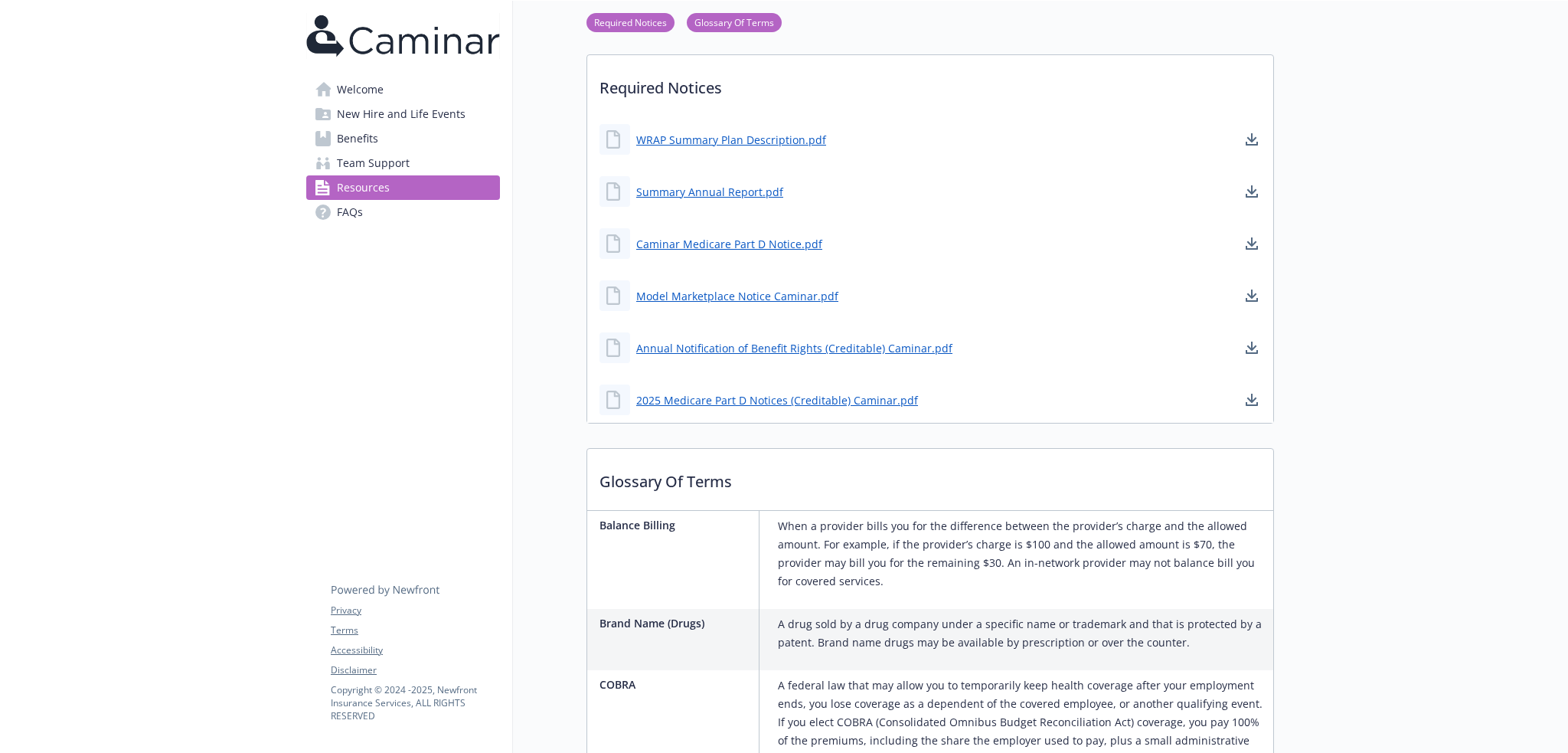
click at [417, 166] on link "Team Support" at bounding box center [403, 163] width 194 height 25
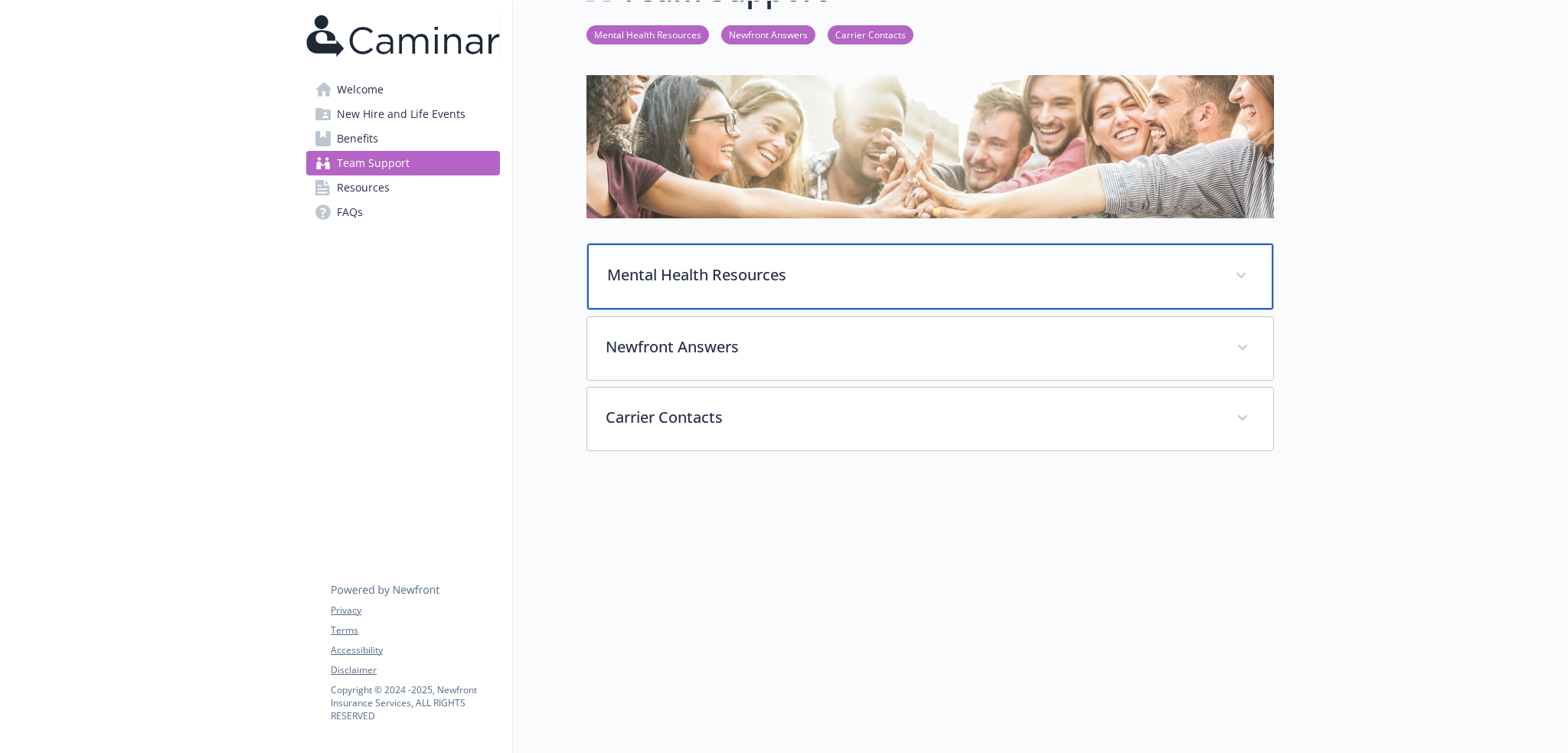
click at [729, 282] on div "Mental Health Resources" at bounding box center [930, 276] width 686 height 66
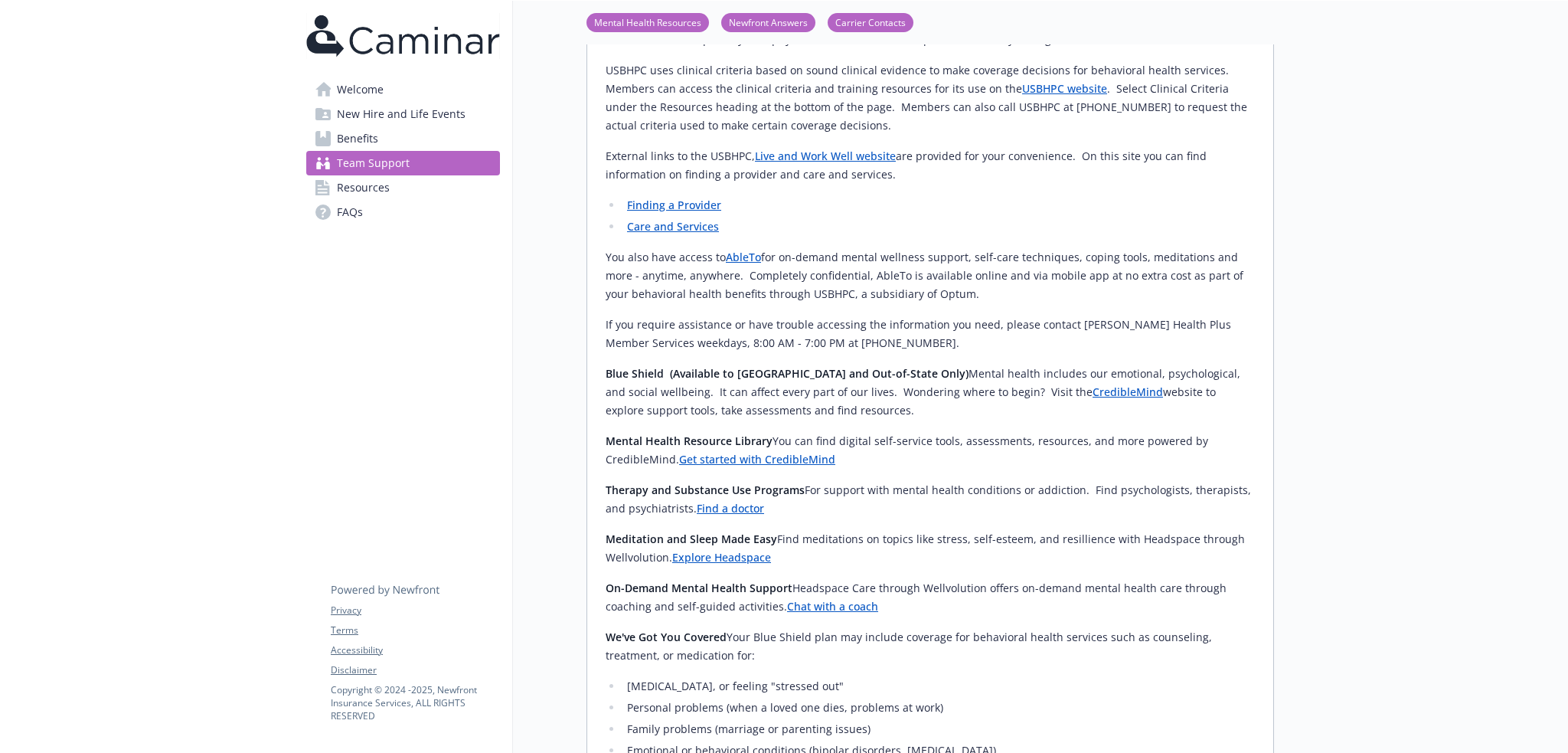
scroll to position [1187, 0]
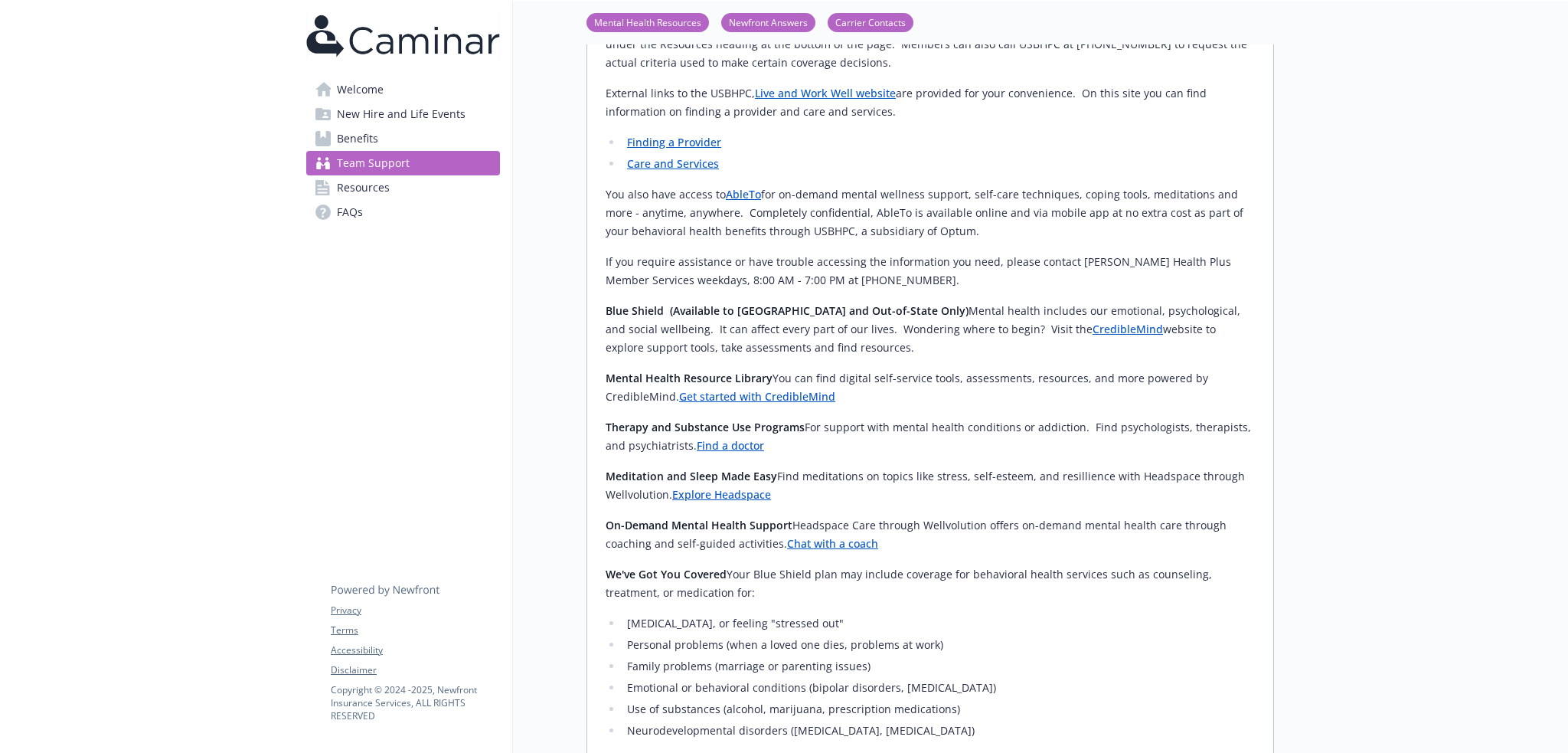
click at [414, 158] on link "Team Support" at bounding box center [403, 163] width 194 height 25
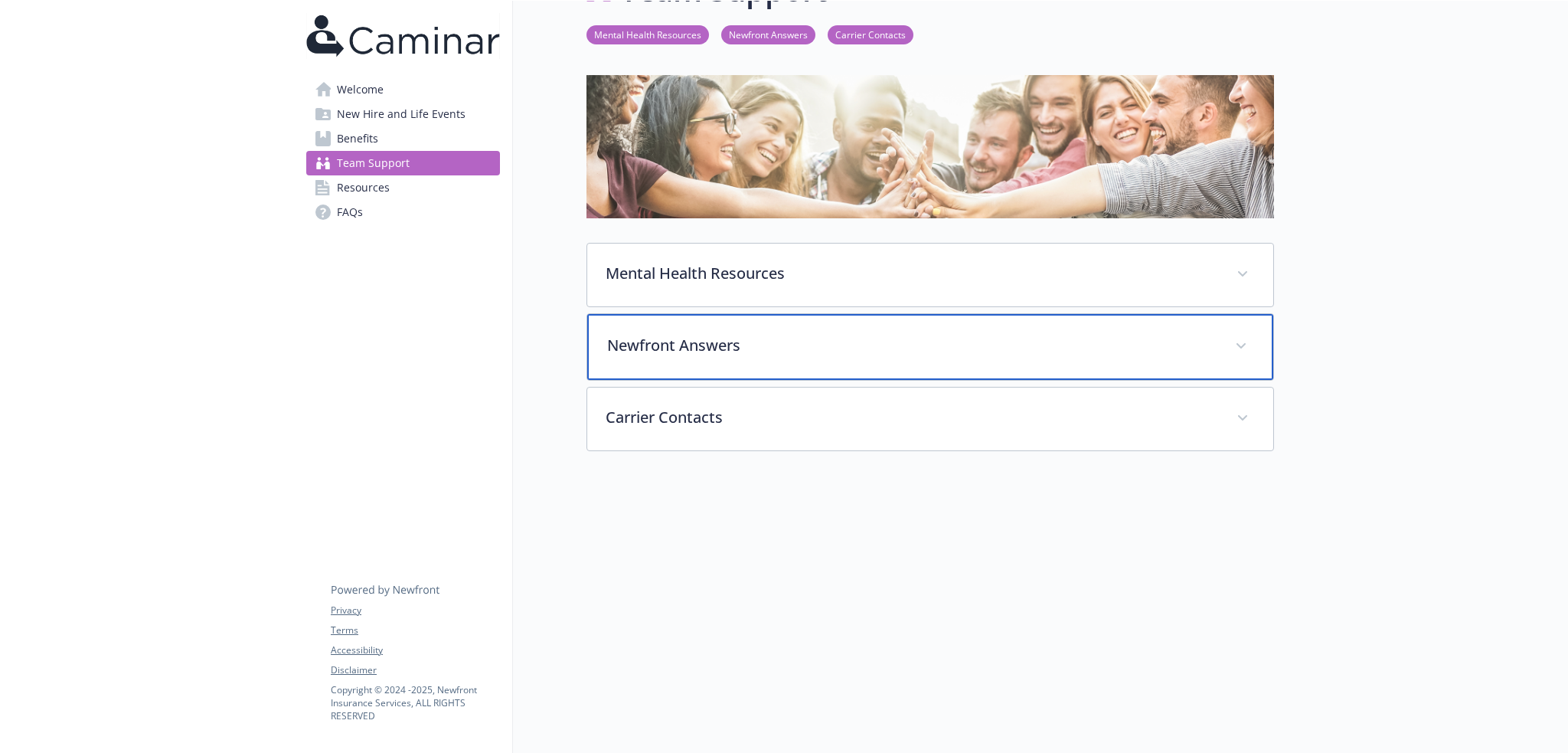
drag, startPoint x: 674, startPoint y: 346, endPoint x: 677, endPoint y: 354, distance: 8.5
click at [674, 346] on div "Newfront Answers" at bounding box center [930, 347] width 686 height 66
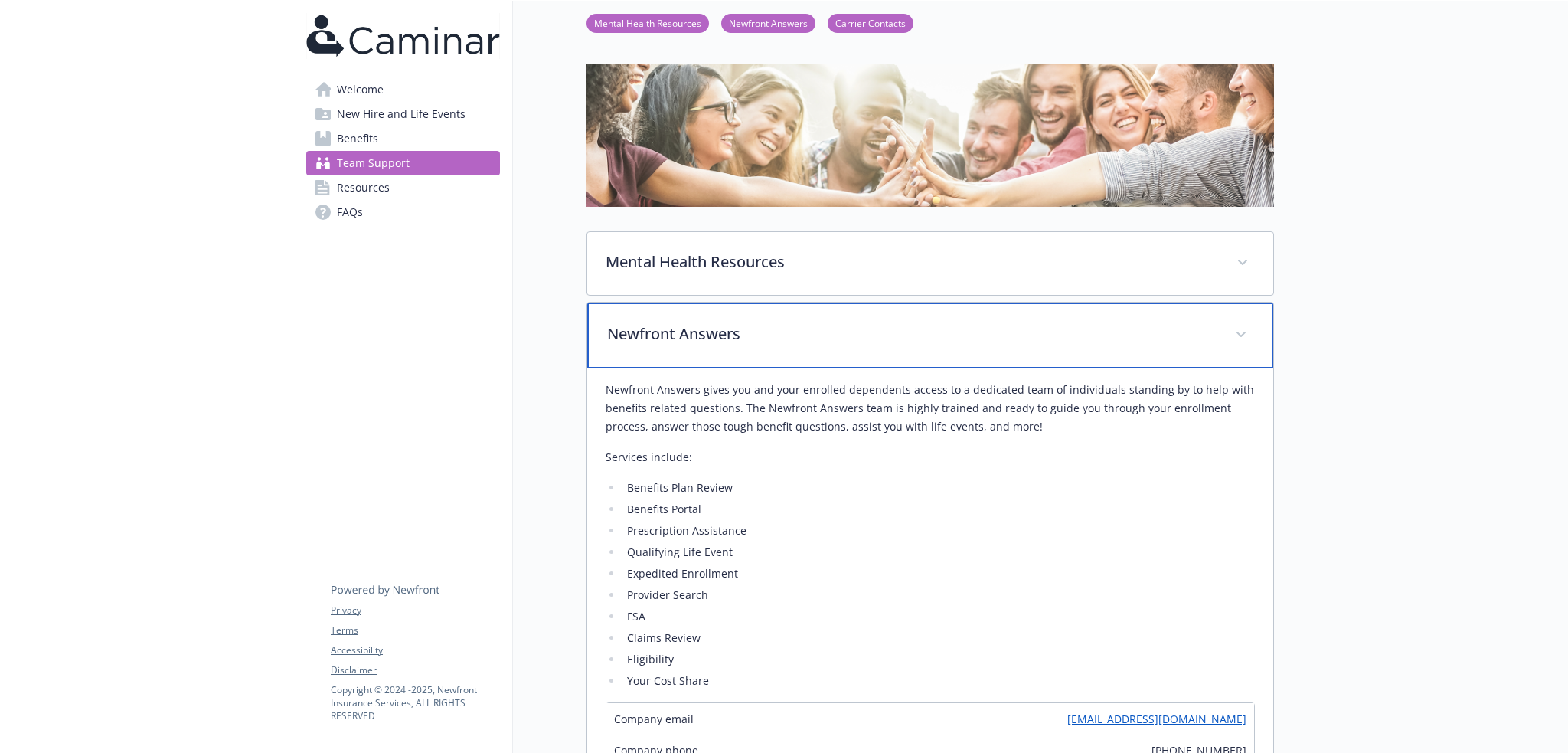
scroll to position [344, 0]
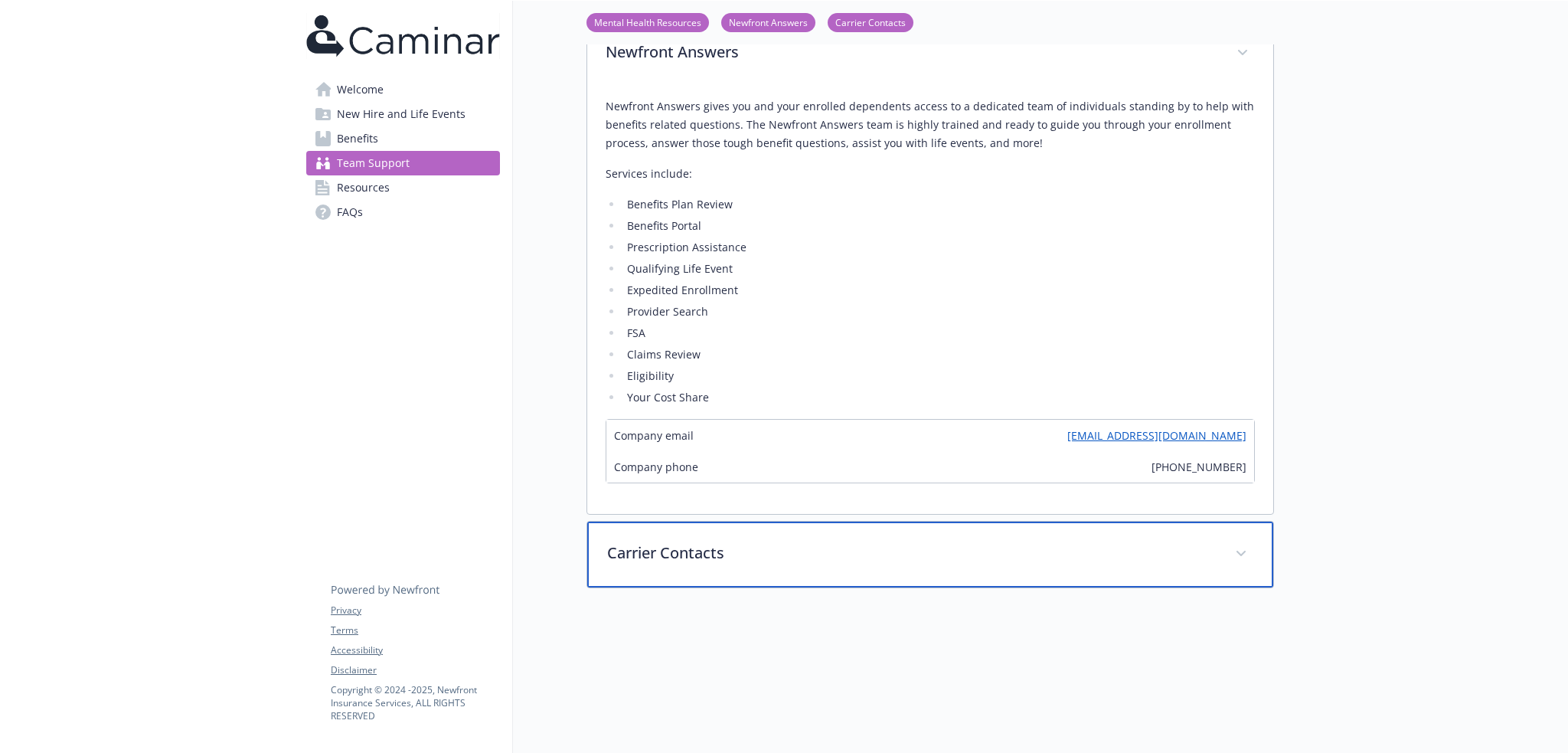
click at [956, 563] on p "Carrier Contacts" at bounding box center [912, 553] width 609 height 23
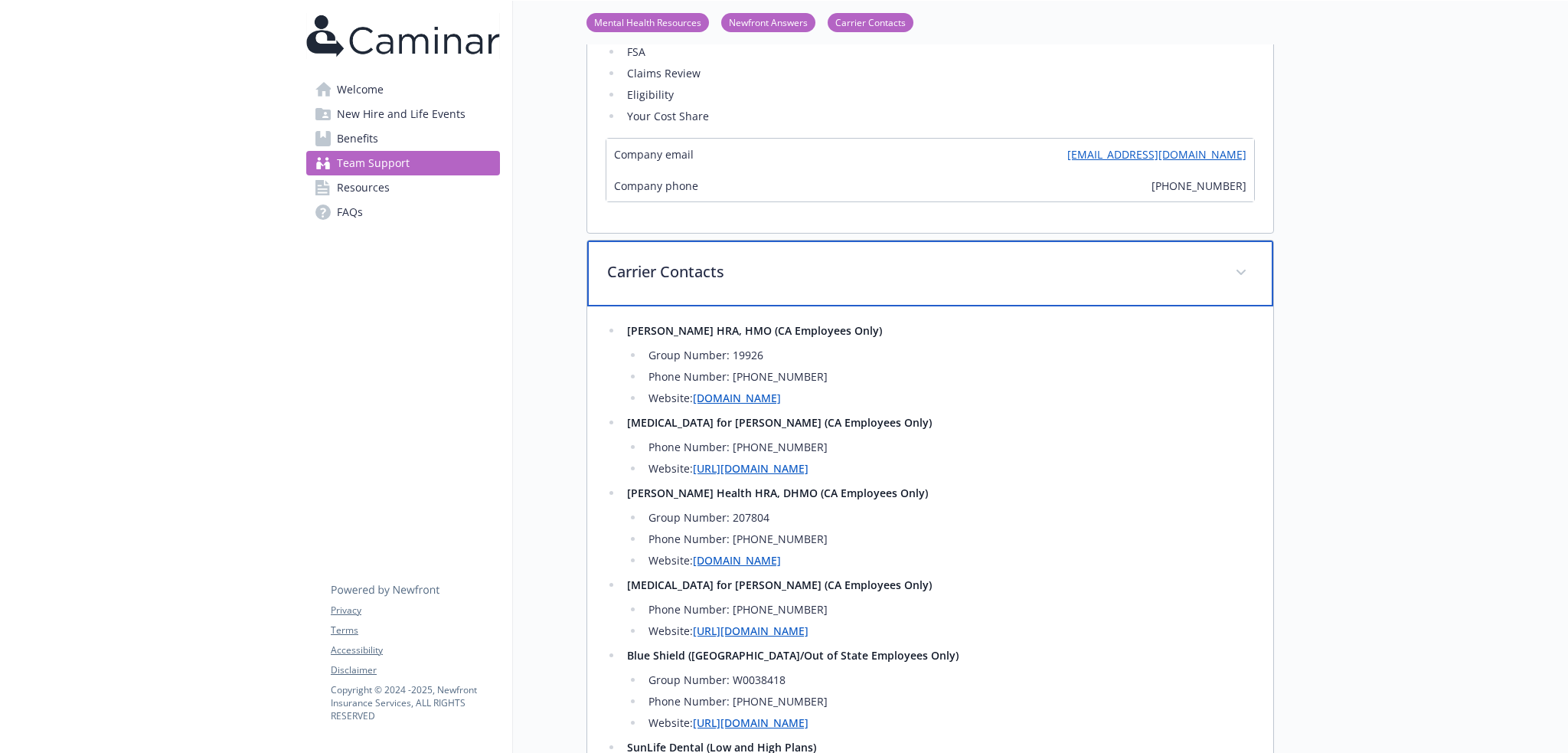
scroll to position [906, 0]
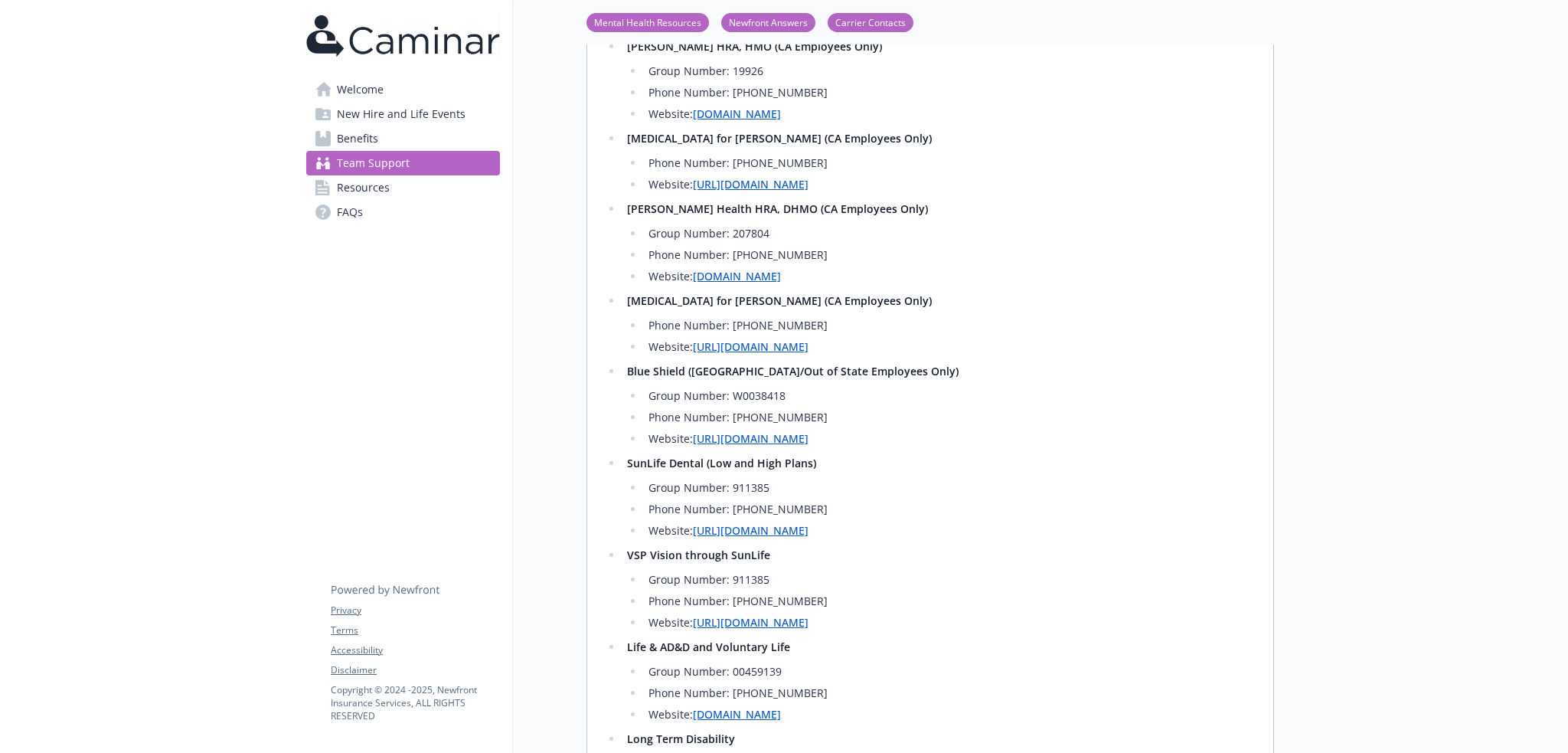
click at [405, 189] on link "Resources" at bounding box center [403, 188] width 194 height 25
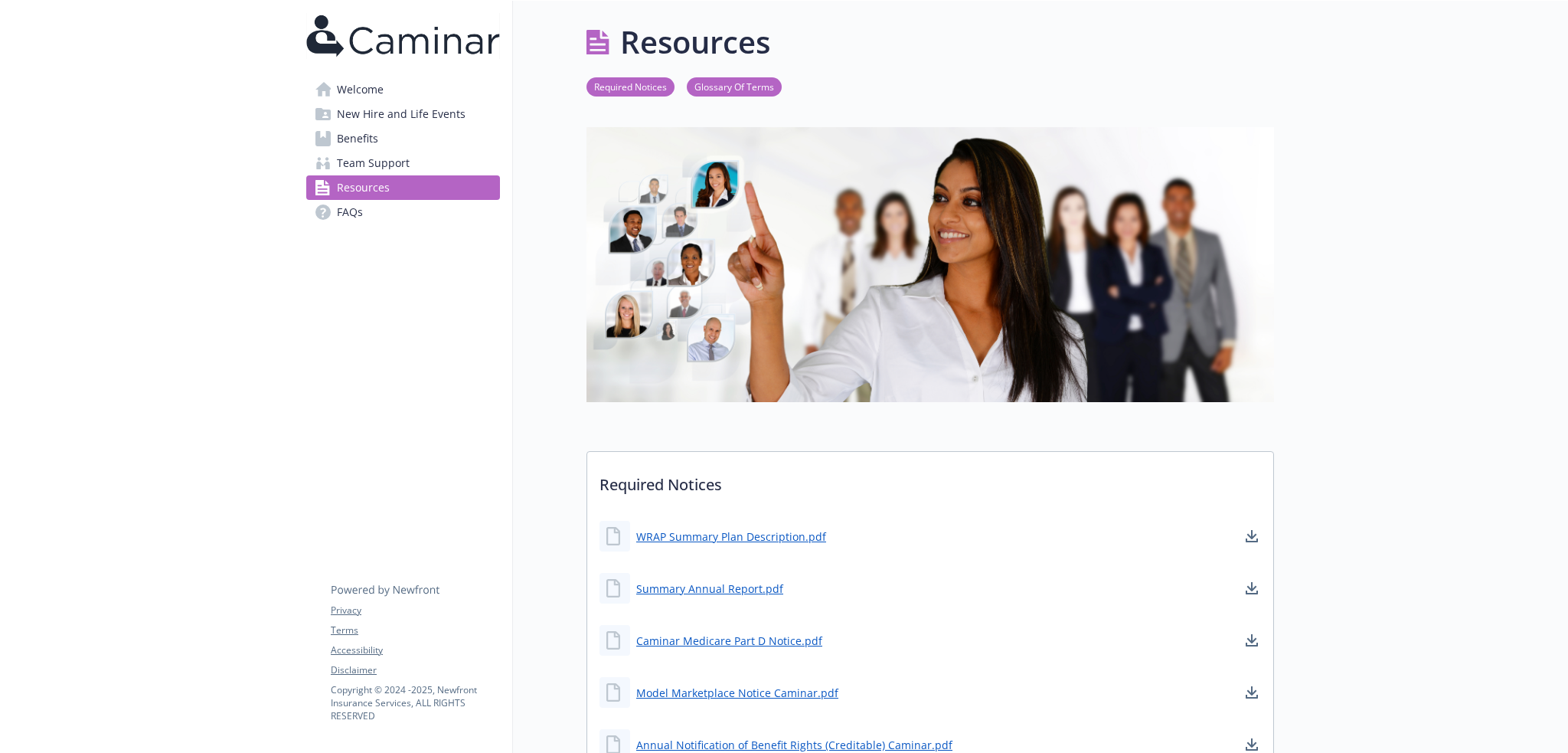
scroll to position [281, 0]
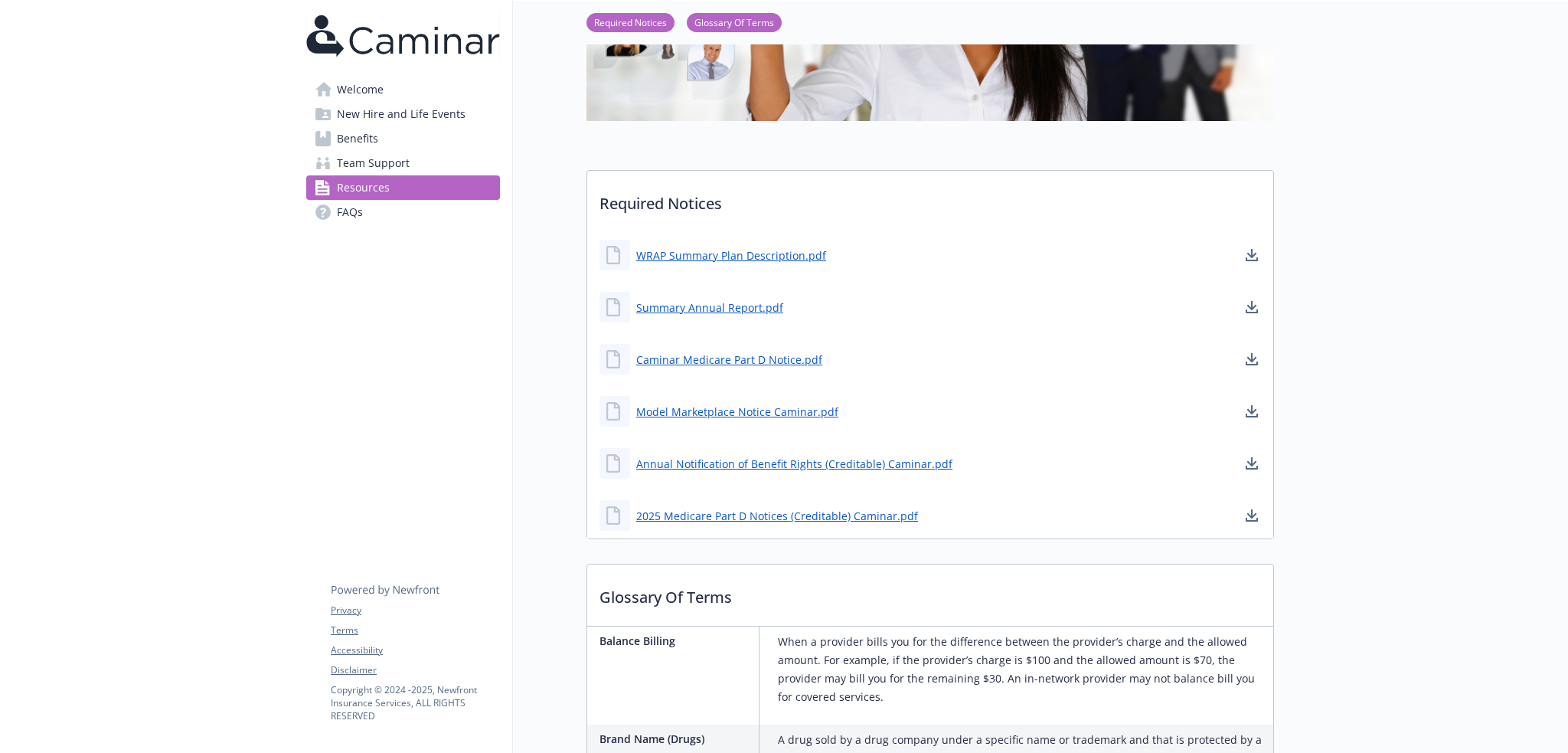
click at [362, 219] on span "FAQs" at bounding box center [350, 212] width 26 height 25
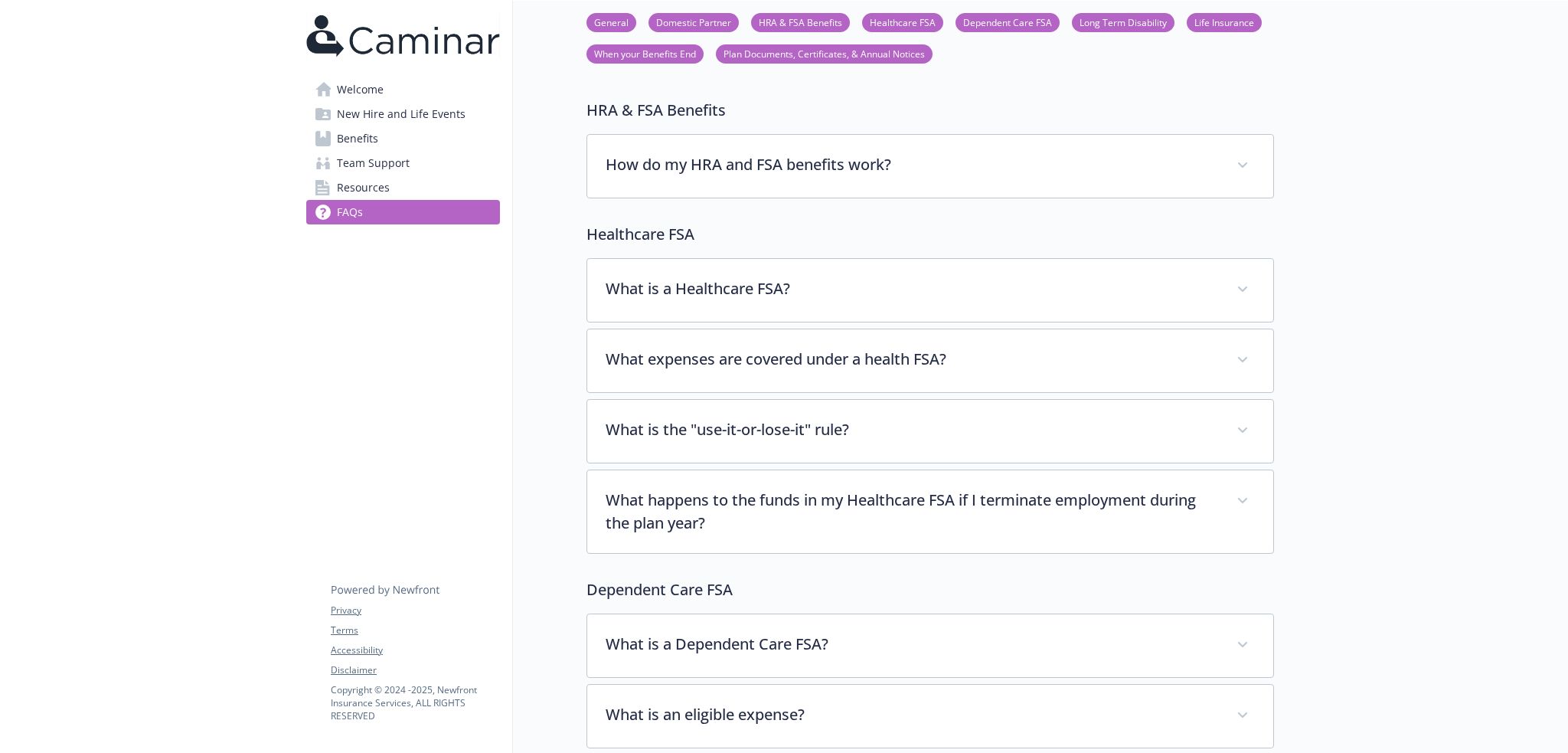
scroll to position [843, 0]
click at [430, 154] on link "Team Support" at bounding box center [403, 163] width 194 height 25
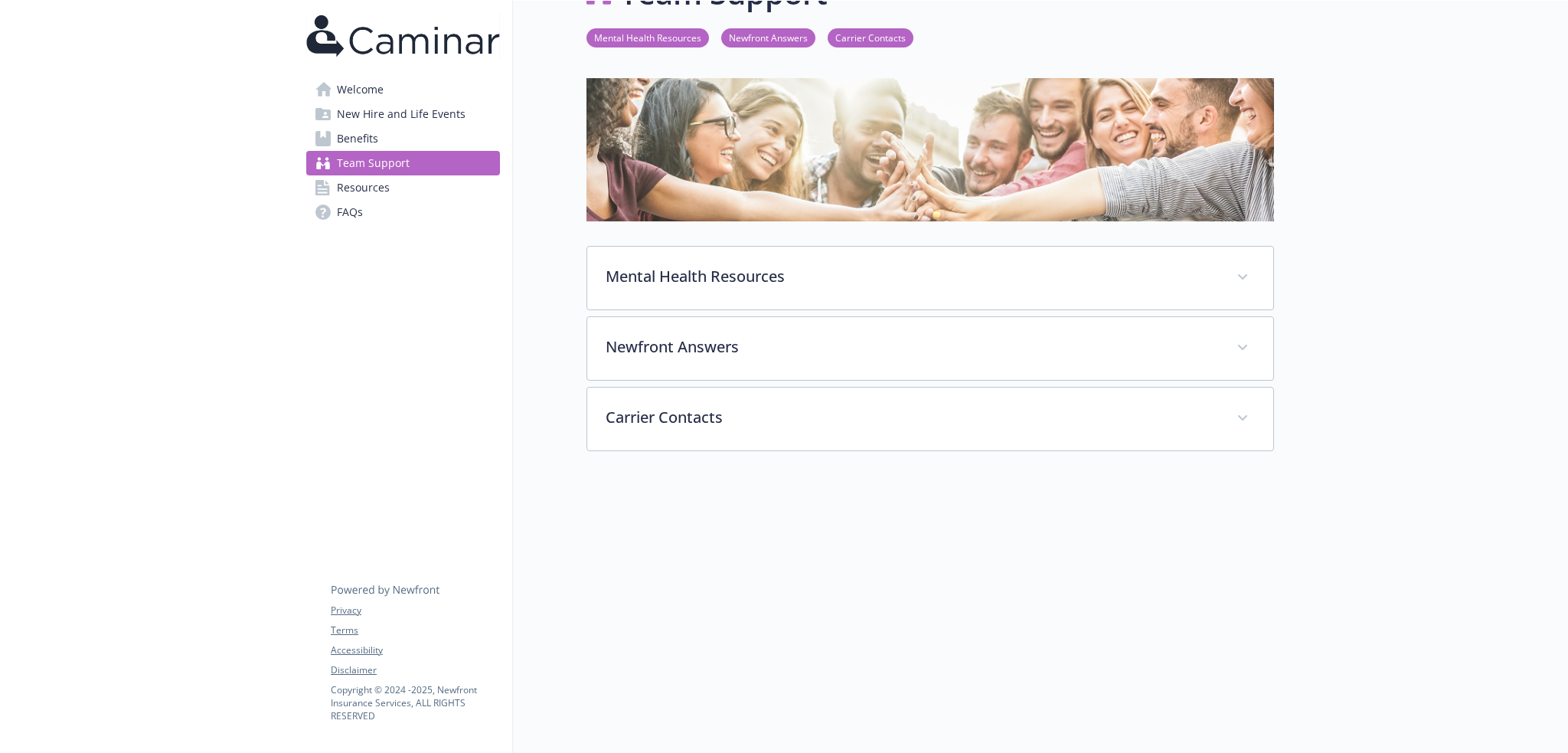
click at [402, 123] on span "New Hire and Life Events" at bounding box center [401, 114] width 129 height 25
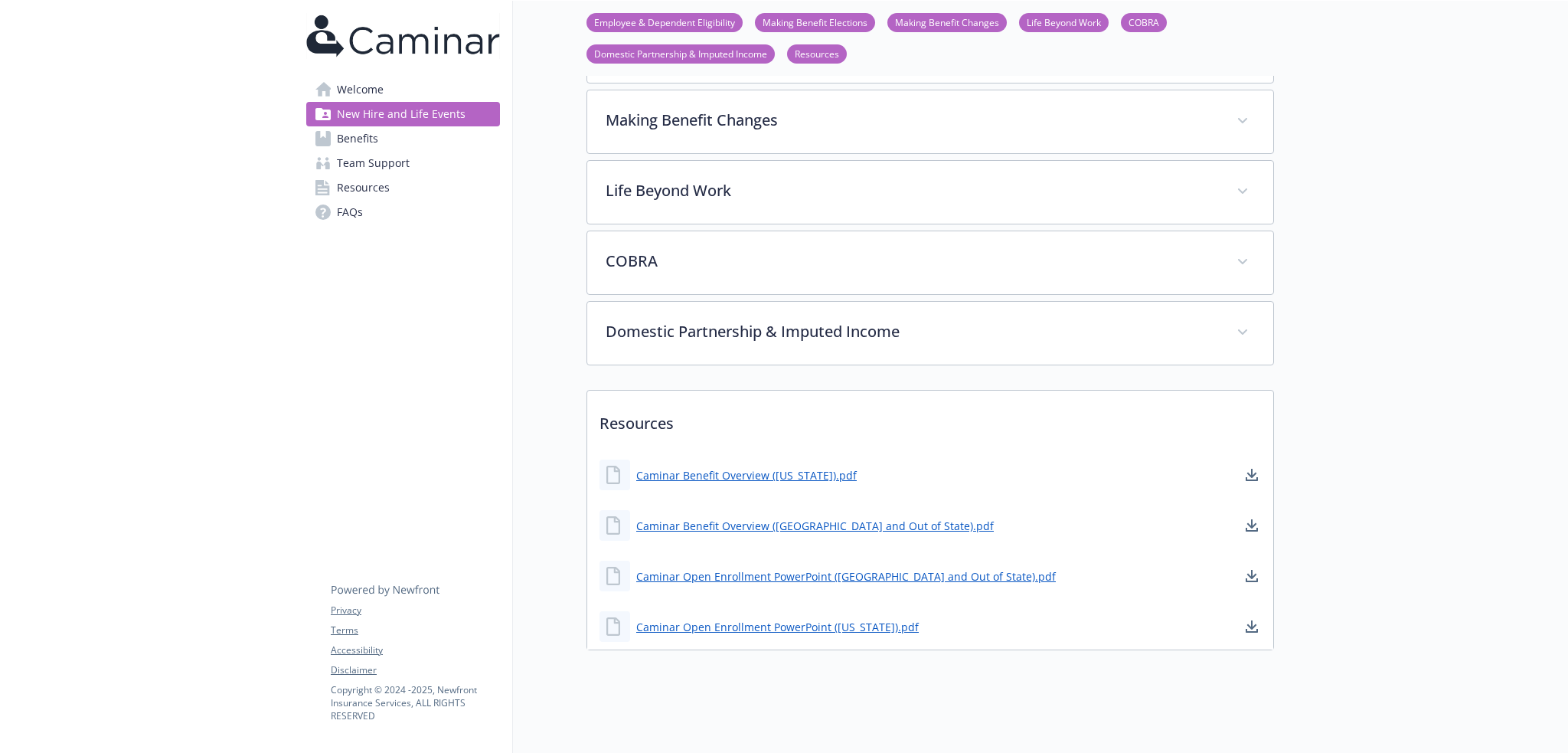
scroll to position [397, 0]
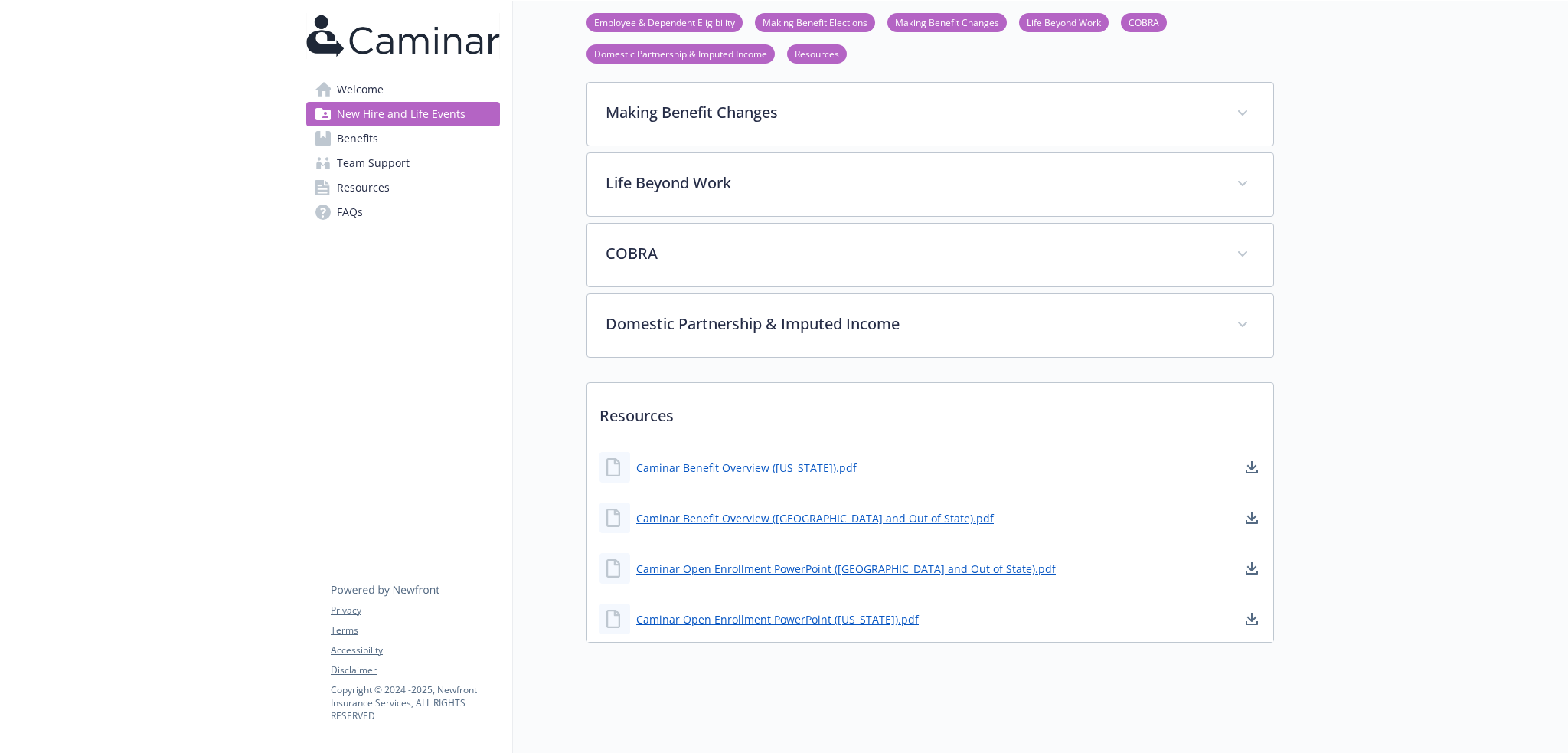
drag, startPoint x: 394, startPoint y: 89, endPoint x: 403, endPoint y: 109, distance: 21.9
click at [394, 89] on link "Welcome" at bounding box center [403, 90] width 194 height 25
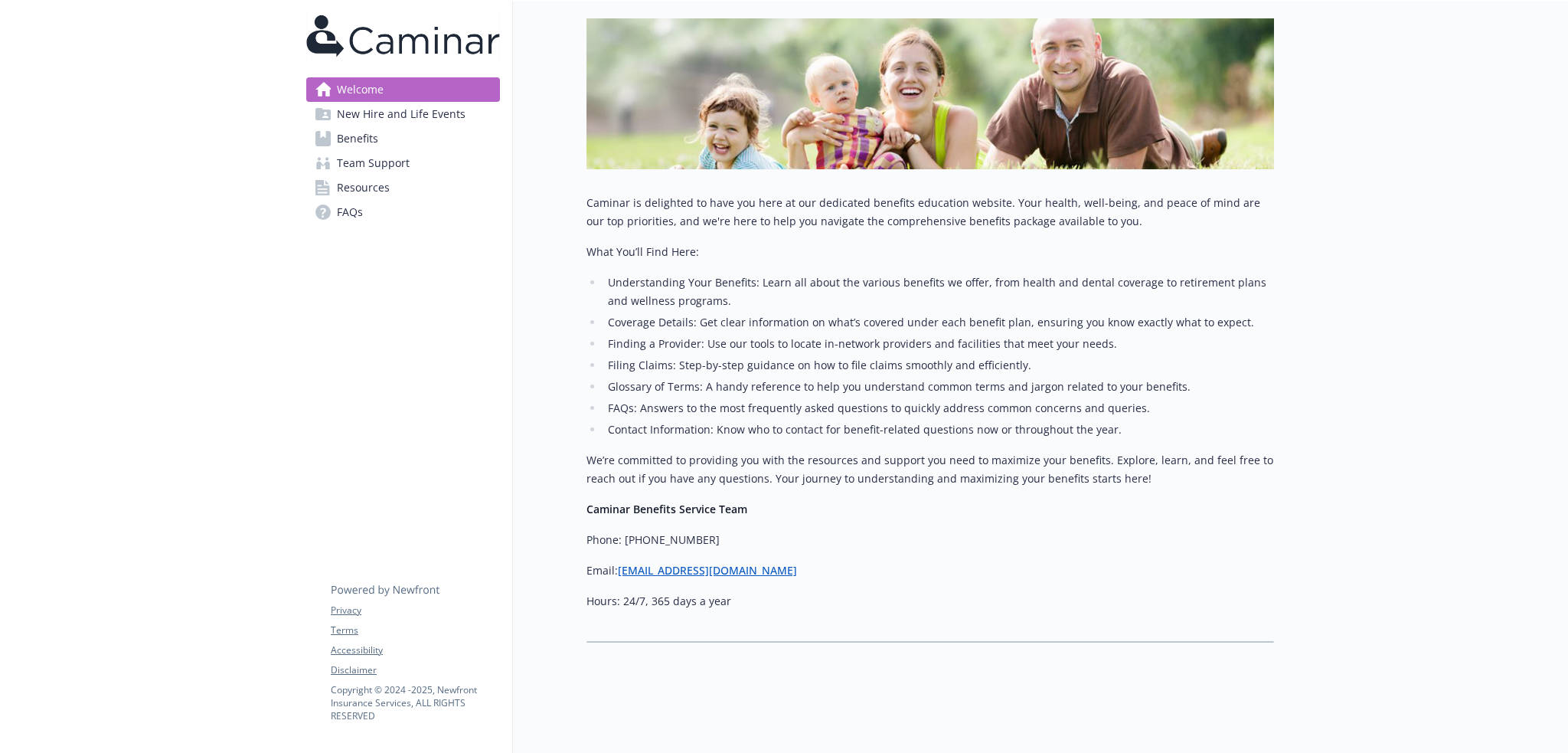
scroll to position [214, 0]
